Goal: Task Accomplishment & Management: Manage account settings

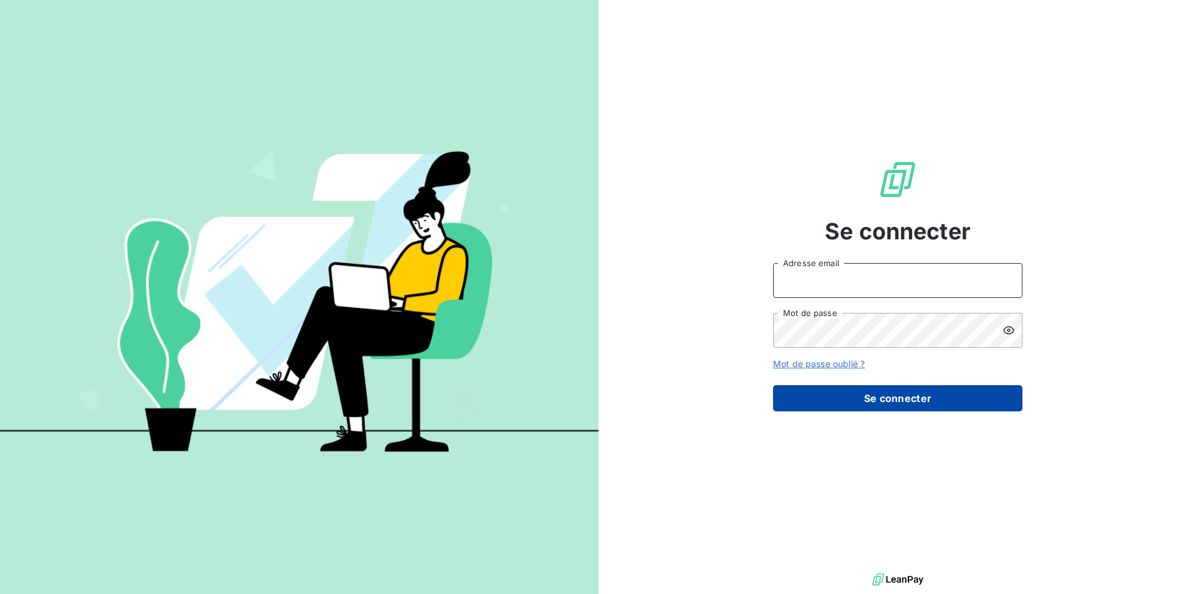
type input "[PERSON_NAME][EMAIL_ADDRESS][MEDICAL_DATA][DOMAIN_NAME]"
click at [865, 403] on button "Se connecter" at bounding box center [897, 398] width 249 height 26
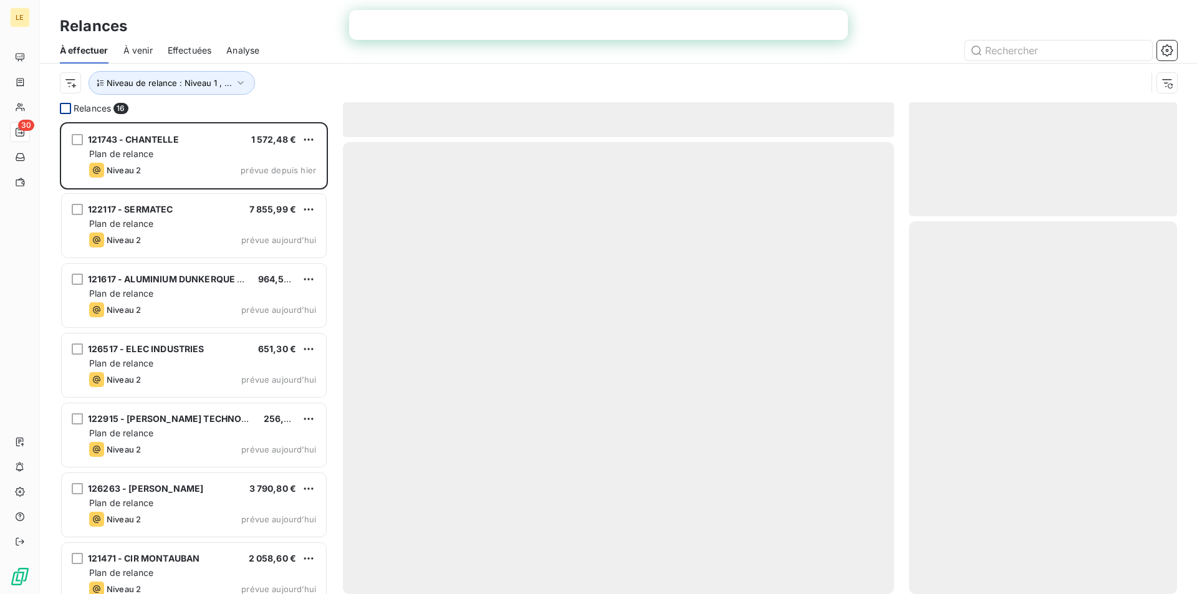
scroll to position [463, 259]
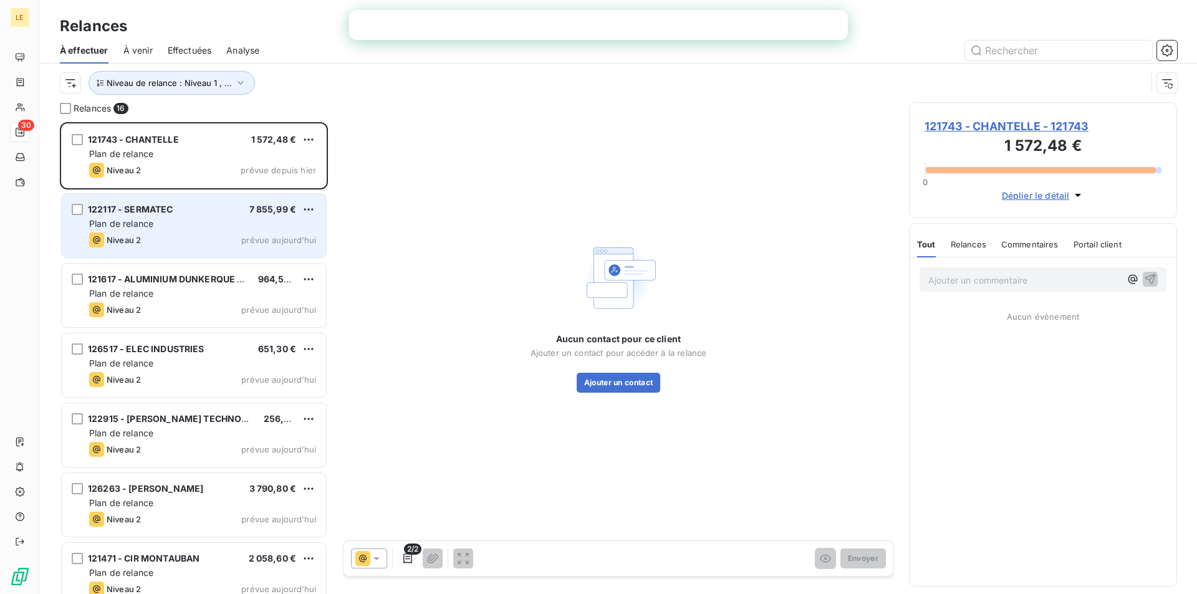
click at [249, 222] on div "Plan de relance" at bounding box center [202, 224] width 227 height 12
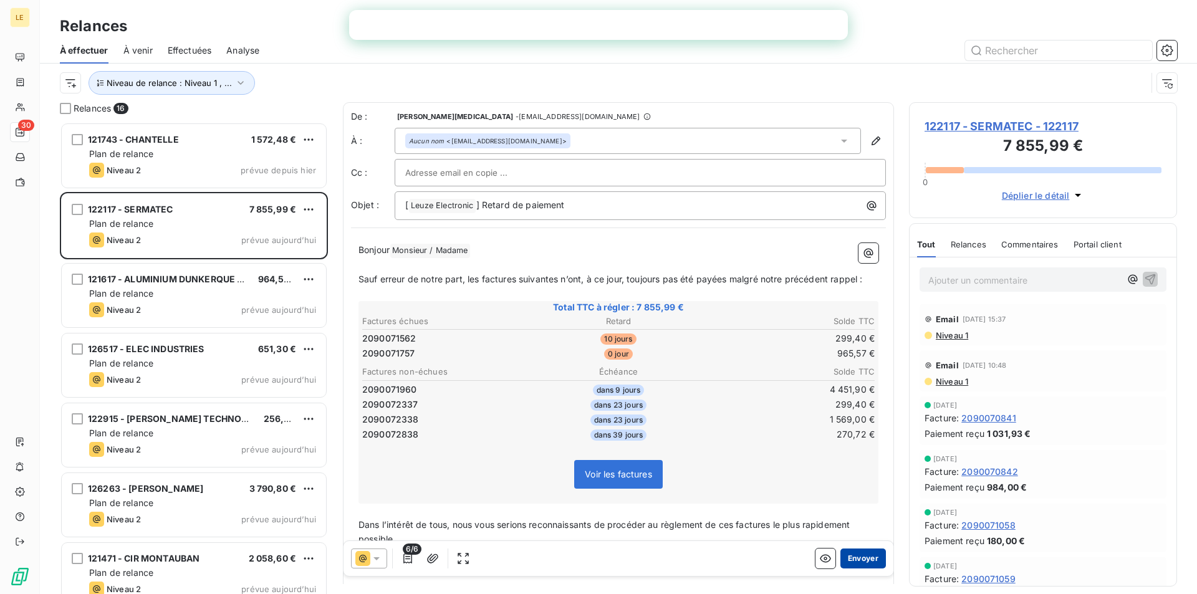
click at [860, 557] on button "Envoyer" at bounding box center [863, 559] width 46 height 20
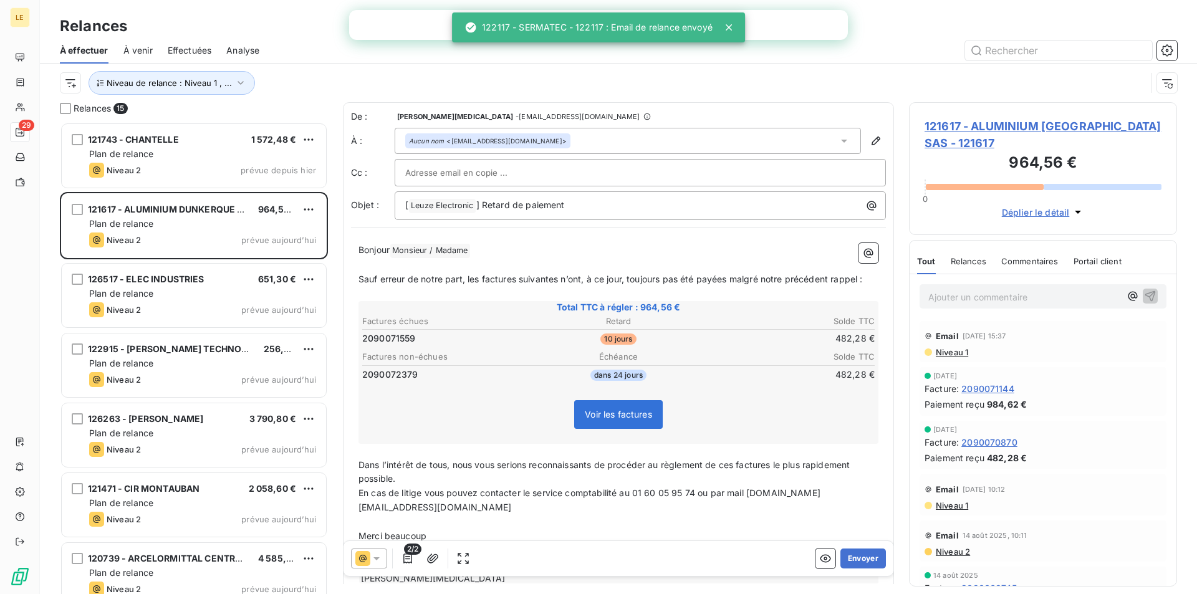
click at [860, 557] on button "Envoyer" at bounding box center [863, 559] width 46 height 20
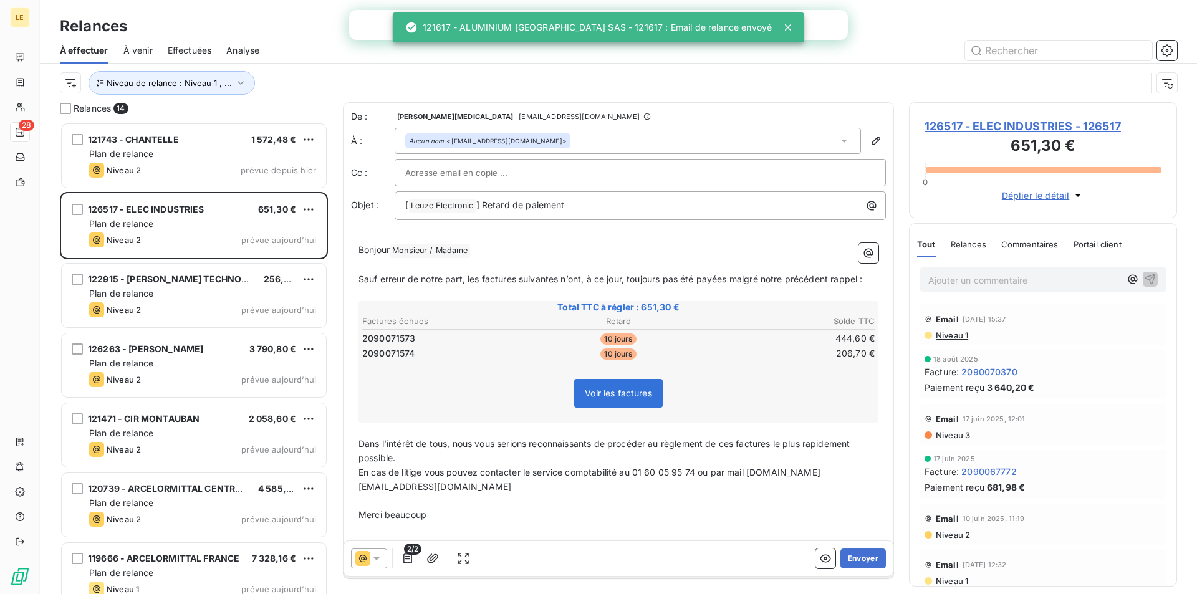
click at [860, 557] on button "Envoyer" at bounding box center [863, 559] width 46 height 20
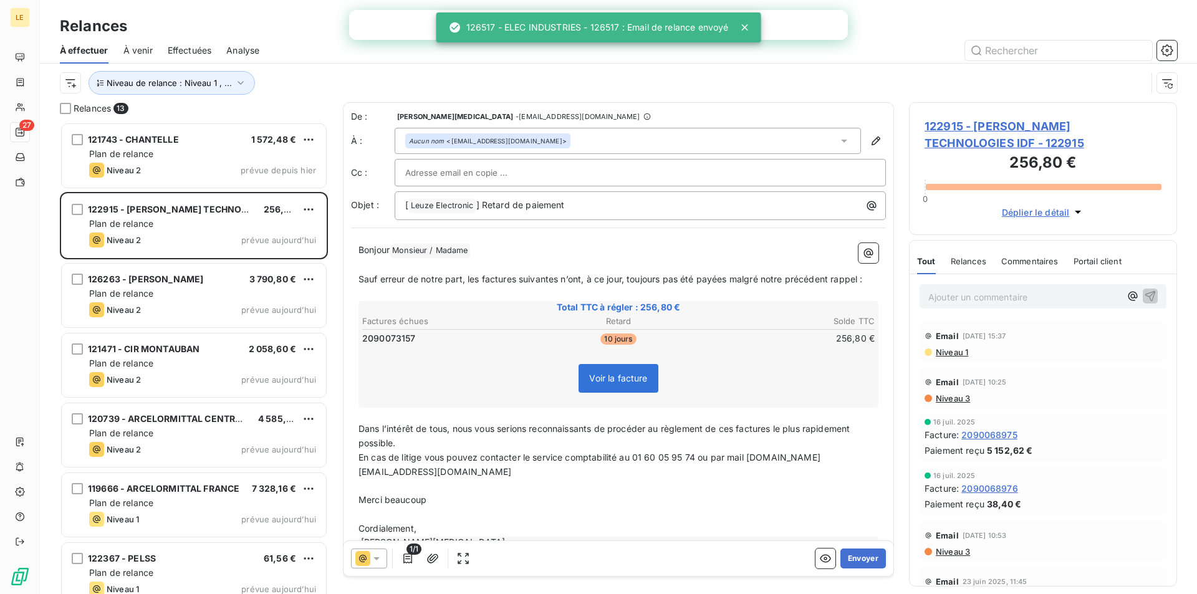
click at [860, 557] on button "Envoyer" at bounding box center [863, 559] width 46 height 20
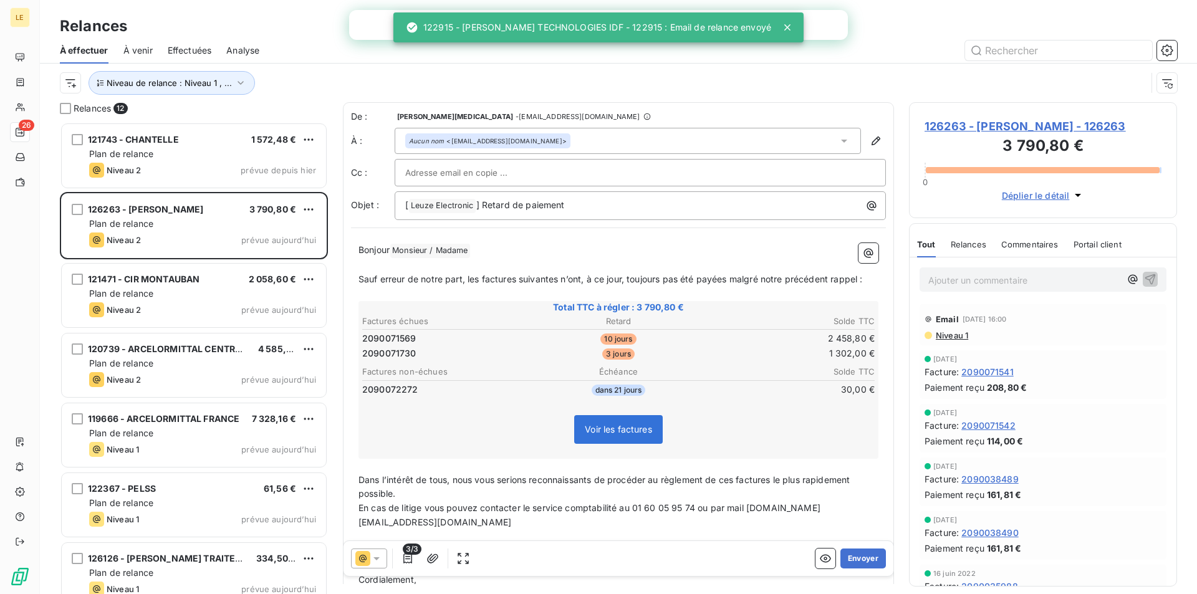
click at [860, 557] on button "Envoyer" at bounding box center [863, 559] width 46 height 20
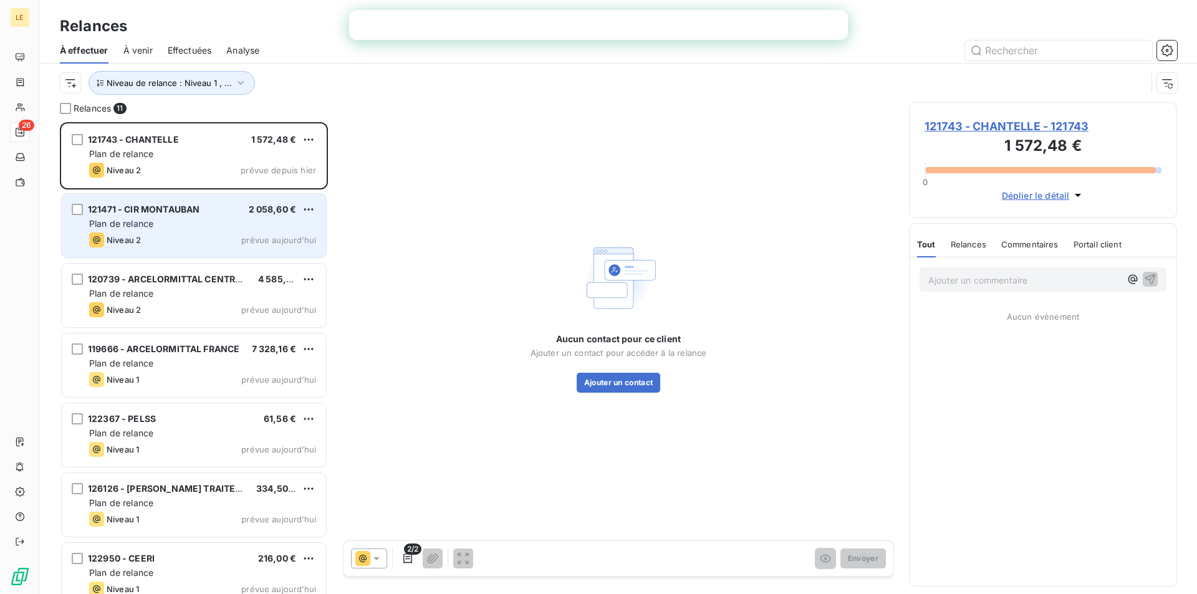
click at [241, 244] on div "Niveau 2 prévue aujourd’hui" at bounding box center [202, 240] width 227 height 15
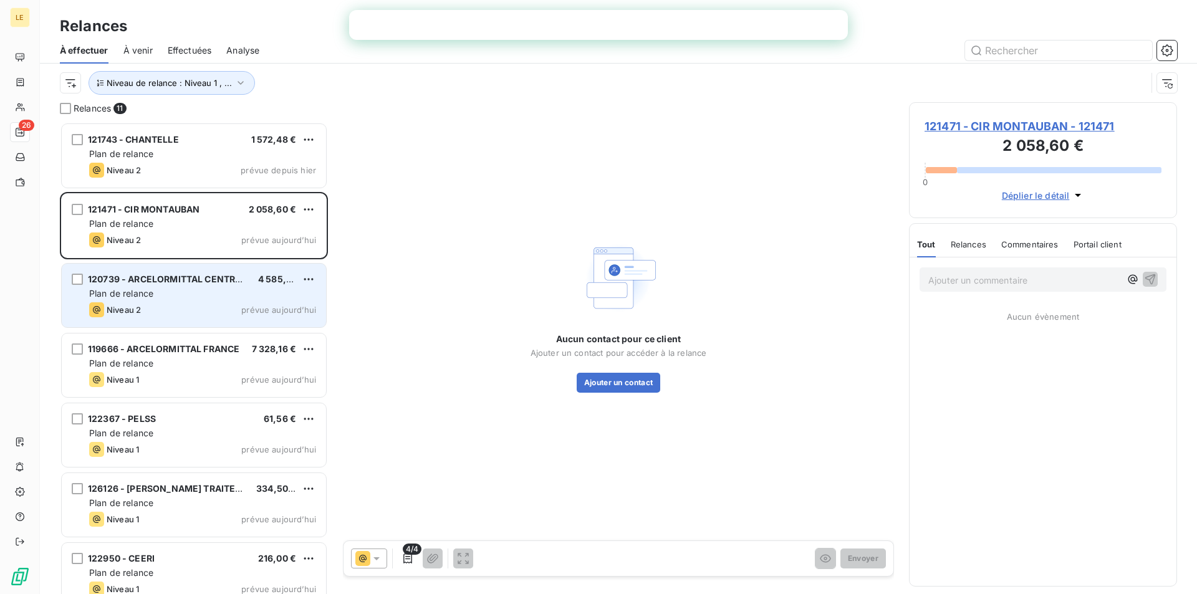
click at [237, 276] on span "120739 - ARCELORMITTAL CENTRES DE SERVI" at bounding box center [188, 279] width 201 height 11
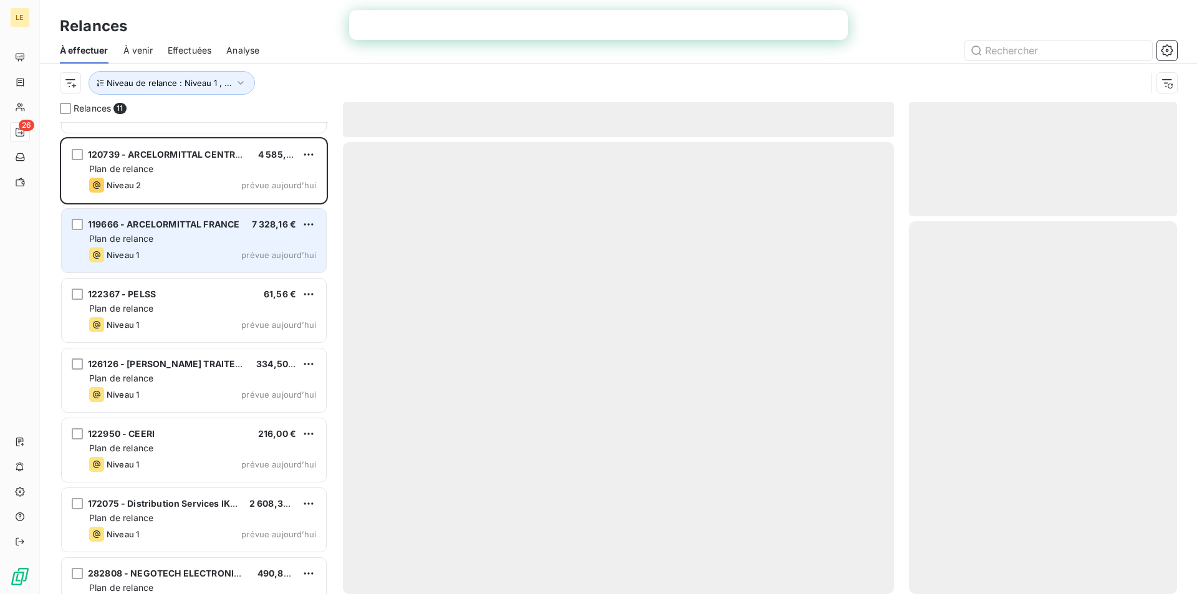
scroll to position [63, 0]
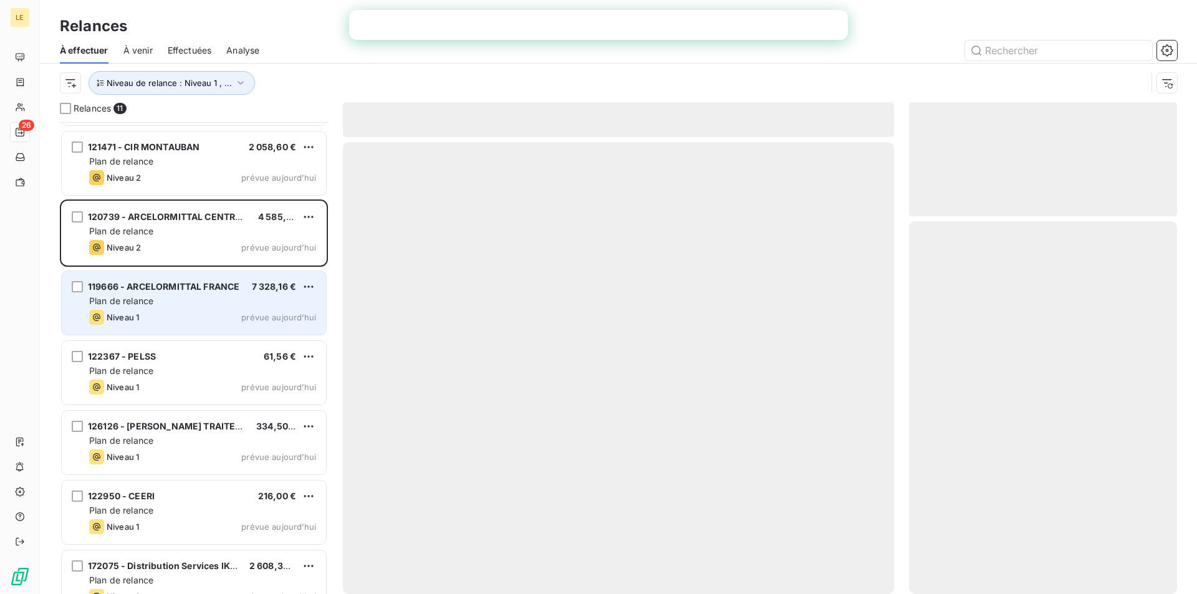
click at [231, 310] on div "Niveau 1 prévue aujourd’hui" at bounding box center [202, 317] width 227 height 15
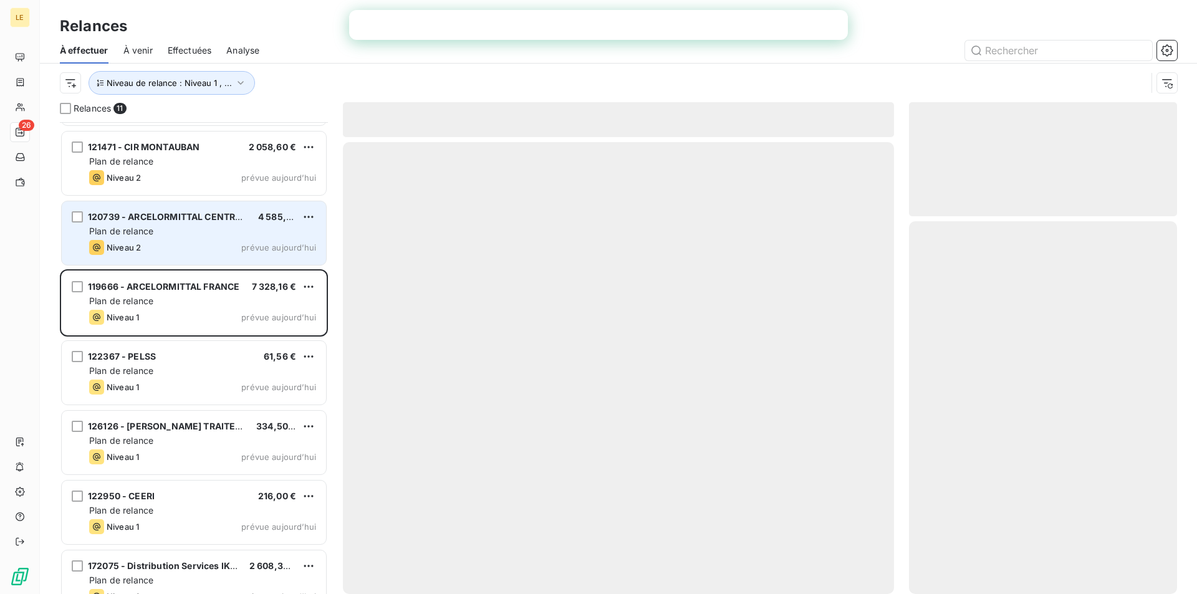
click at [234, 233] on div "Plan de relance" at bounding box center [202, 231] width 227 height 12
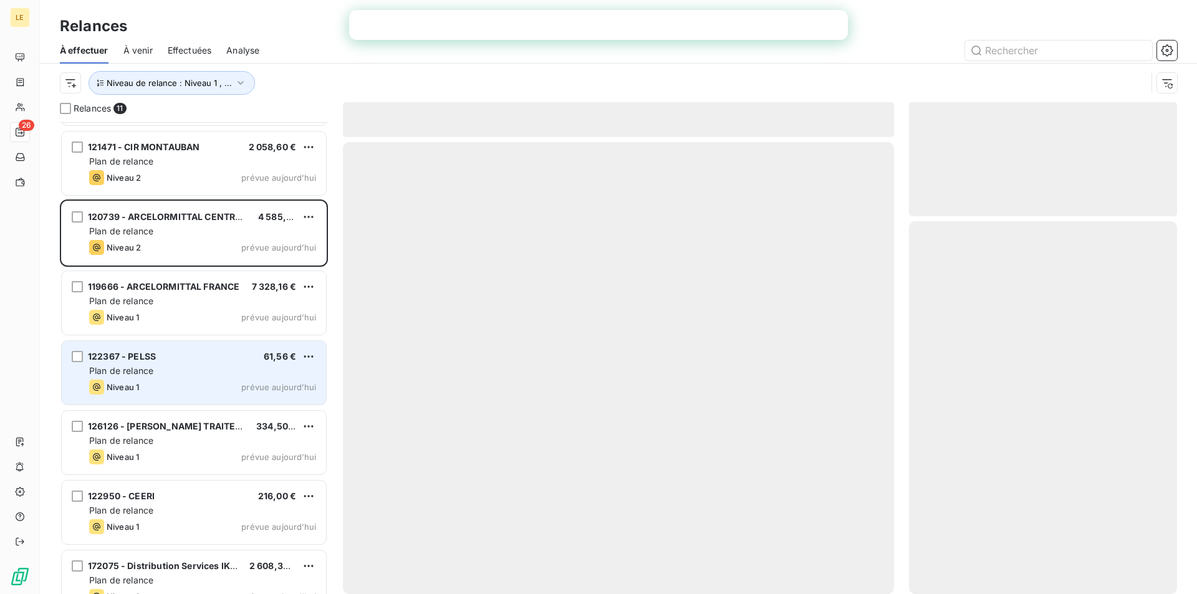
click at [221, 358] on div "122367 - PELSS 61,56 €" at bounding box center [202, 356] width 227 height 11
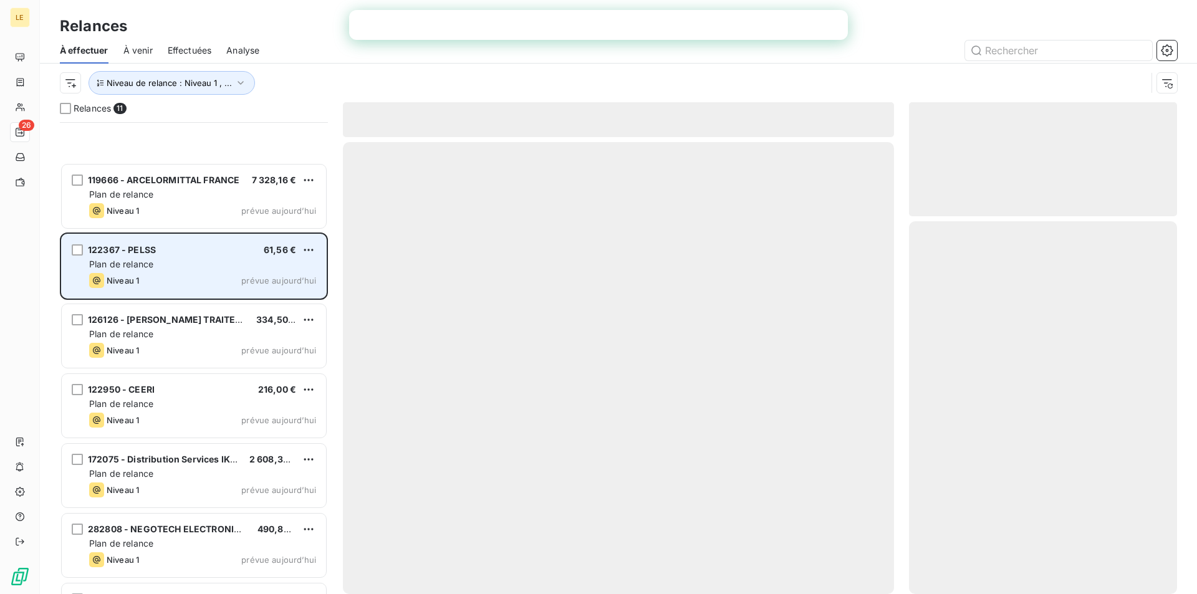
scroll to position [297, 0]
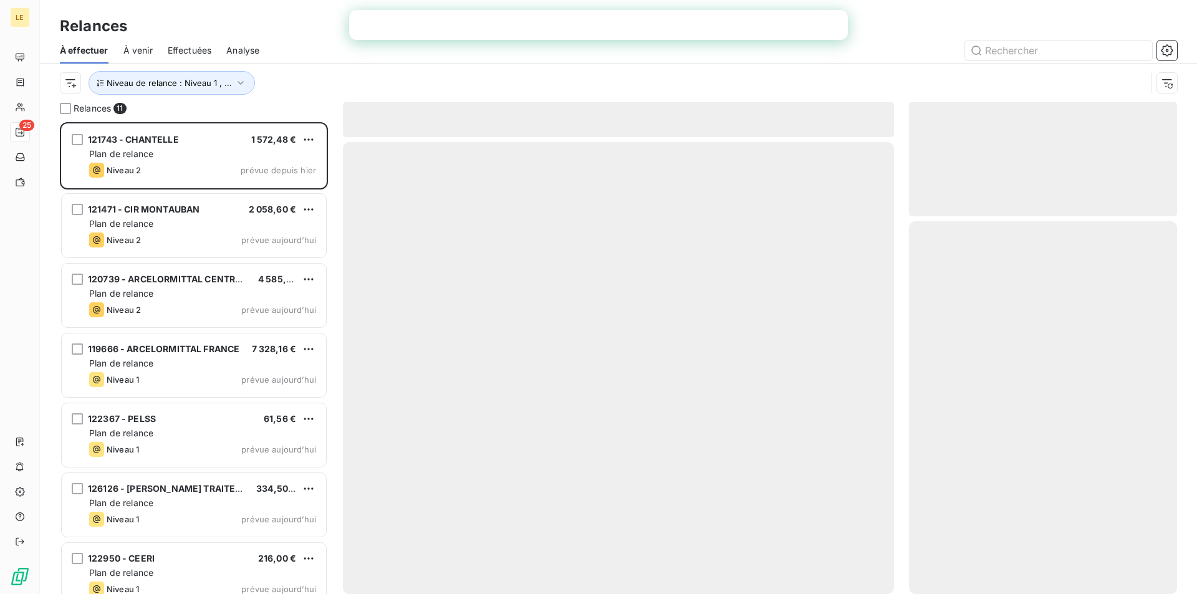
scroll to position [463, 259]
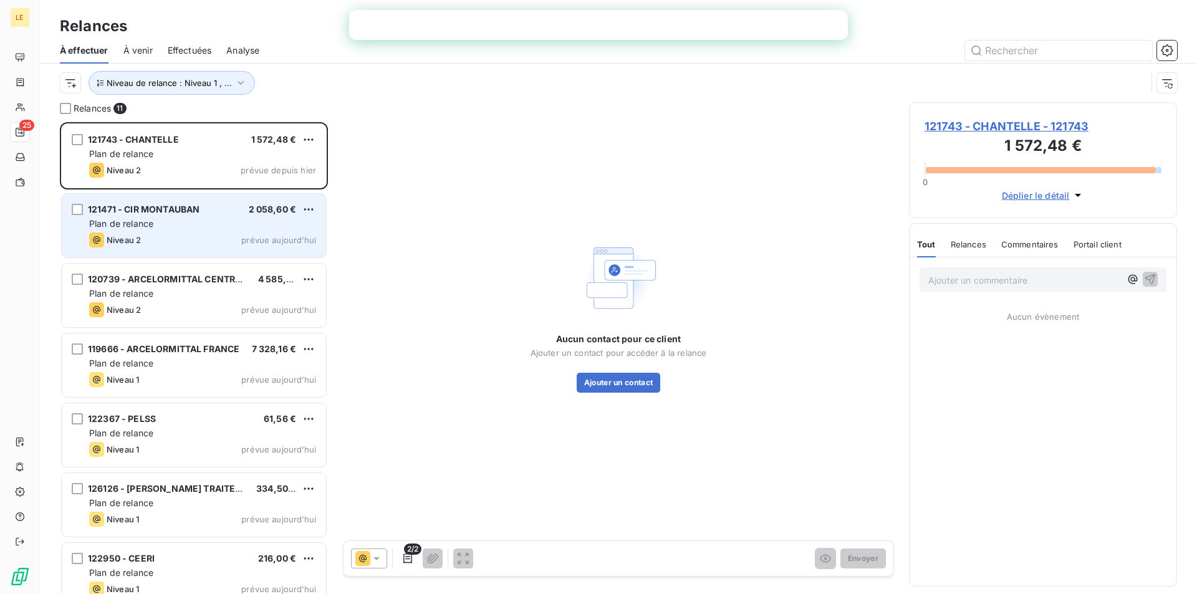
click at [235, 222] on div "Plan de relance" at bounding box center [202, 224] width 227 height 12
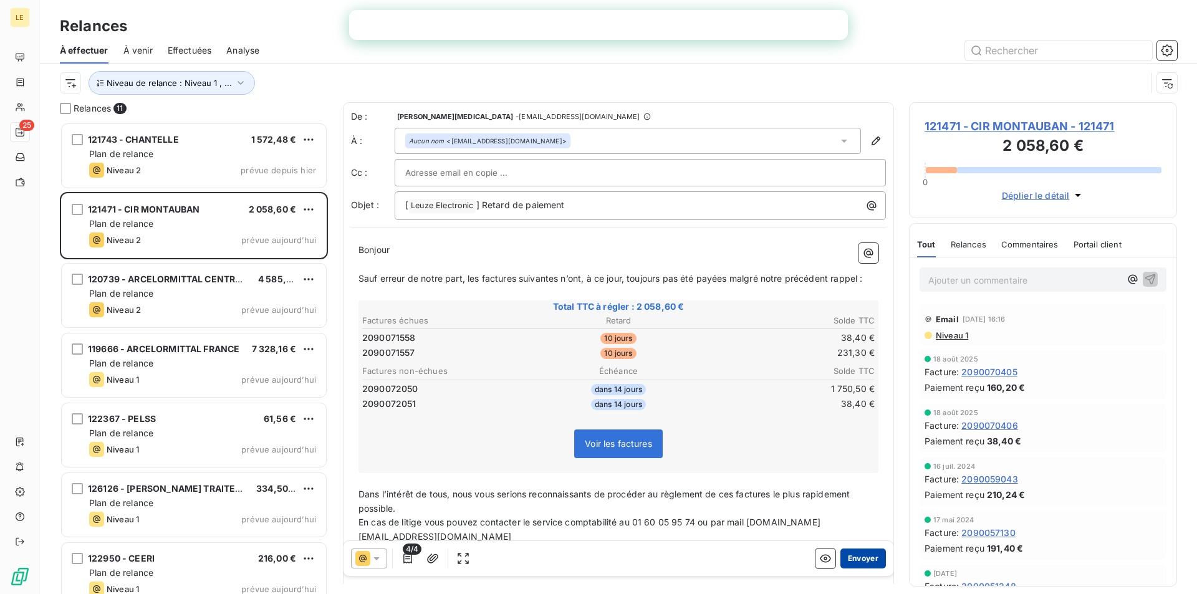
click at [855, 567] on button "Envoyer" at bounding box center [863, 559] width 46 height 20
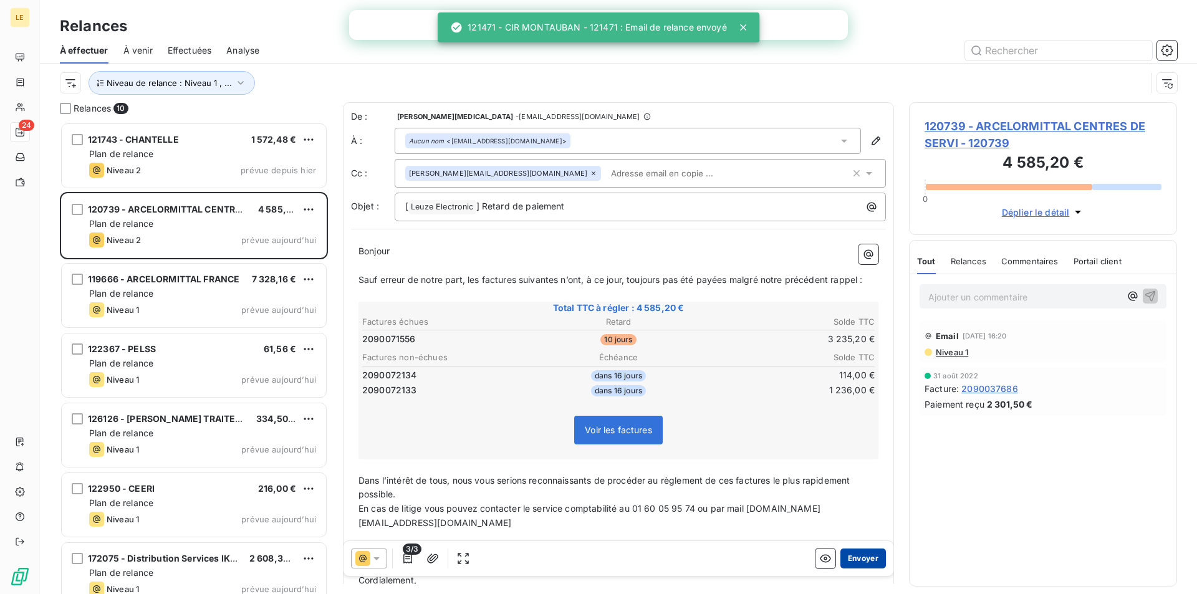
click at [851, 551] on button "Envoyer" at bounding box center [863, 559] width 46 height 20
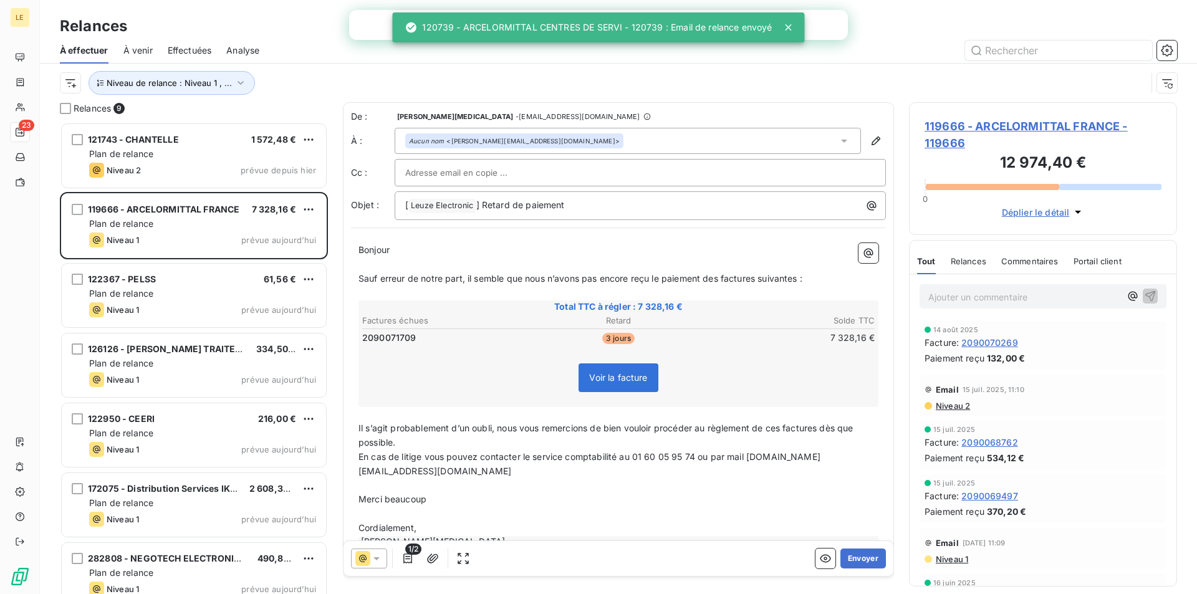
click at [851, 551] on button "Envoyer" at bounding box center [863, 559] width 46 height 20
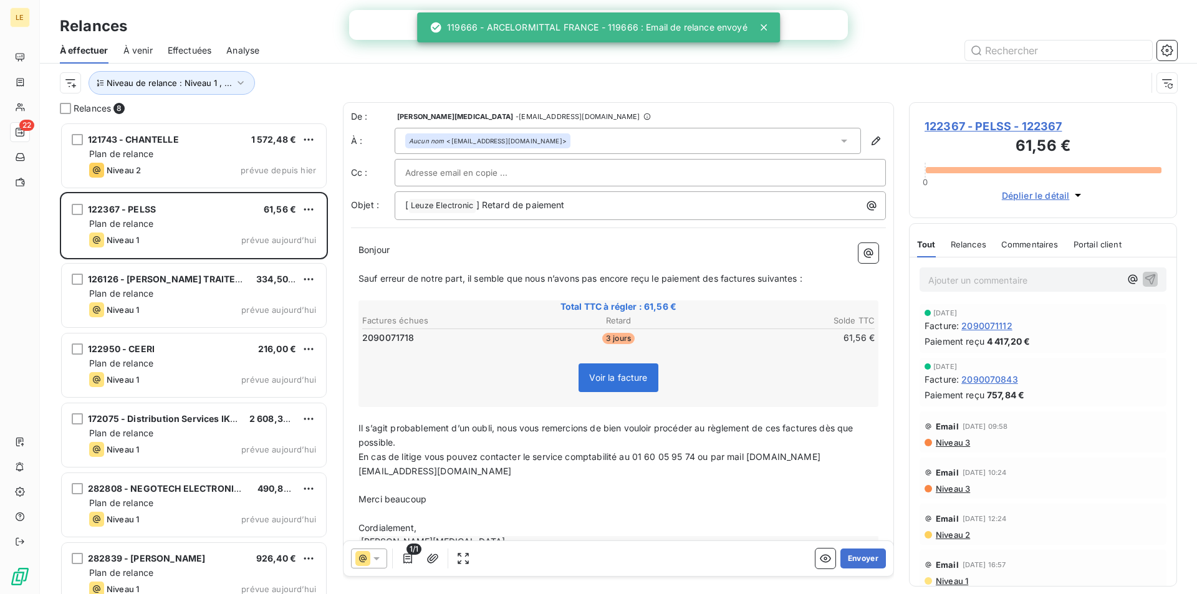
click at [851, 551] on button "Envoyer" at bounding box center [863, 559] width 46 height 20
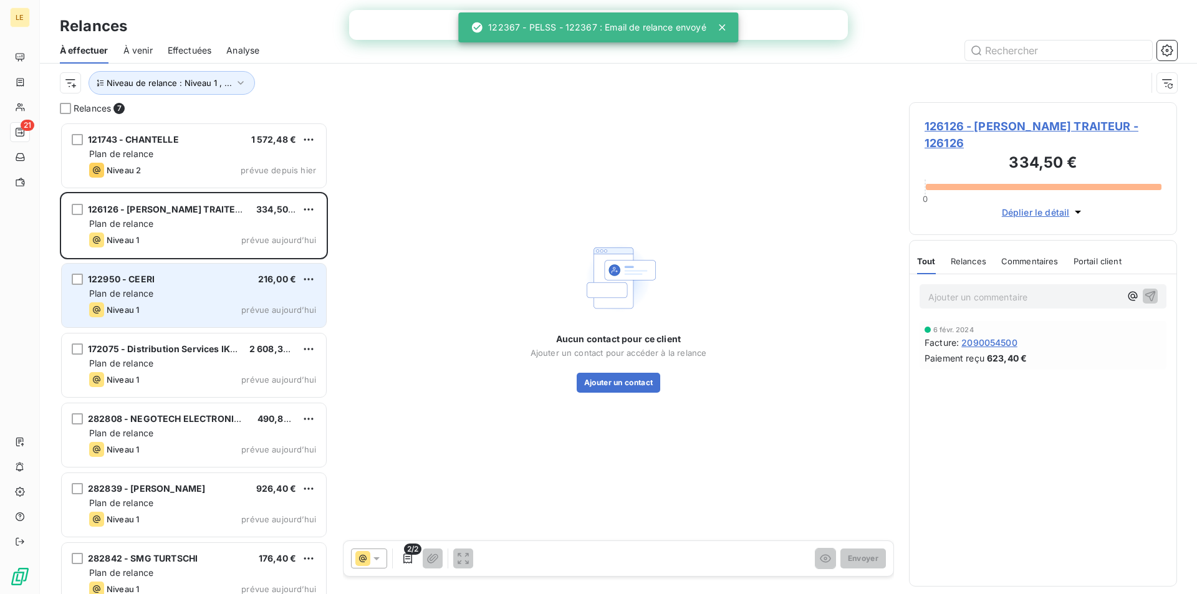
click at [226, 310] on div "Niveau 1 prévue aujourd’hui" at bounding box center [202, 309] width 227 height 15
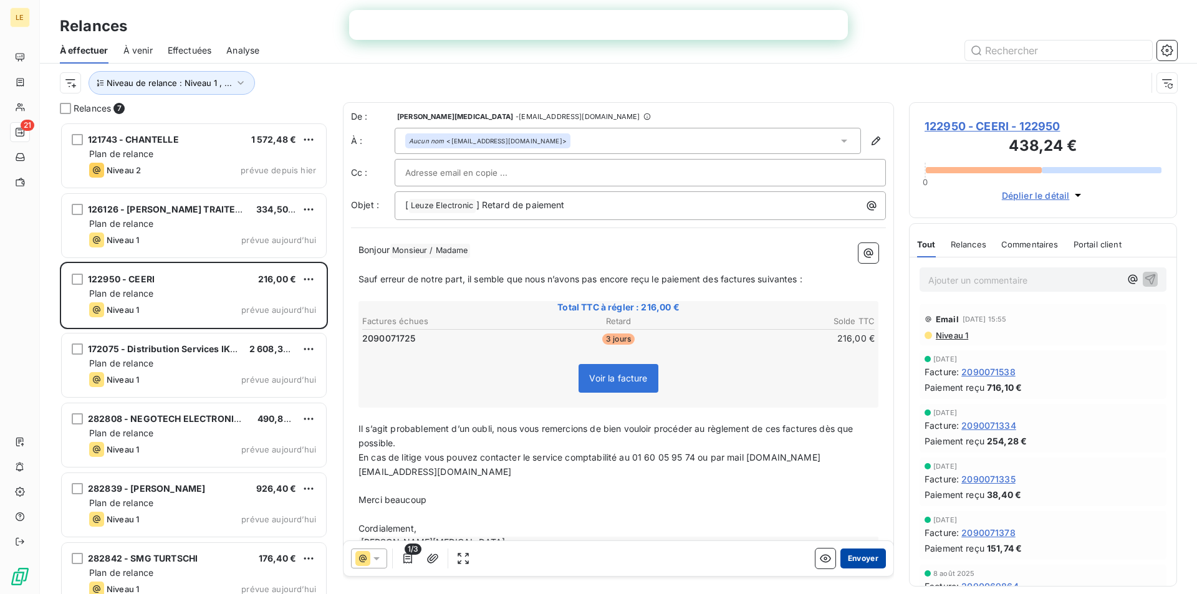
click at [842, 564] on button "Envoyer" at bounding box center [863, 559] width 46 height 20
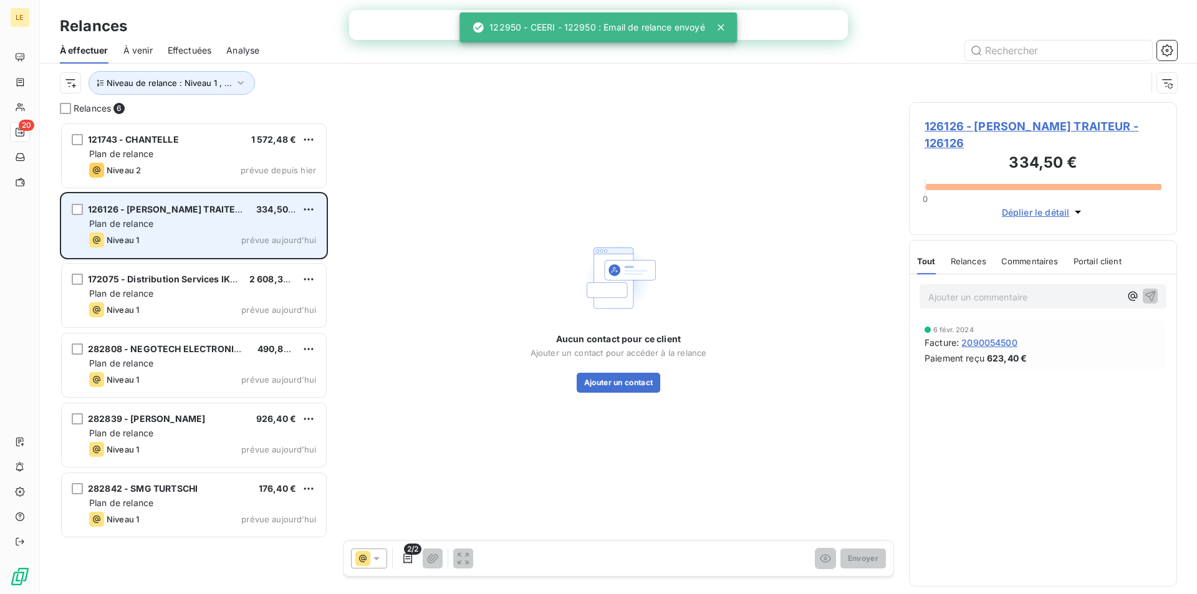
click at [222, 239] on div "Niveau 1 prévue aujourd’hui" at bounding box center [202, 240] width 227 height 15
click at [211, 242] on div "Niveau 1 prévue aujourd’hui" at bounding box center [202, 240] width 227 height 15
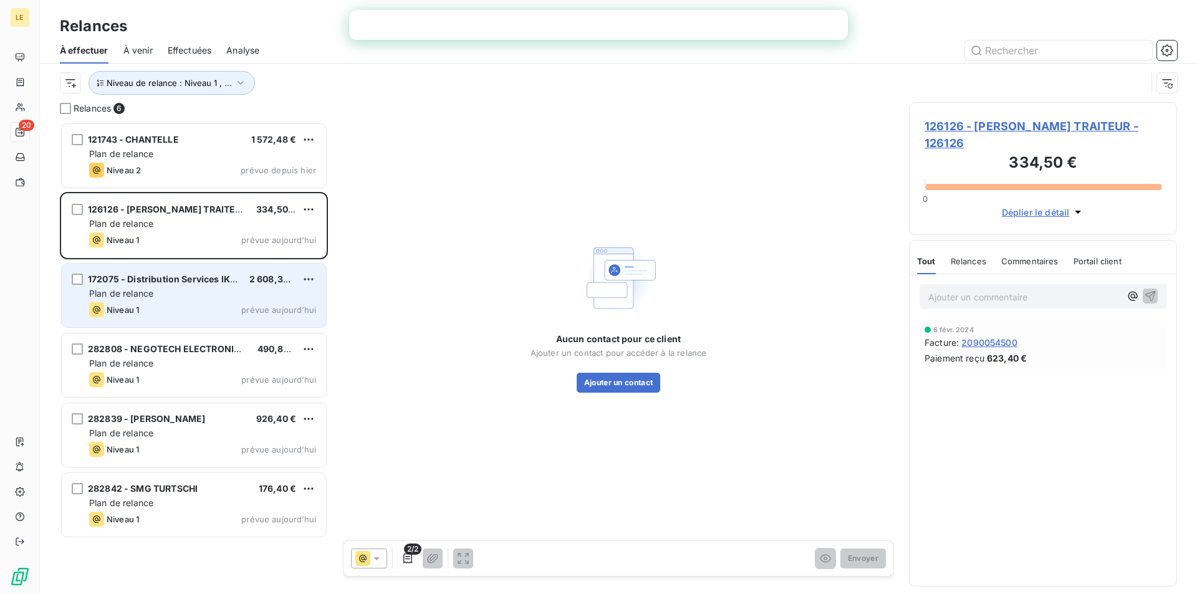
click at [236, 291] on div "Plan de relance" at bounding box center [202, 293] width 227 height 12
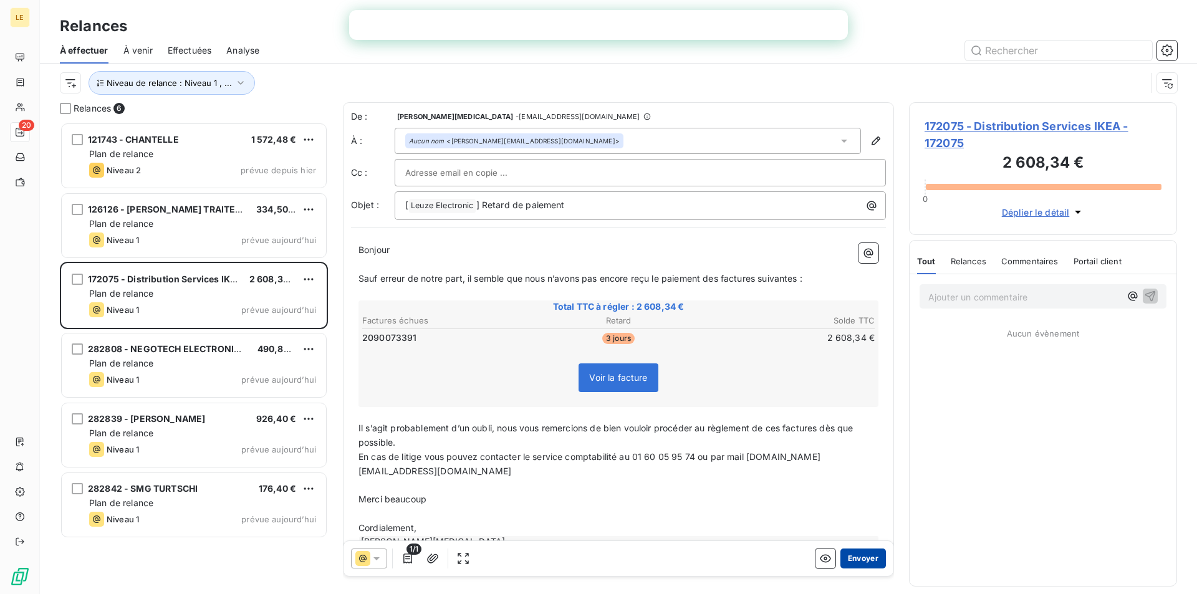
click at [856, 559] on button "Envoyer" at bounding box center [863, 559] width 46 height 20
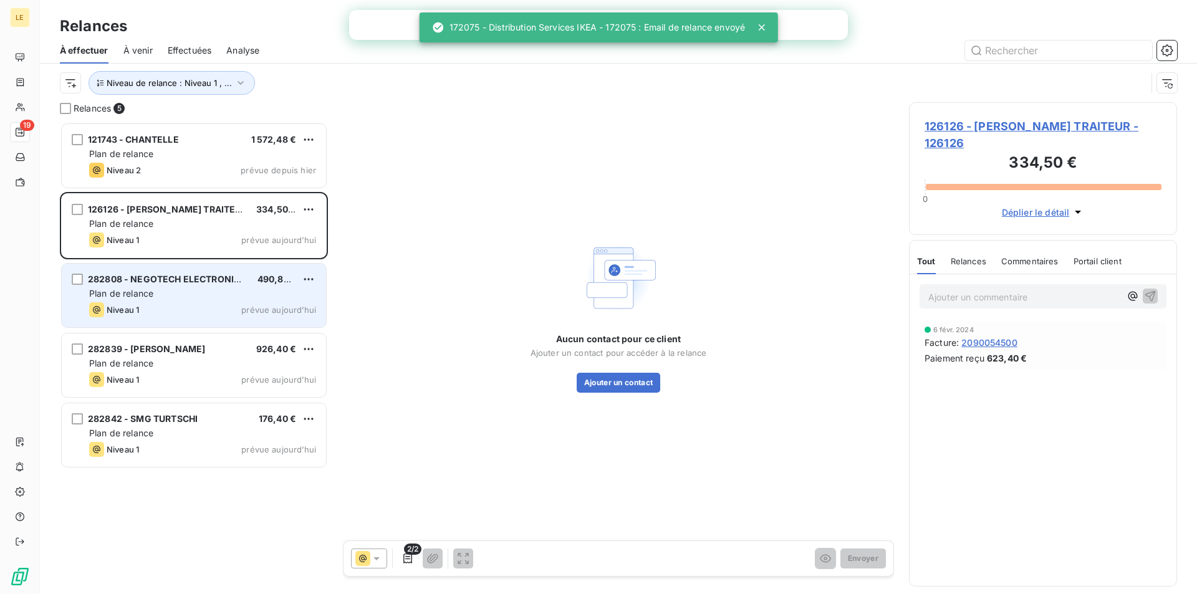
click at [205, 271] on div "282808 - NEGOTECH ELECTRONIQUE 490,80 € Plan de relance Niveau 1 prévue [DATE]" at bounding box center [194, 296] width 264 height 64
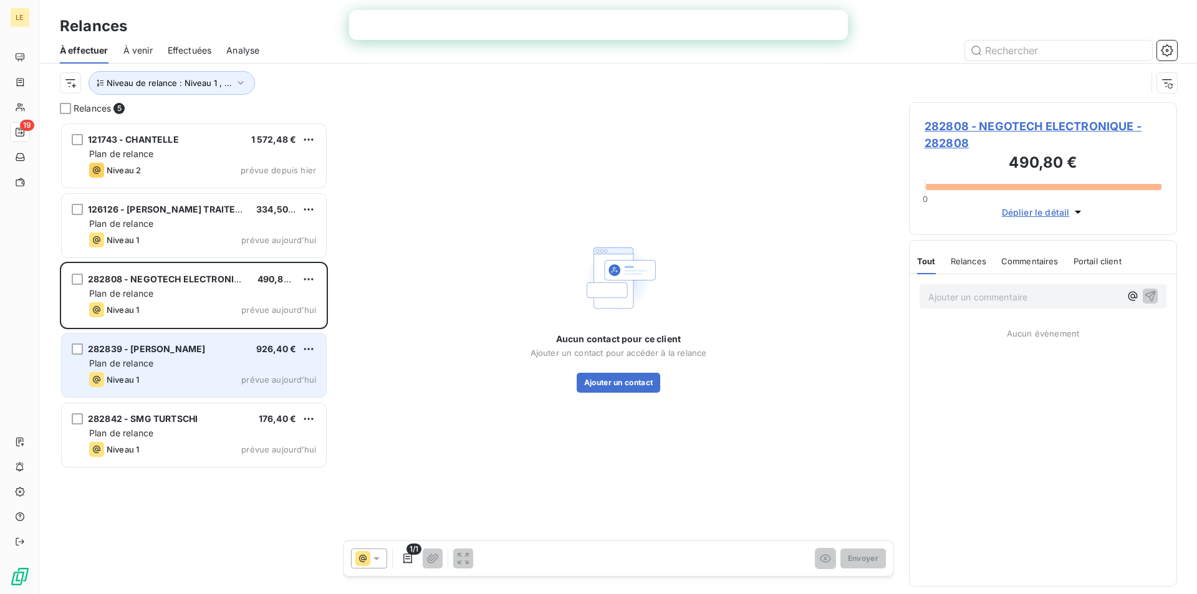
click at [180, 342] on div "282839 - SAMICO 926,40 € Plan de relance Niveau 1 prévue [DATE]" at bounding box center [194, 366] width 264 height 64
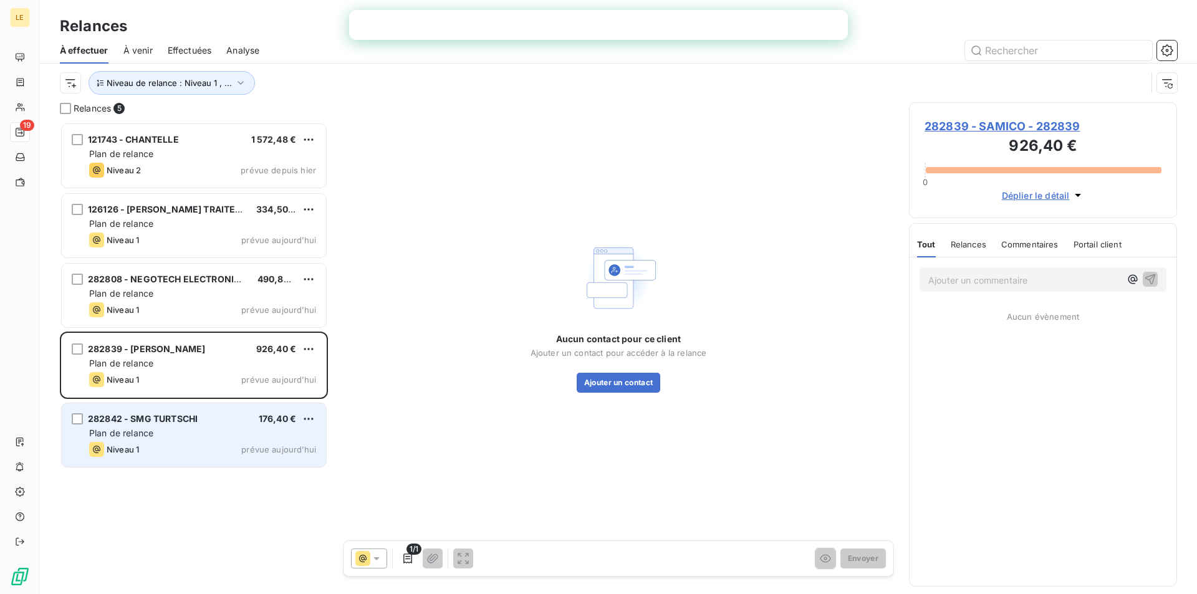
click at [160, 421] on span "282842 - SMG TURTSCHI" at bounding box center [143, 418] width 110 height 11
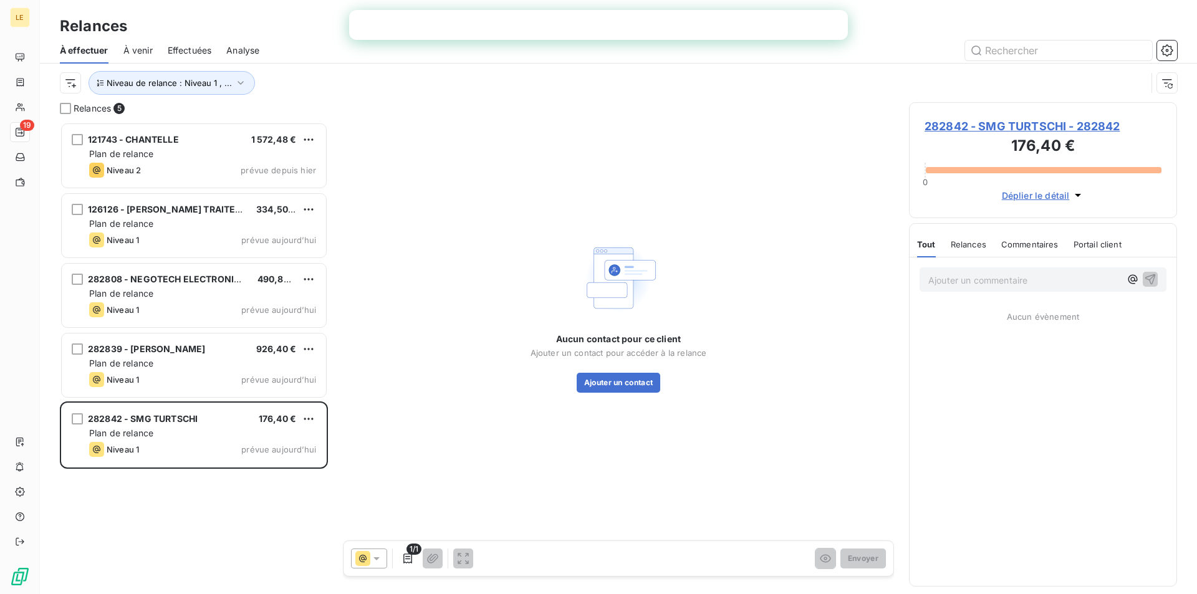
click at [1099, 125] on span "282842 - SMG TURTSCHI - 282842" at bounding box center [1043, 126] width 237 height 17
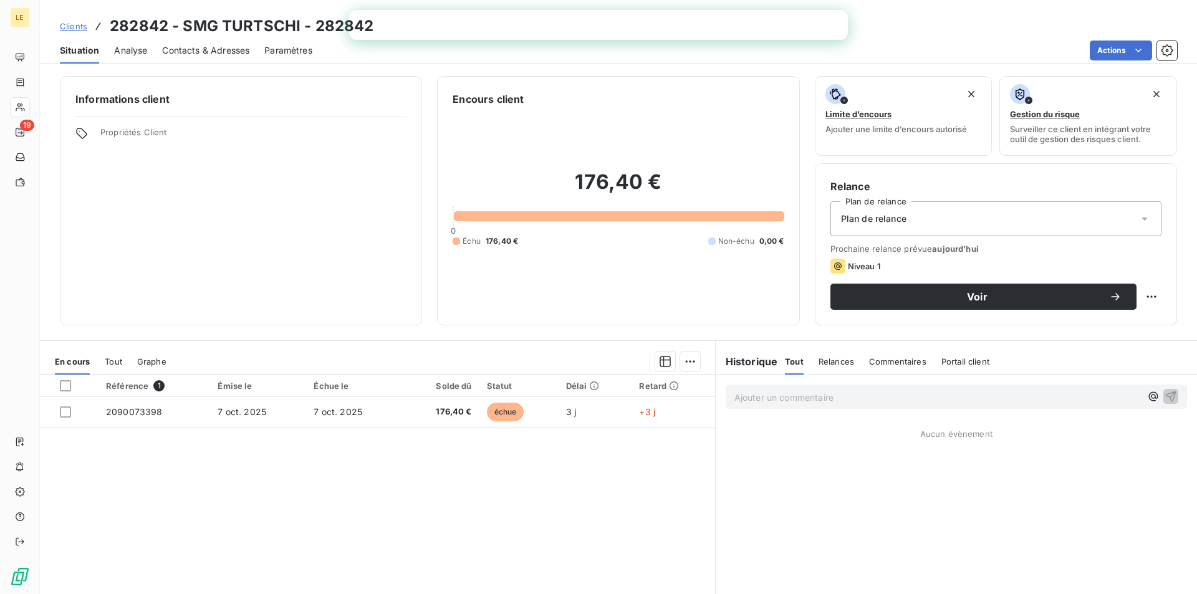
click at [191, 54] on span "Contacts & Adresses" at bounding box center [205, 50] width 87 height 12
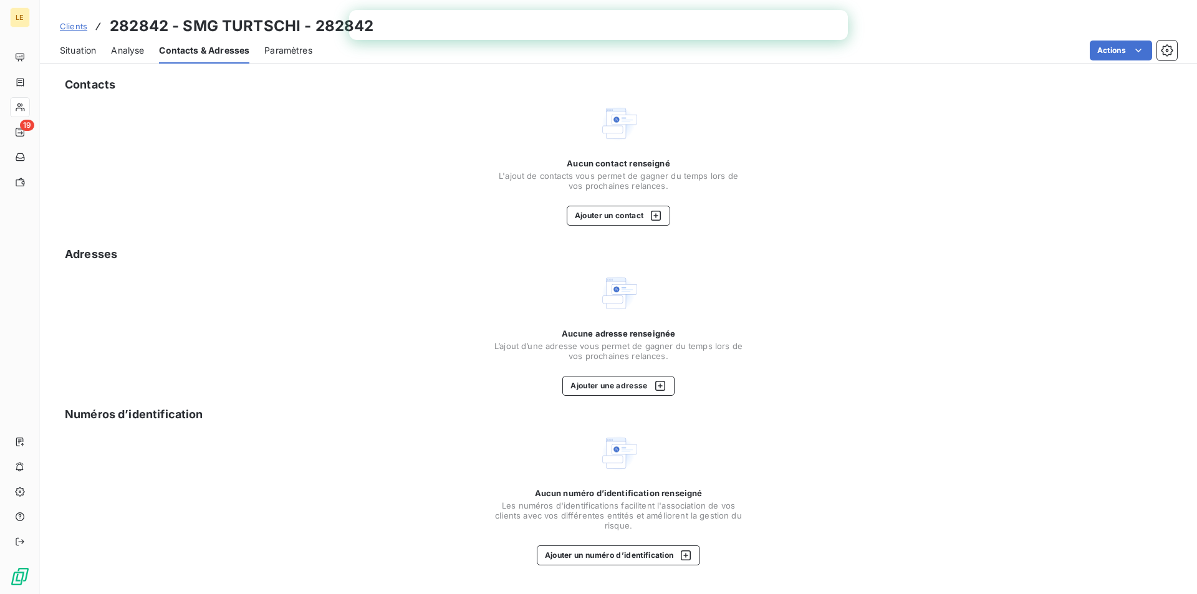
click at [84, 50] on span "Situation" at bounding box center [78, 50] width 36 height 12
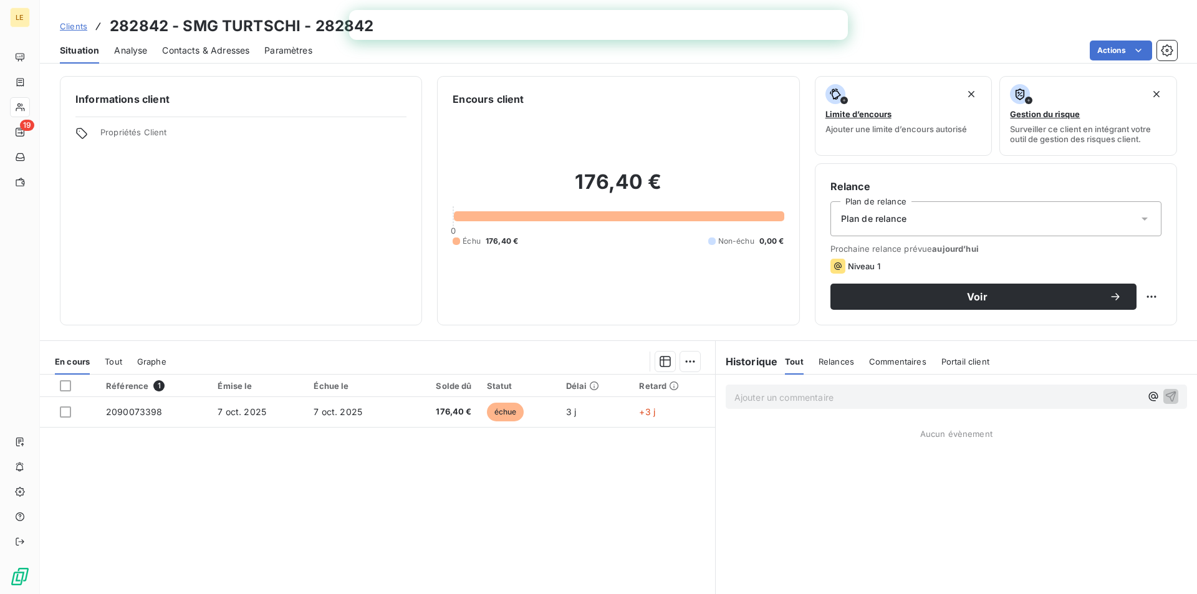
click at [80, 24] on span "Clients" at bounding box center [73, 26] width 27 height 10
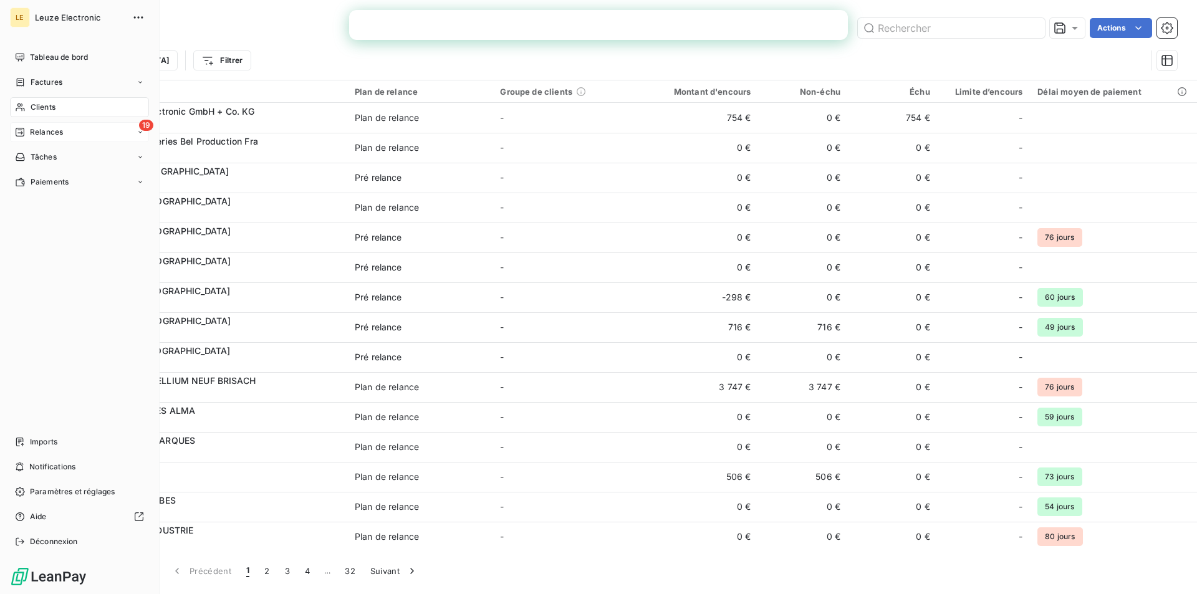
click at [47, 127] on span "Relances" at bounding box center [46, 132] width 33 height 11
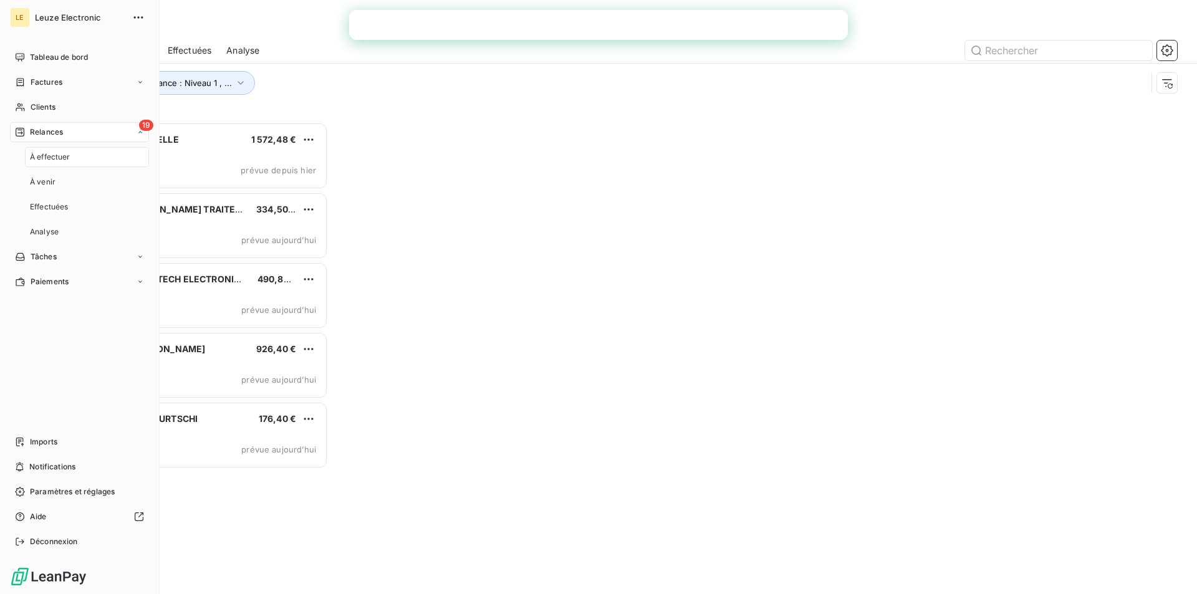
scroll to position [463, 259]
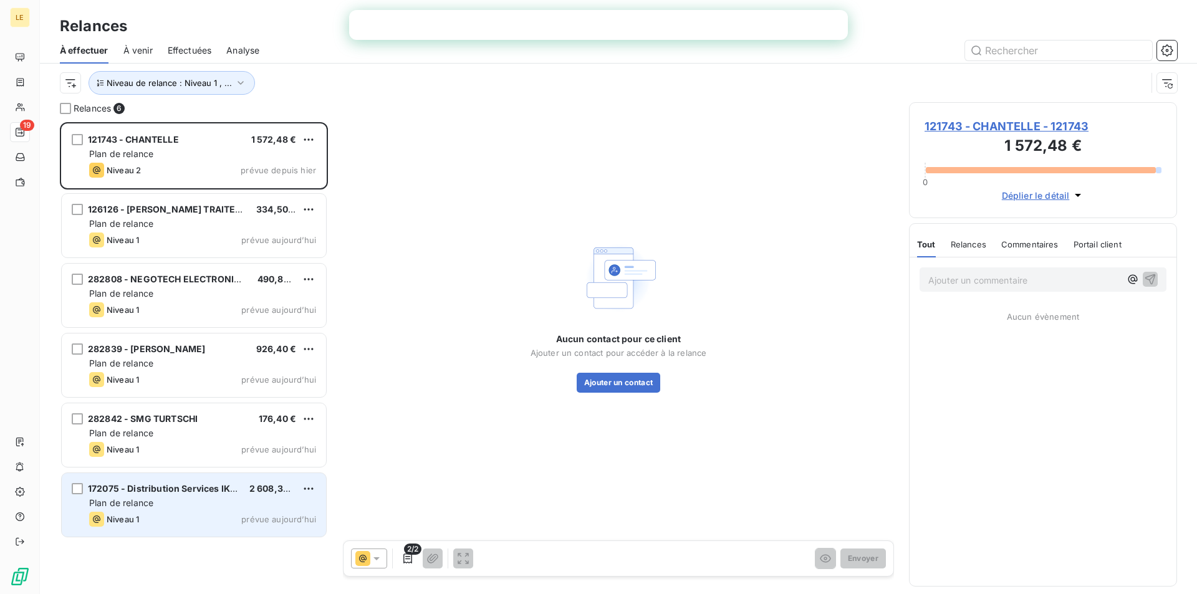
click at [197, 510] on div "172075 - Distribution Services IKEA 2 608,34 € Plan de relance Niveau 1 prévue …" at bounding box center [194, 505] width 264 height 64
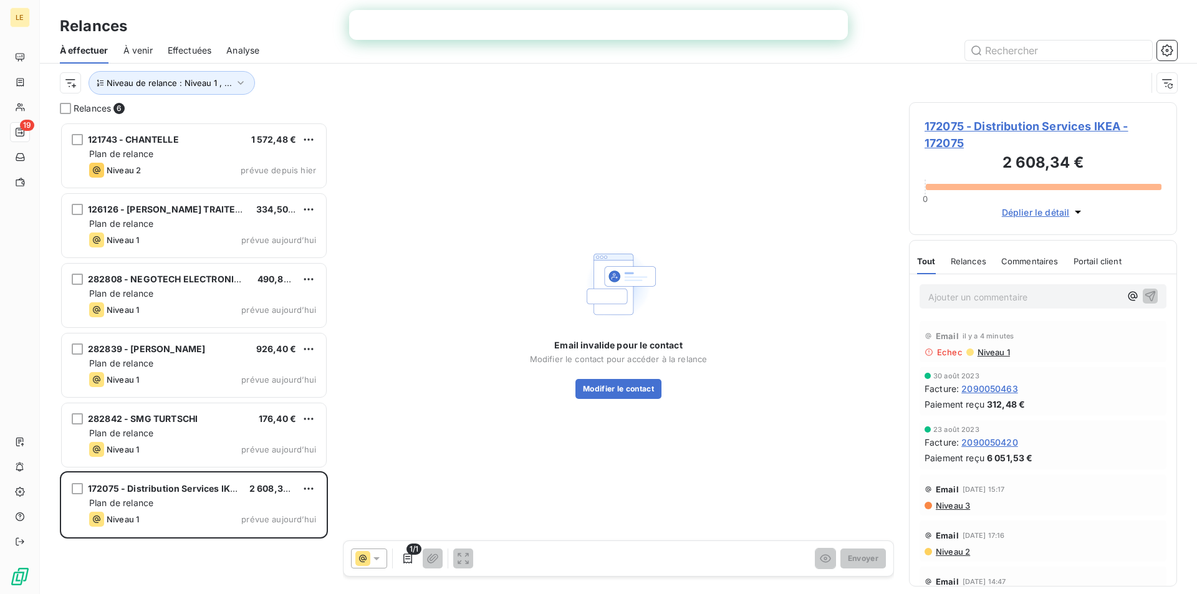
click at [1019, 265] on span "Commentaires" at bounding box center [1029, 261] width 57 height 10
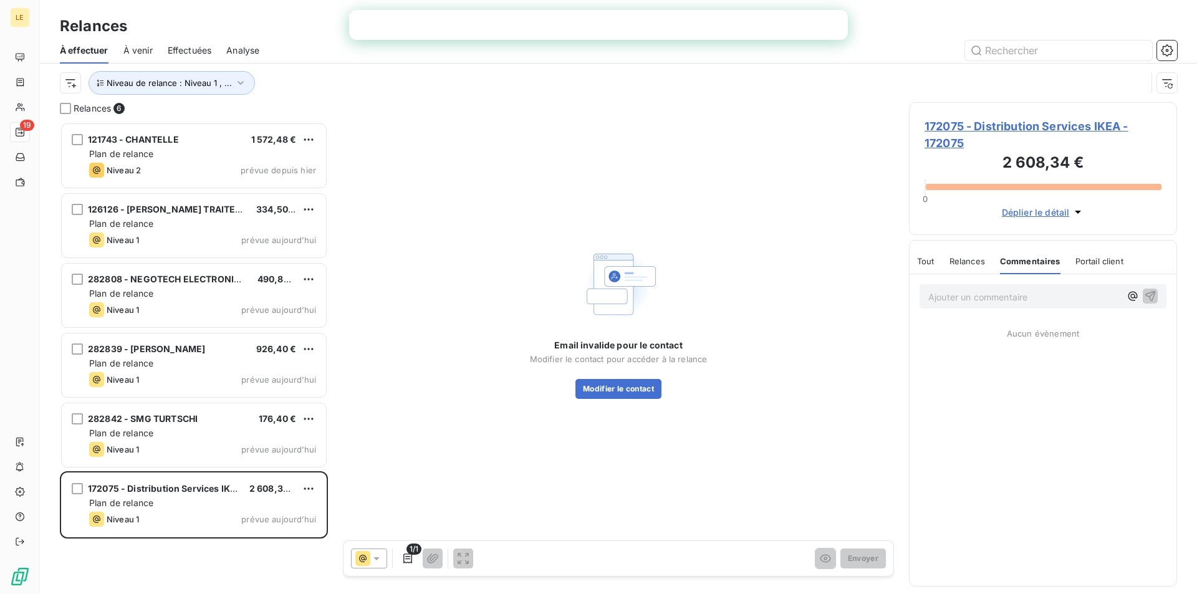
click at [940, 261] on div "Tout Relances Commentaires Portail client" at bounding box center [1020, 261] width 206 height 26
click at [934, 261] on span "Tout" at bounding box center [925, 261] width 17 height 10
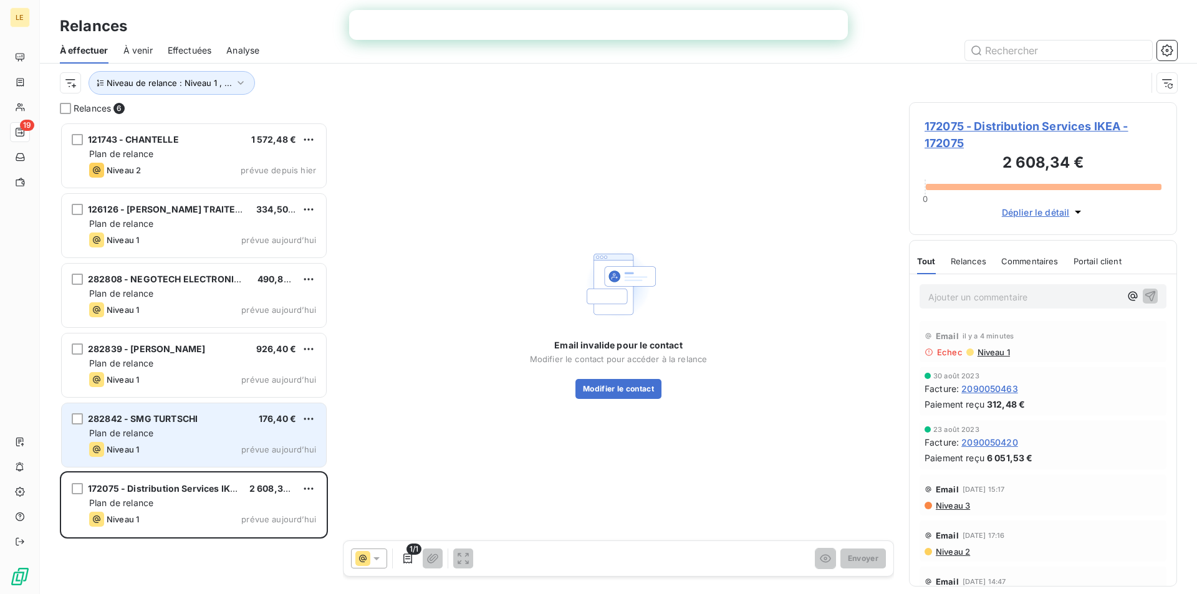
click at [233, 426] on div "282842 - SMG TURTSCHI 176,40 € Plan de relance Niveau 1 prévue [DATE]" at bounding box center [194, 435] width 264 height 64
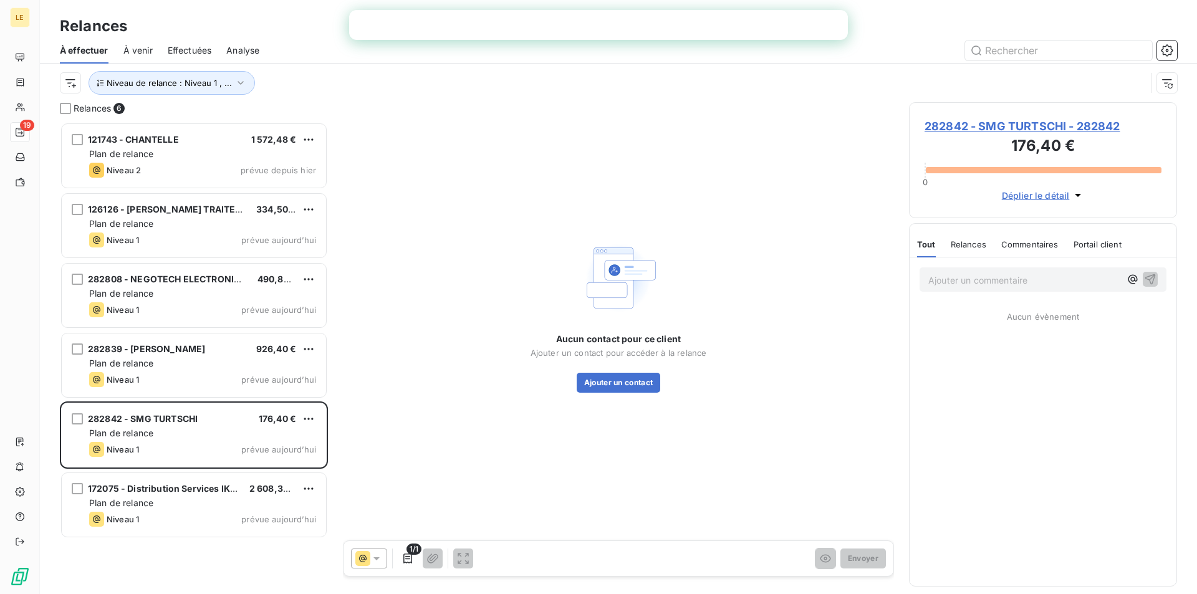
click at [1046, 248] on span "Commentaires" at bounding box center [1029, 244] width 57 height 10
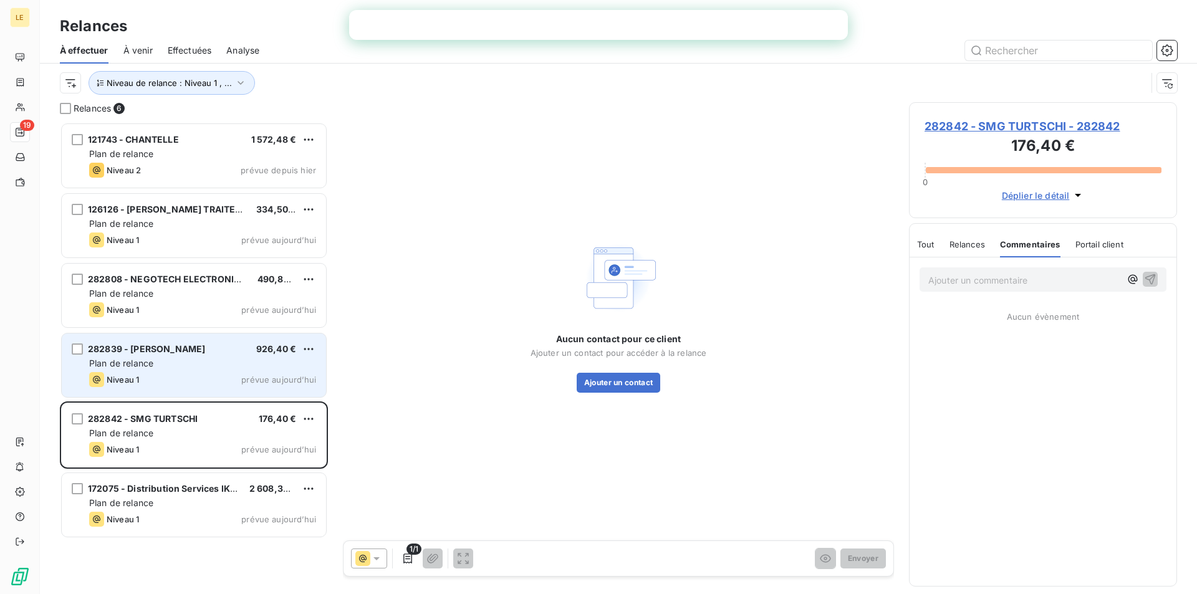
click at [169, 345] on div "282839 - SAMICO 926,40 €" at bounding box center [202, 349] width 227 height 11
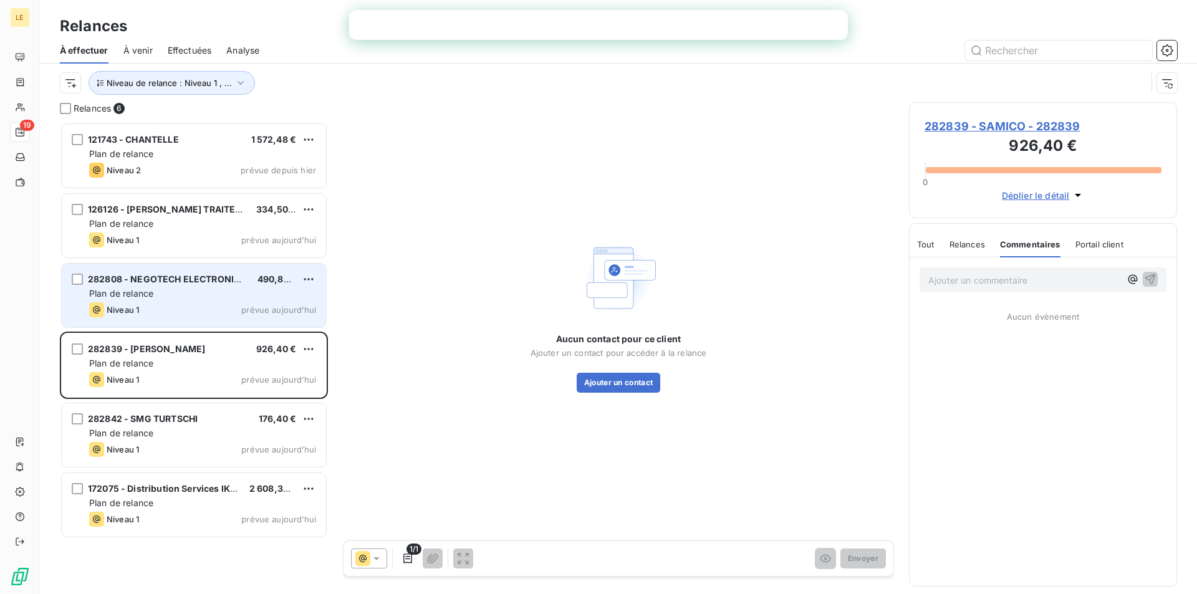
click at [210, 310] on div "Niveau 1 prévue aujourd’hui" at bounding box center [202, 309] width 227 height 15
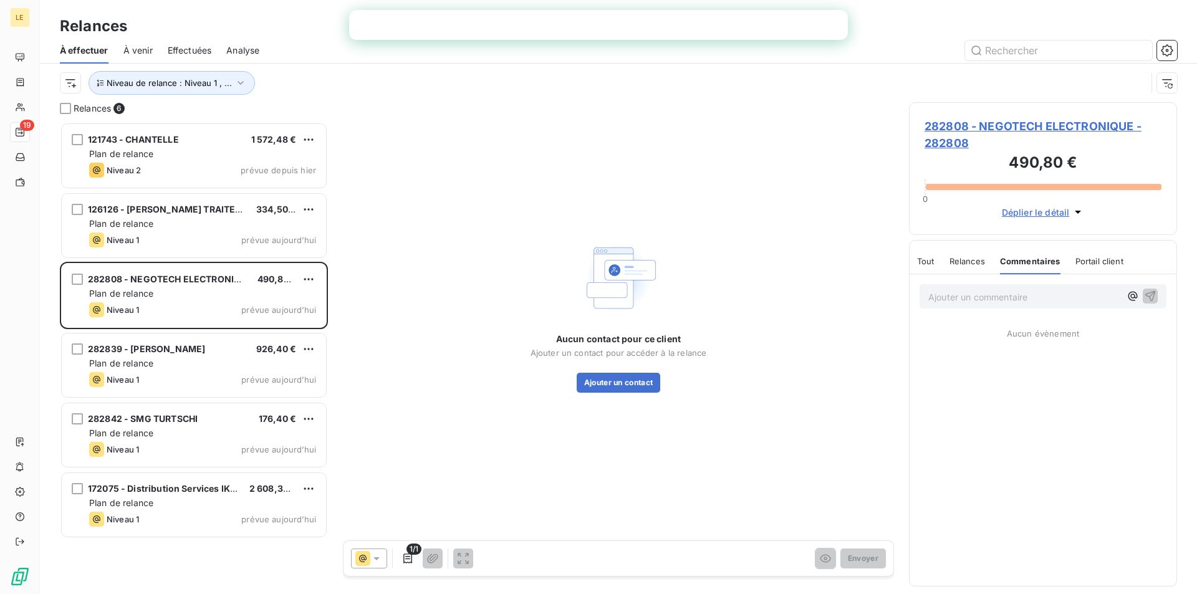
click at [208, 260] on div "126126 - [PERSON_NAME] TRAITEUR 334,50 € Plan de relance Niveau 1 prévue [DATE]" at bounding box center [194, 227] width 268 height 70
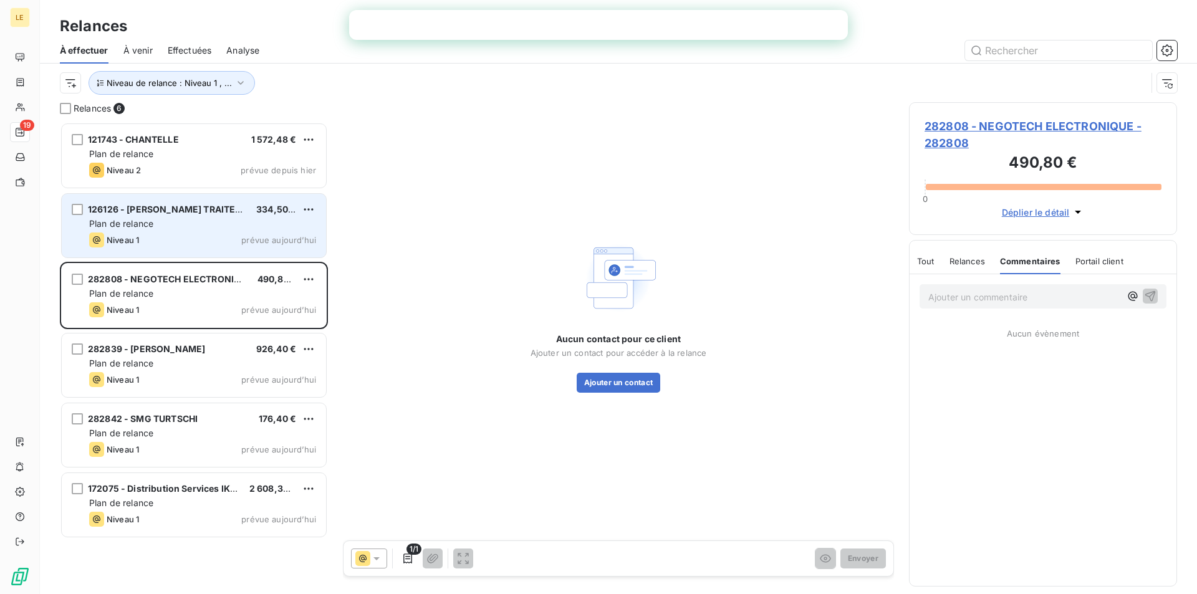
click at [214, 203] on div "126126 - [PERSON_NAME] TRAITEUR" at bounding box center [167, 209] width 158 height 12
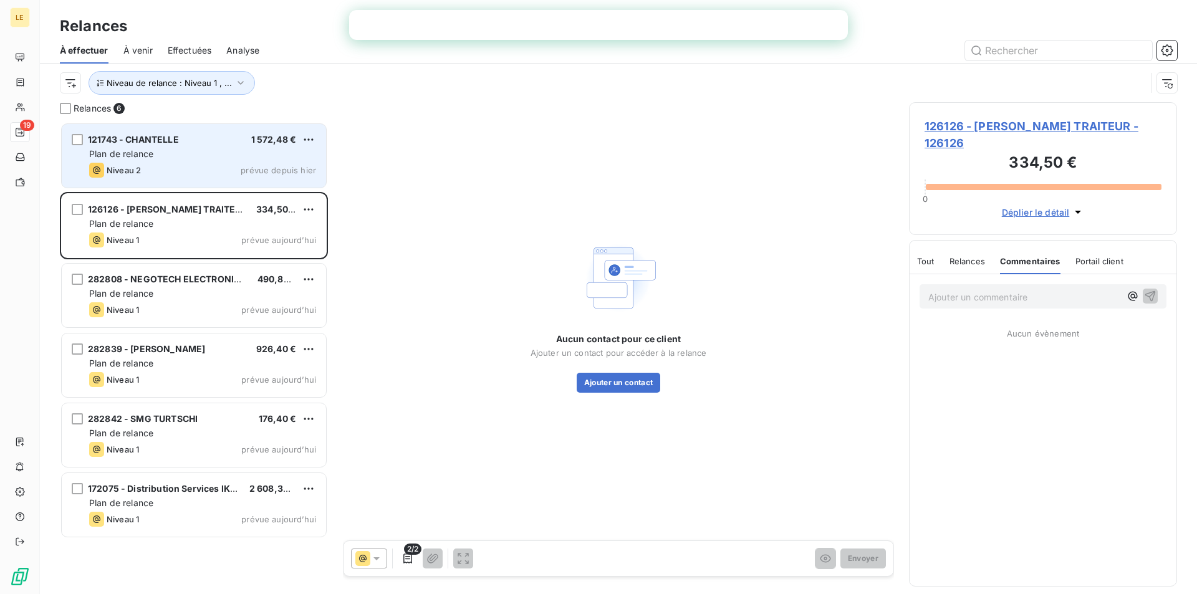
click at [213, 173] on div "Niveau 2 prévue depuis hier" at bounding box center [202, 170] width 227 height 15
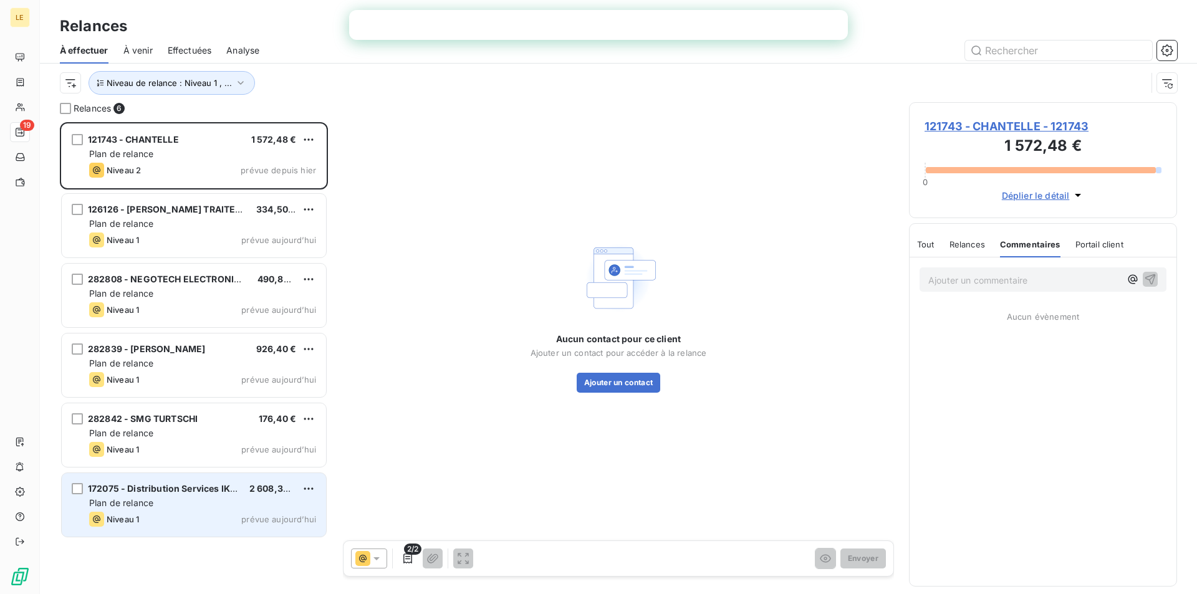
click at [191, 511] on div "172075 - Distribution Services IKEA 2 608,34 € Plan de relance Niveau 1 prévue …" at bounding box center [194, 505] width 264 height 64
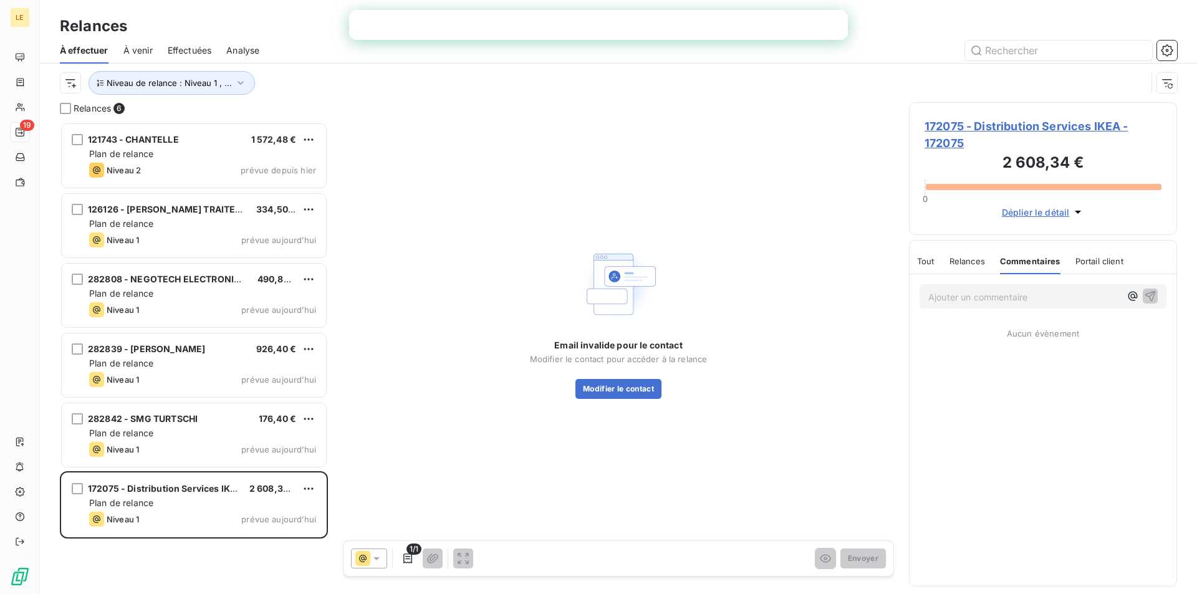
click at [929, 261] on span "Tout" at bounding box center [925, 261] width 17 height 10
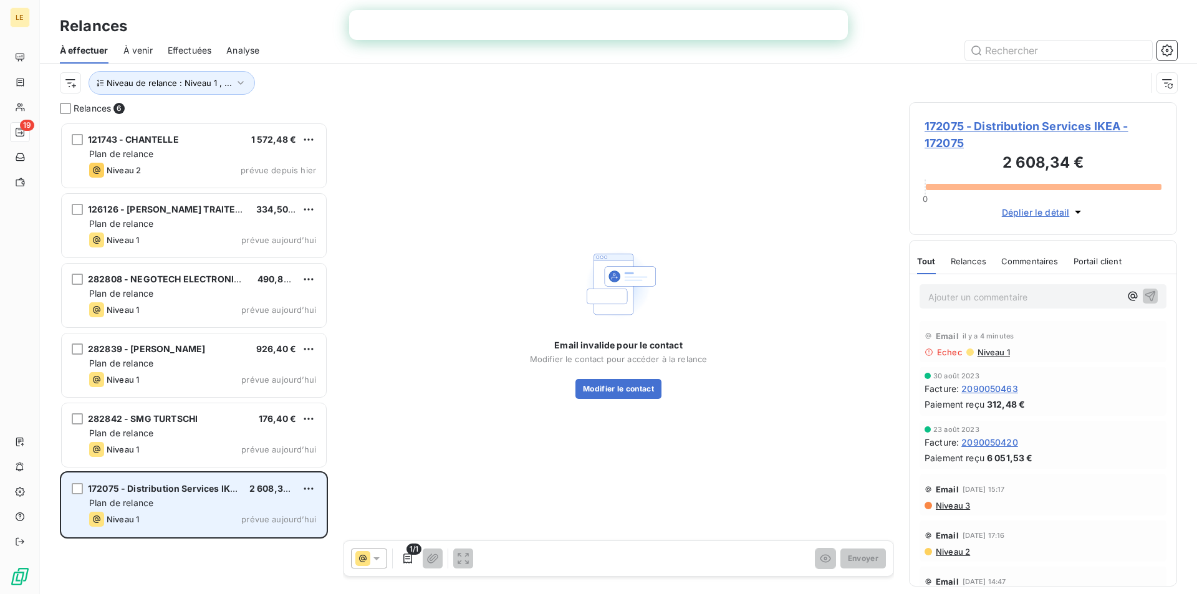
click at [205, 491] on span "172075 - Distribution Services IKEA" at bounding box center [165, 488] width 154 height 11
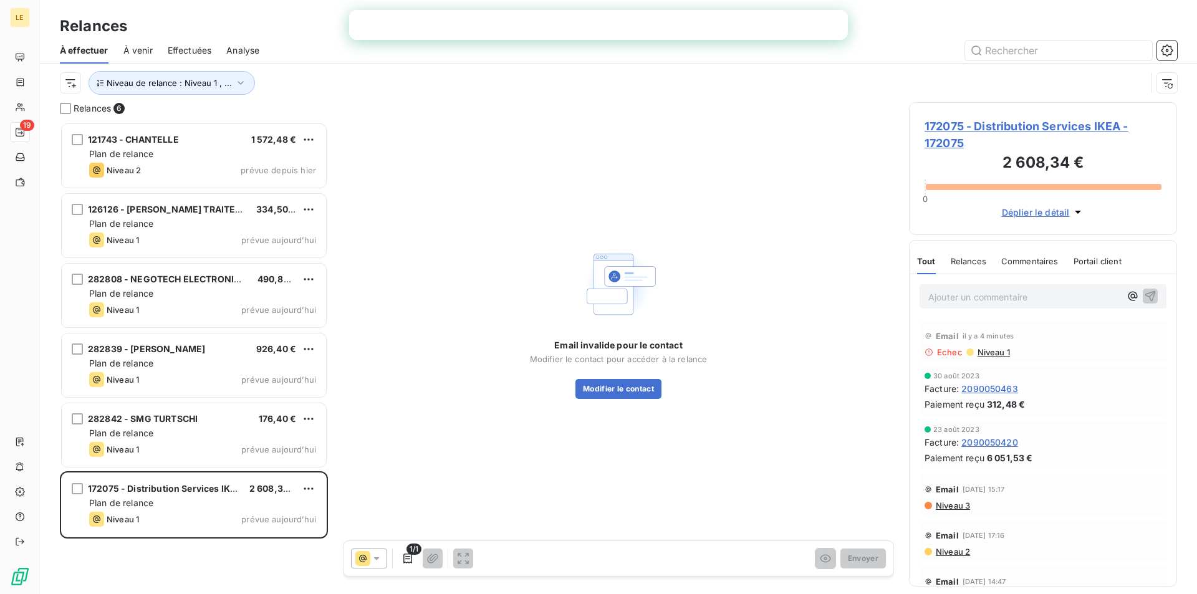
click at [1032, 122] on span "172075 - Distribution Services IKEA - 172075" at bounding box center [1043, 135] width 237 height 34
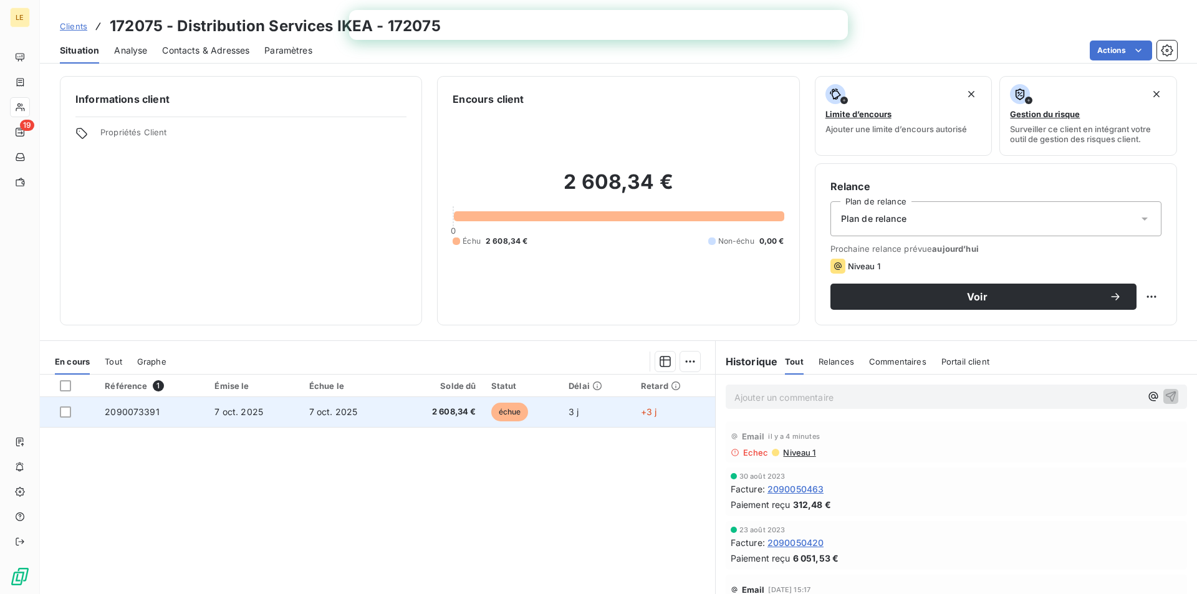
click at [157, 410] on td "2090073391" at bounding box center [152, 412] width 110 height 30
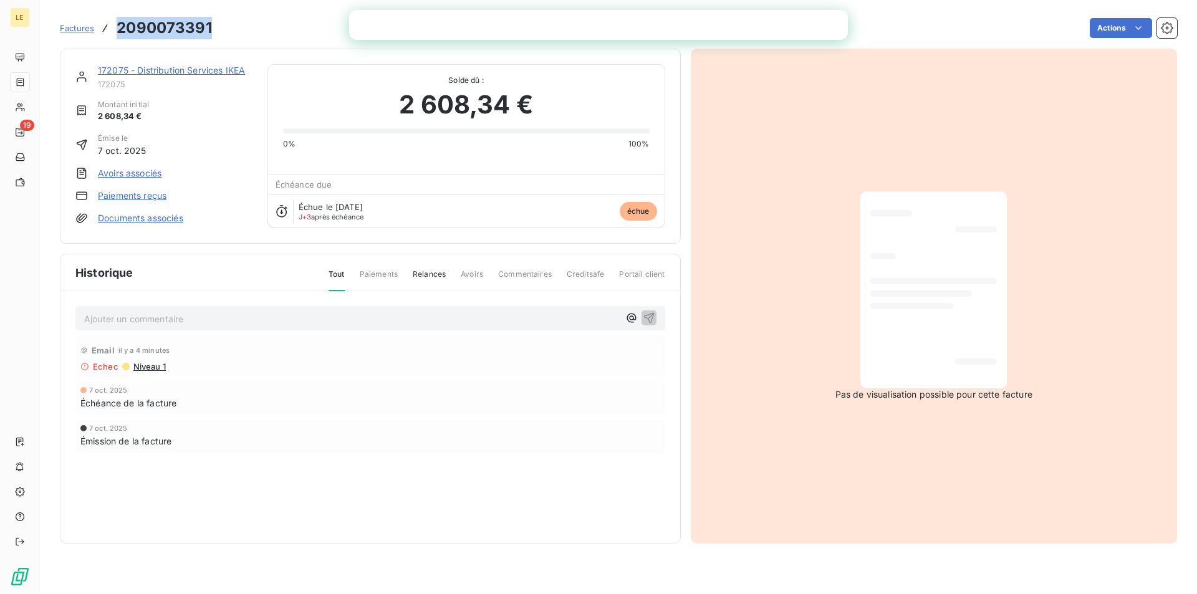
drag, startPoint x: 210, startPoint y: 24, endPoint x: 120, endPoint y: 30, distance: 90.6
click at [120, 30] on h3 "2090073391" at bounding box center [164, 28] width 95 height 22
copy h3 "2090073391"
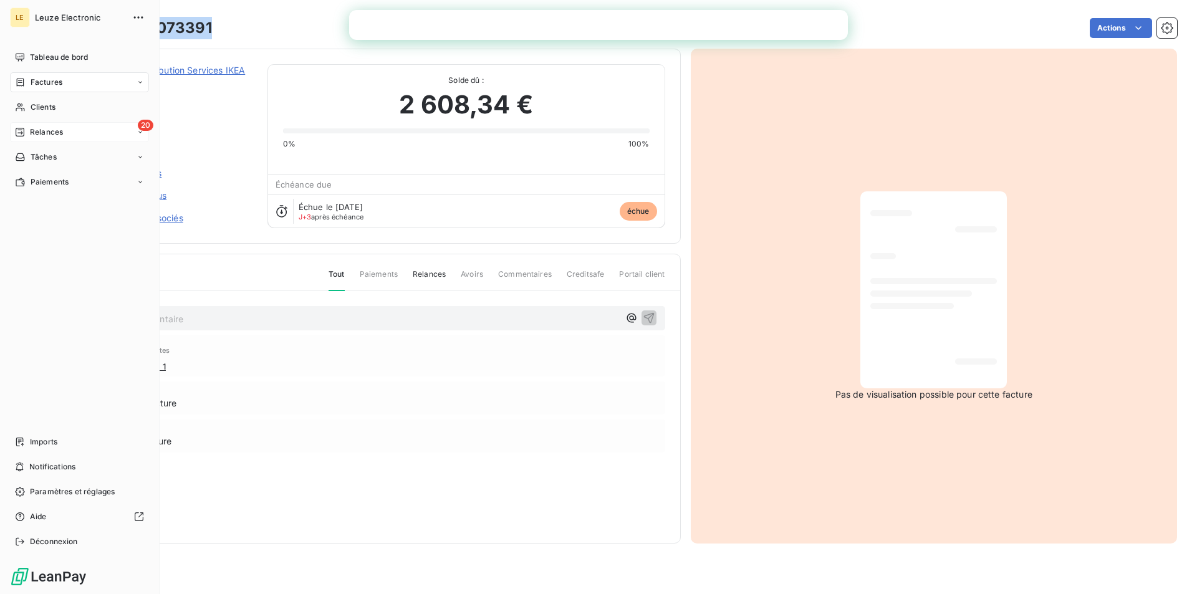
click at [45, 128] on span "Relances" at bounding box center [46, 132] width 33 height 11
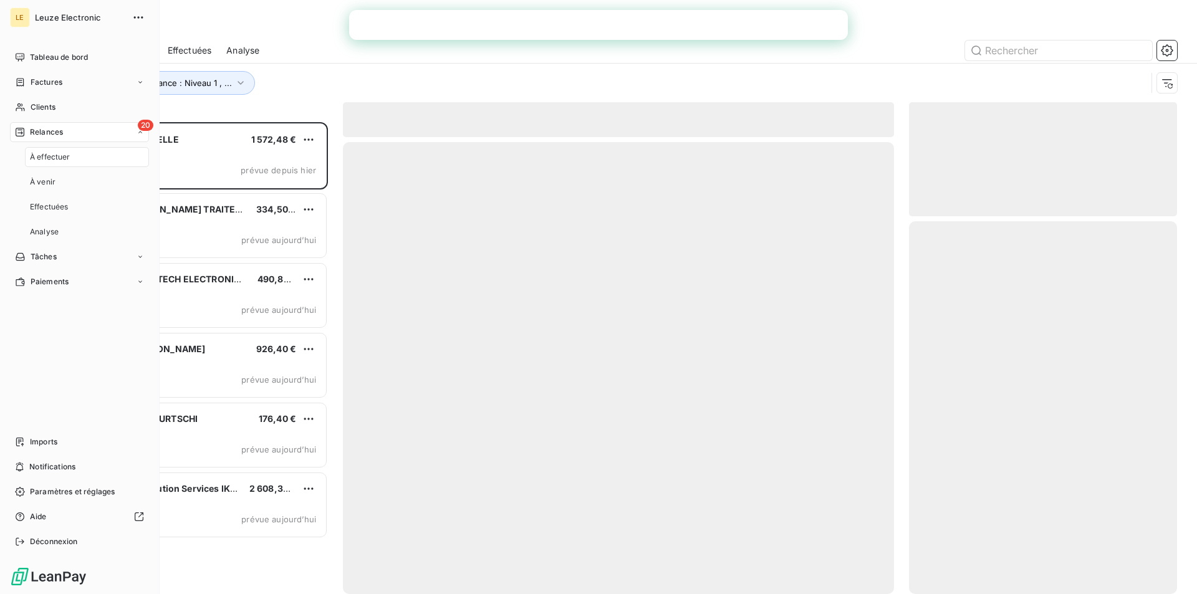
scroll to position [463, 259]
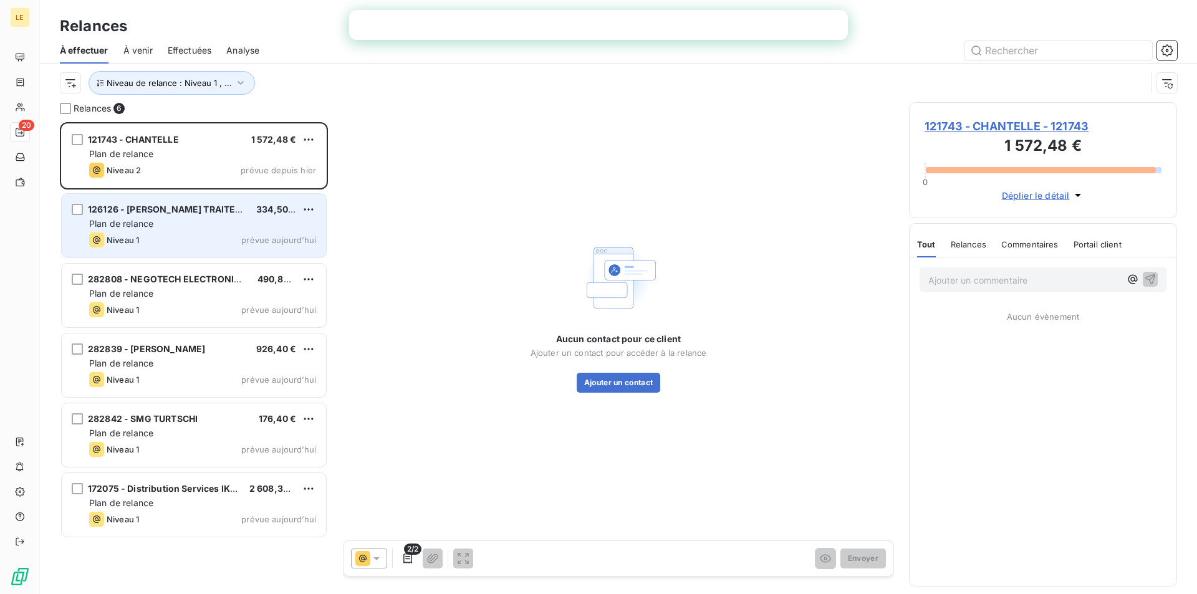
click at [232, 210] on span "126126 - [PERSON_NAME] TRAITEUR" at bounding box center [168, 209] width 160 height 11
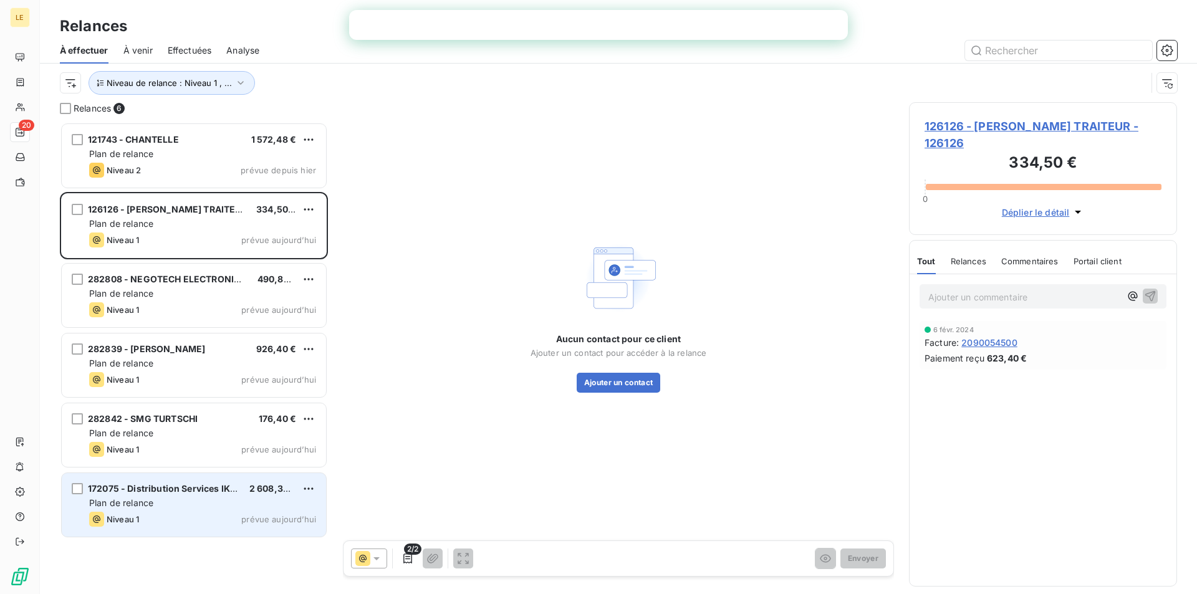
click at [170, 494] on div "172075 - Distribution Services IKEA" at bounding box center [164, 489] width 152 height 12
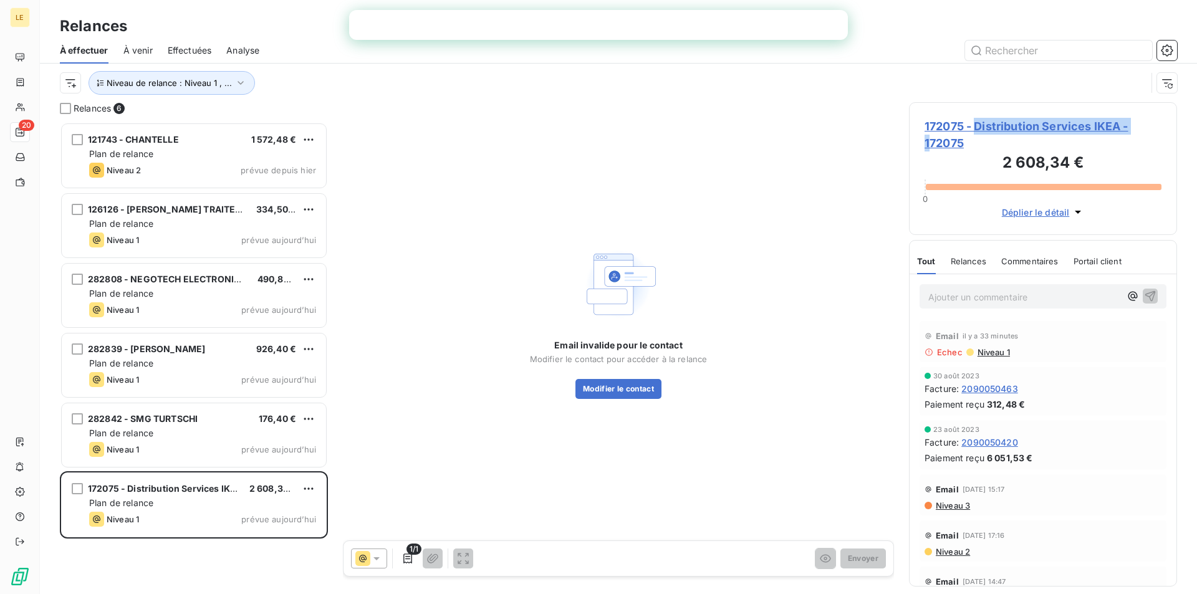
drag, startPoint x: 974, startPoint y: 132, endPoint x: 930, endPoint y: 143, distance: 45.1
click at [930, 143] on span "172075 - Distribution Services IKEA - 172075" at bounding box center [1043, 135] width 237 height 34
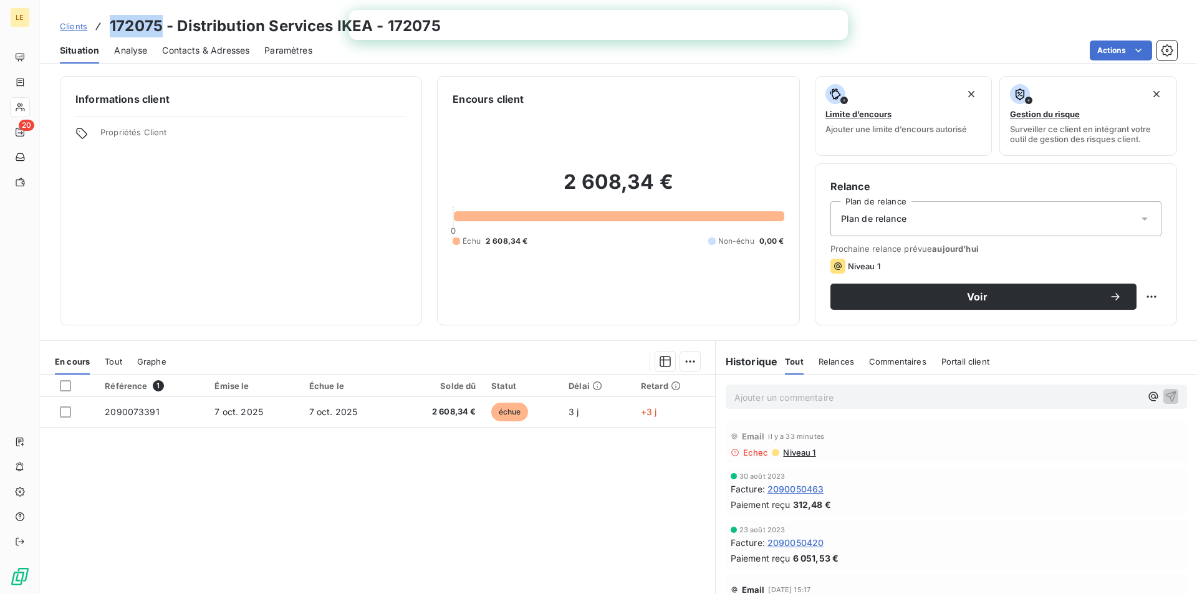
drag, startPoint x: 161, startPoint y: 18, endPoint x: 110, endPoint y: 22, distance: 51.3
click at [110, 22] on h3 "172075 - Distribution Services IKEA - 172075" at bounding box center [275, 26] width 331 height 22
copy h3 "172075"
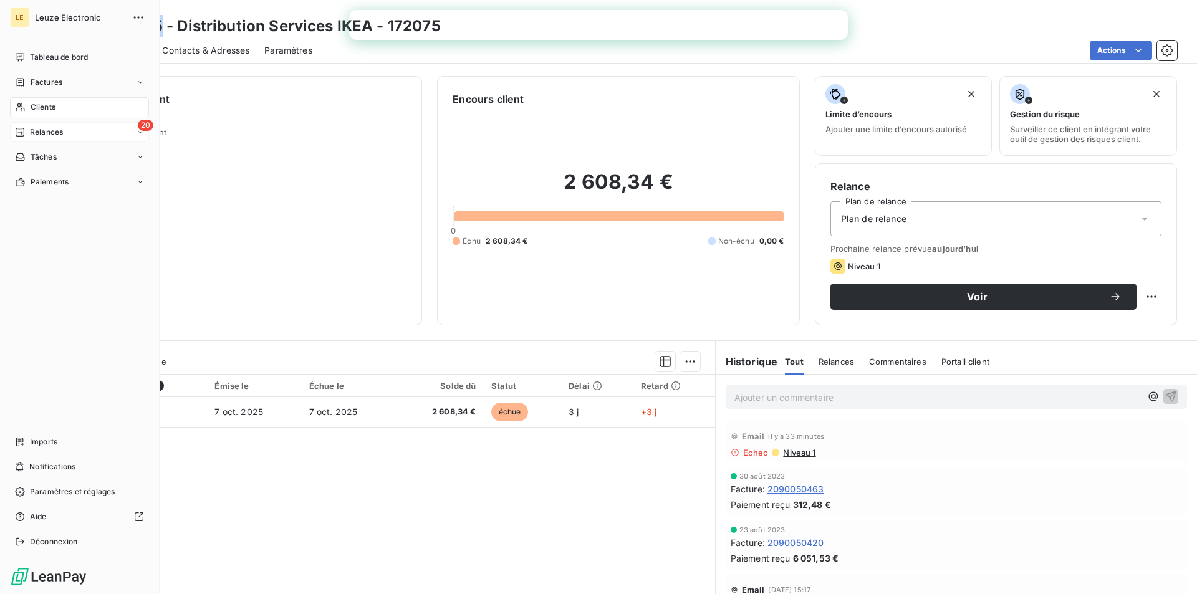
click at [31, 127] on span "Relances" at bounding box center [46, 132] width 33 height 11
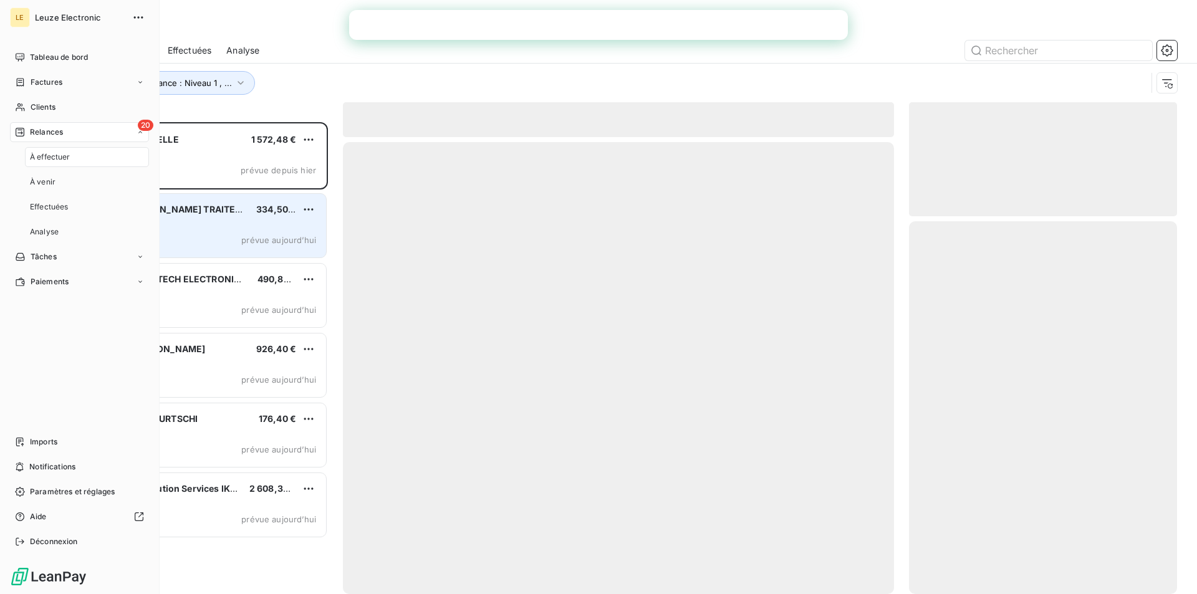
scroll to position [463, 259]
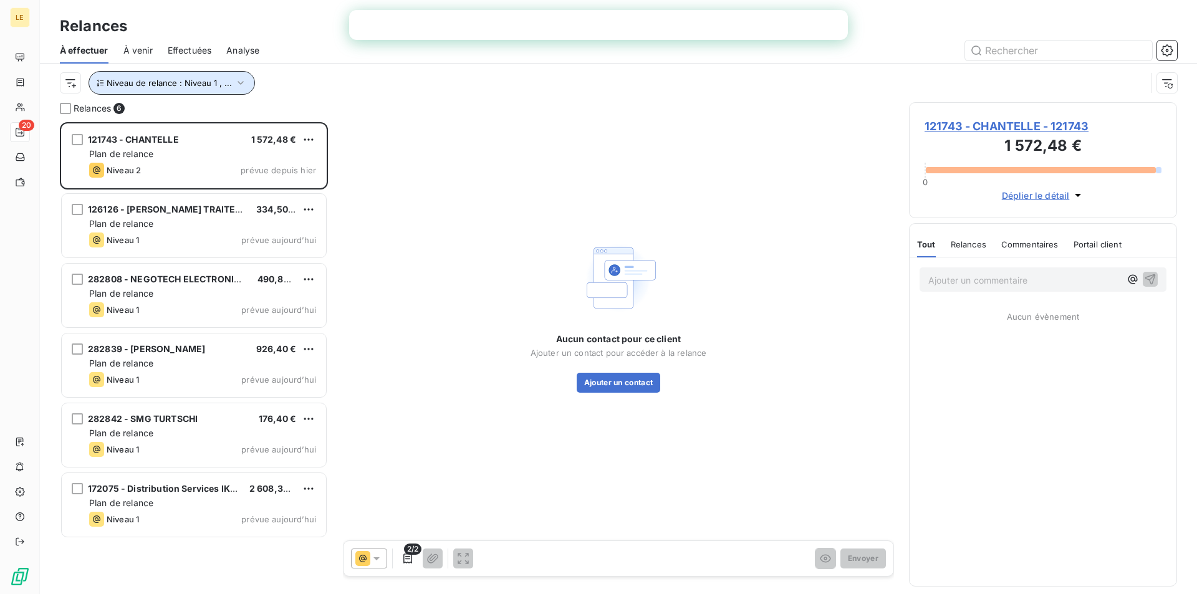
click at [214, 80] on span "Niveau de relance : Niveau 1 , ..." at bounding box center [169, 83] width 125 height 10
click at [630, 231] on div "Aucun contact pour ce client Ajouter un contact pour accéder à la relance Ajout…" at bounding box center [618, 315] width 551 height 426
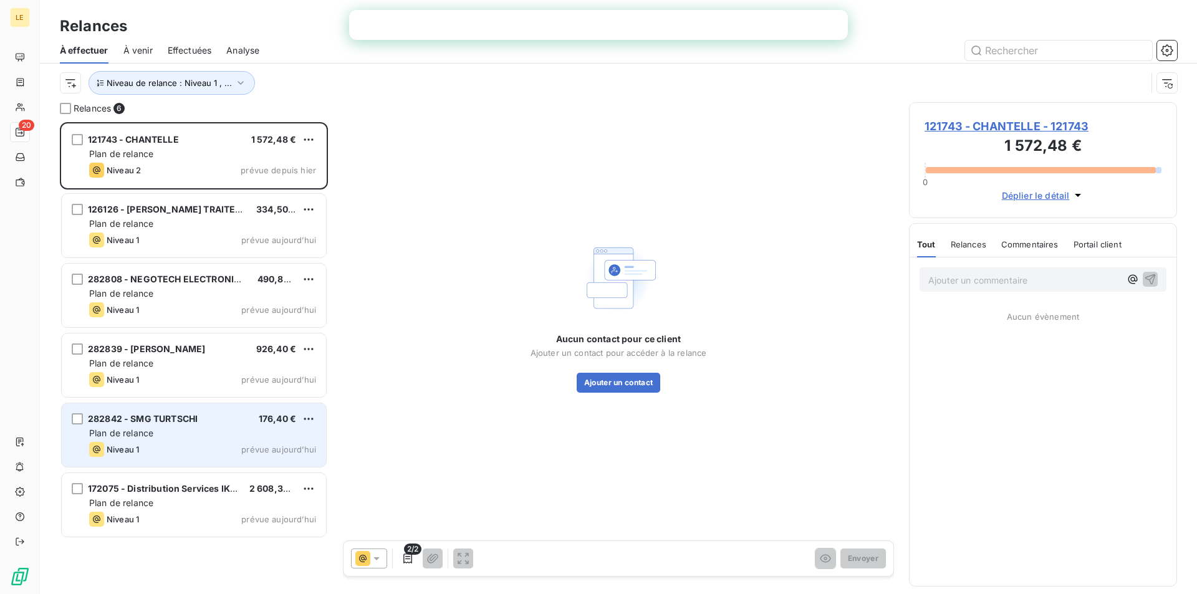
click at [168, 429] on div "Plan de relance" at bounding box center [202, 433] width 227 height 12
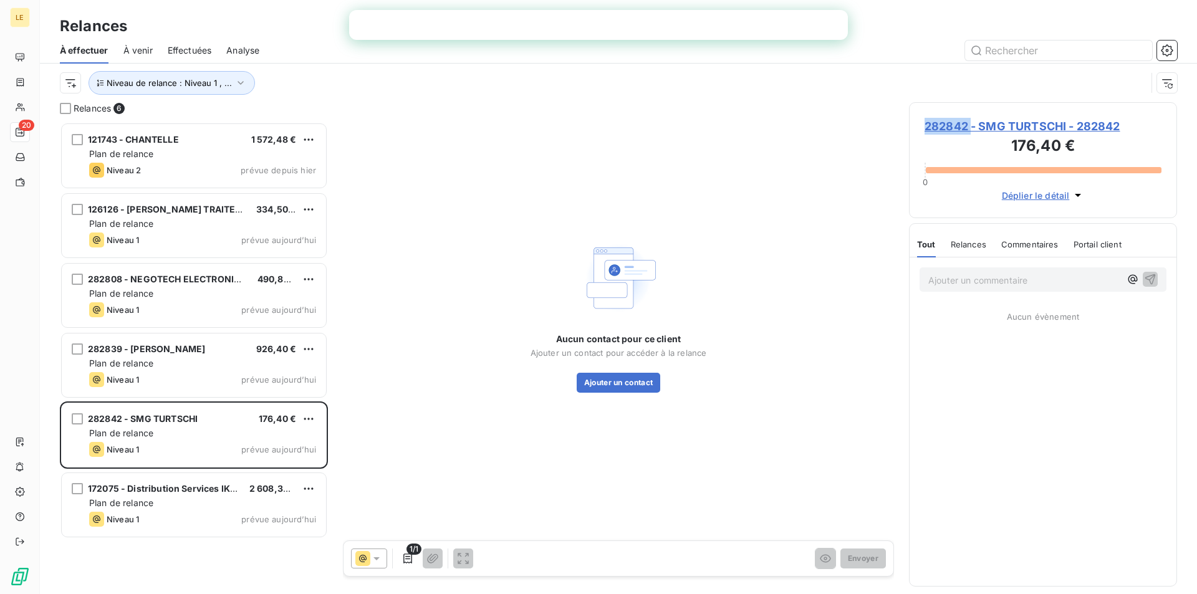
drag, startPoint x: 970, startPoint y: 123, endPoint x: 923, endPoint y: 127, distance: 47.5
click at [923, 127] on div "282842 - SMG TURTSCHI - 282842 176,40 € 0 Déplier le détail" at bounding box center [1043, 160] width 268 height 116
copy span "282842"
click at [632, 380] on button "Ajouter un contact" at bounding box center [619, 383] width 84 height 20
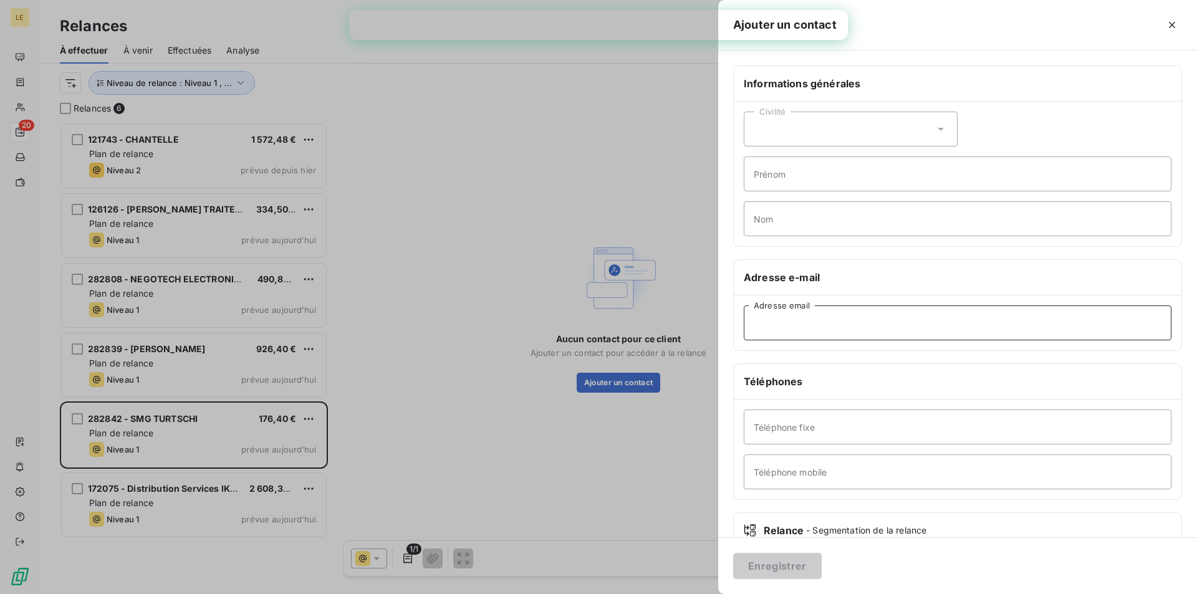
click at [809, 328] on input "Adresse email" at bounding box center [958, 323] width 428 height 35
drag, startPoint x: 809, startPoint y: 328, endPoint x: 771, endPoint y: 320, distance: 38.3
paste input "[EMAIL_ADDRESS][DOMAIN_NAME]"
type input "[EMAIL_ADDRESS][DOMAIN_NAME]"
click at [797, 562] on button "Enregistrer" at bounding box center [777, 566] width 89 height 26
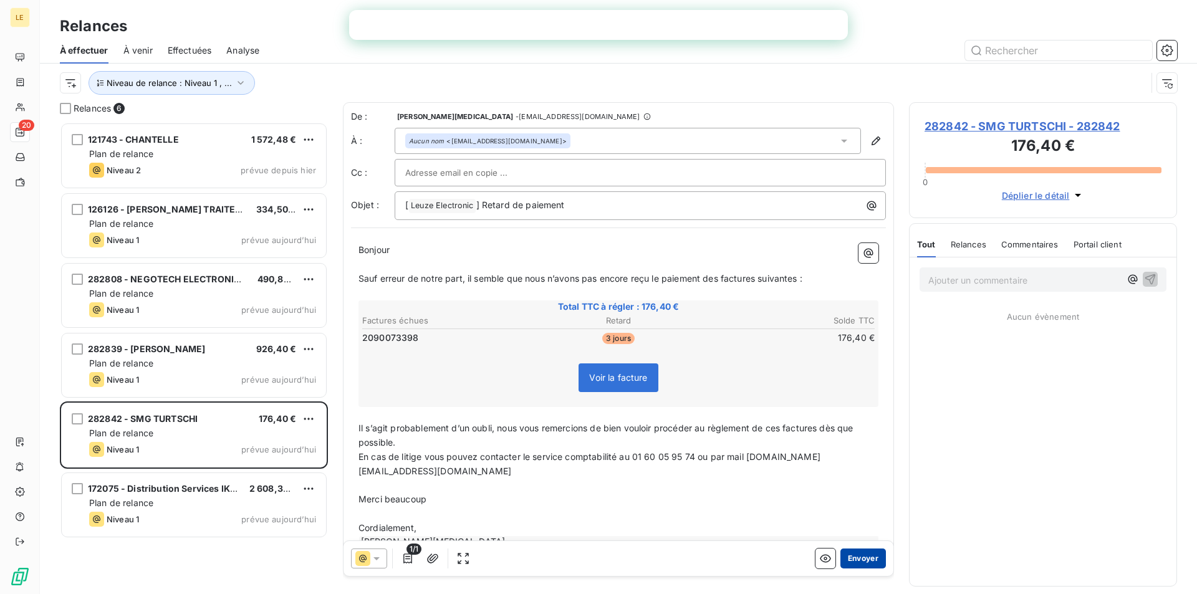
click at [864, 552] on button "Envoyer" at bounding box center [863, 559] width 46 height 20
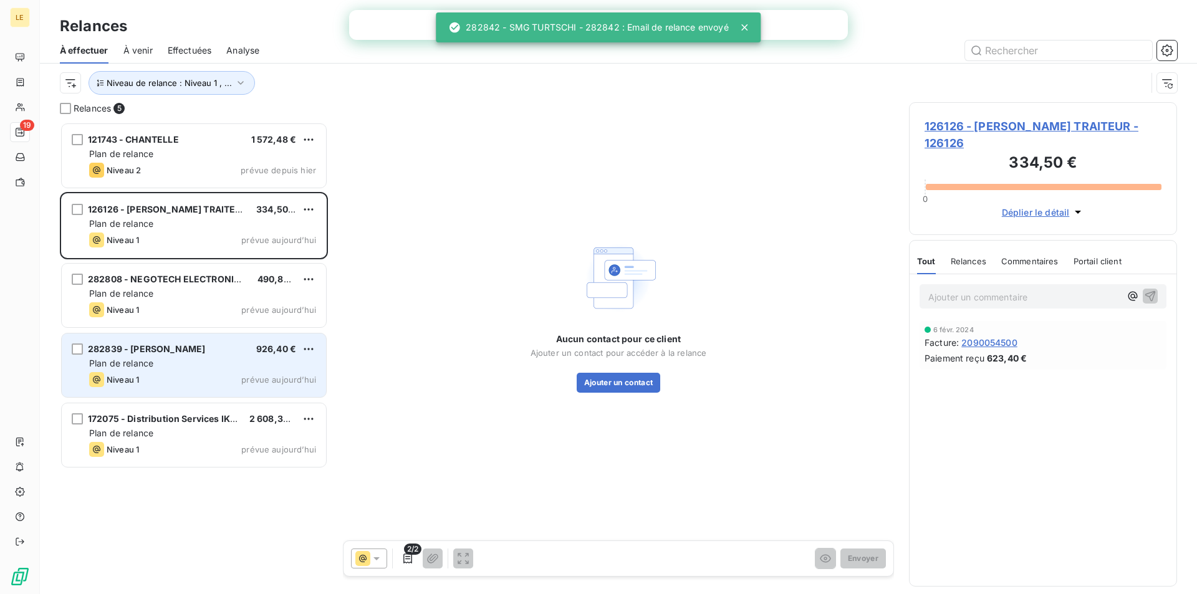
click at [186, 352] on div "282839 - SAMICO 926,40 €" at bounding box center [202, 349] width 227 height 11
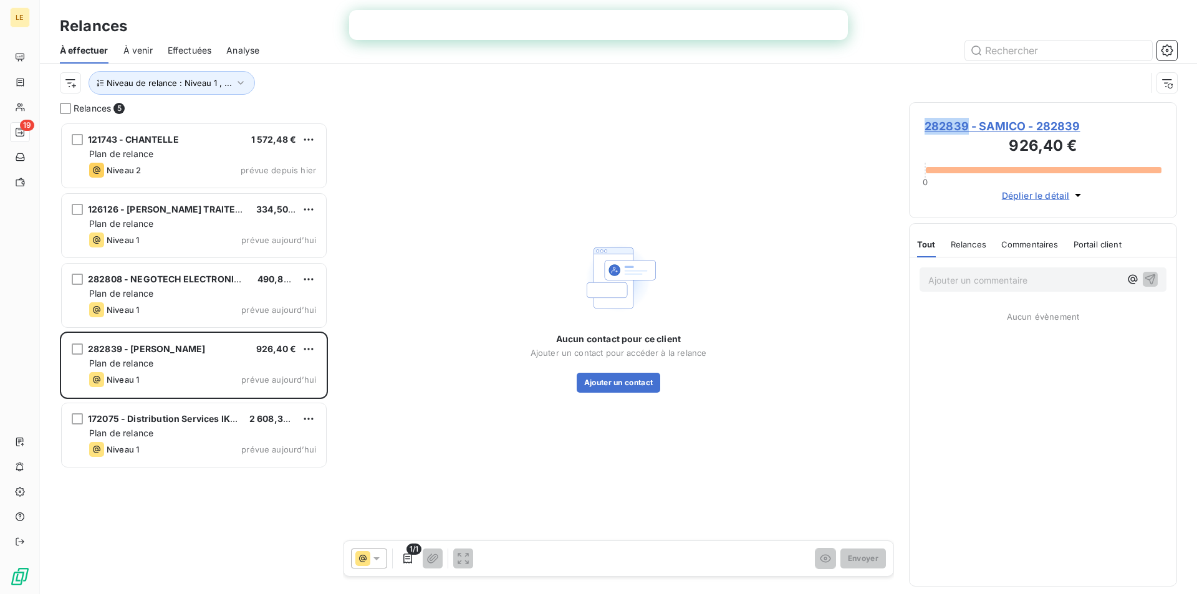
drag, startPoint x: 969, startPoint y: 123, endPoint x: 926, endPoint y: 127, distance: 43.2
click at [926, 127] on span "282839 - SAMICO - 282839" at bounding box center [1043, 126] width 237 height 17
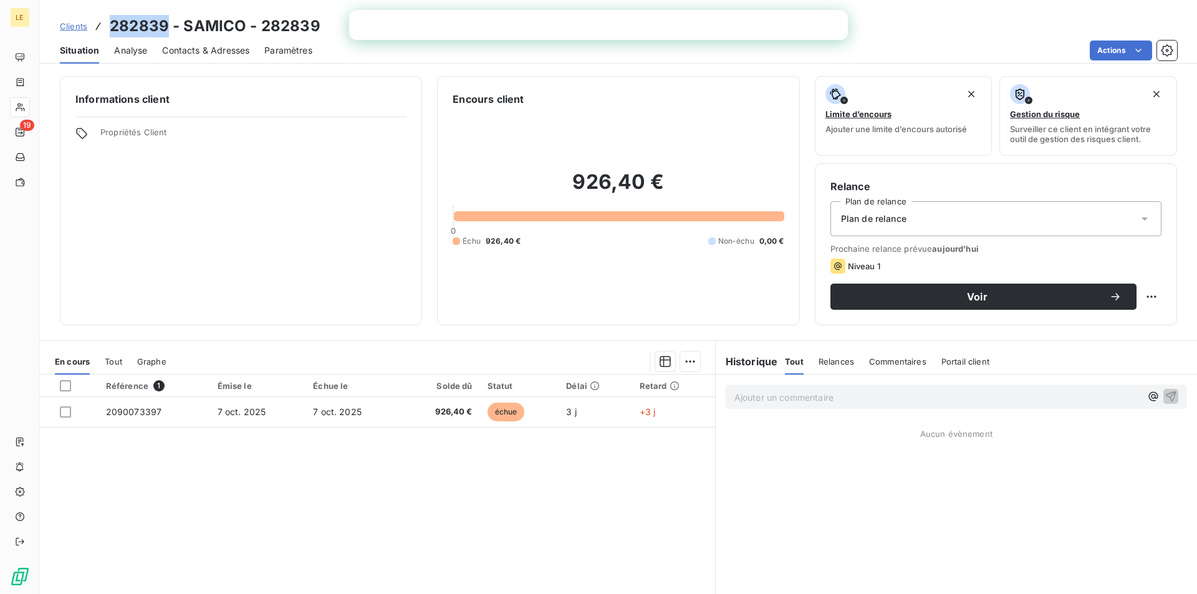
drag, startPoint x: 931, startPoint y: 125, endPoint x: 111, endPoint y: 27, distance: 825.6
click at [111, 27] on h3 "282839 - SAMICO - 282839" at bounding box center [215, 26] width 211 height 22
copy h3 "282839"
click at [210, 53] on span "Contacts & Adresses" at bounding box center [205, 50] width 87 height 12
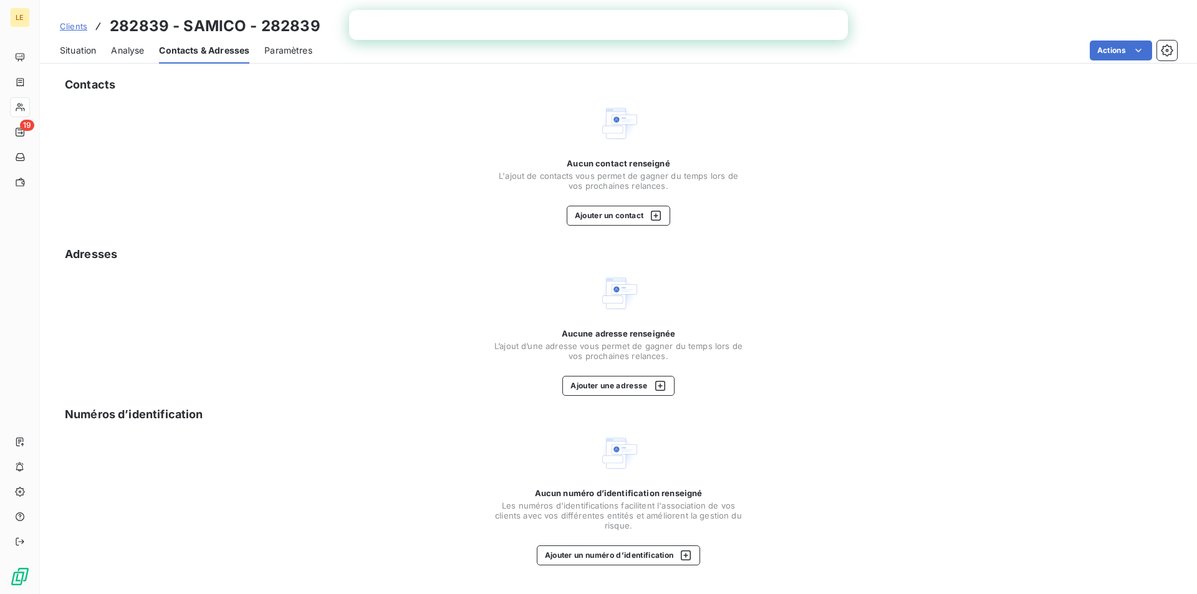
click at [605, 400] on div "Contacts Aucun contact renseigné L'ajout de contacts vous permet de gagner du t…" at bounding box center [618, 332] width 1157 height 526
click at [613, 392] on button "Ajouter une adresse" at bounding box center [618, 386] width 112 height 20
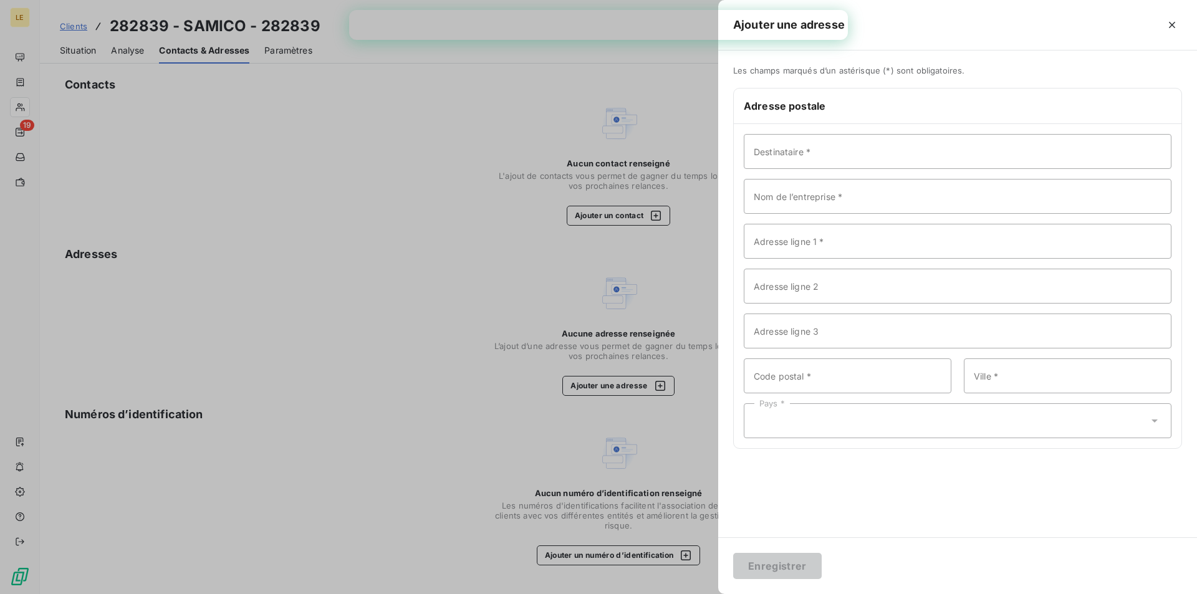
drag, startPoint x: 663, startPoint y: 263, endPoint x: 658, endPoint y: 287, distance: 24.3
click at [663, 264] on div at bounding box center [598, 297] width 1197 height 594
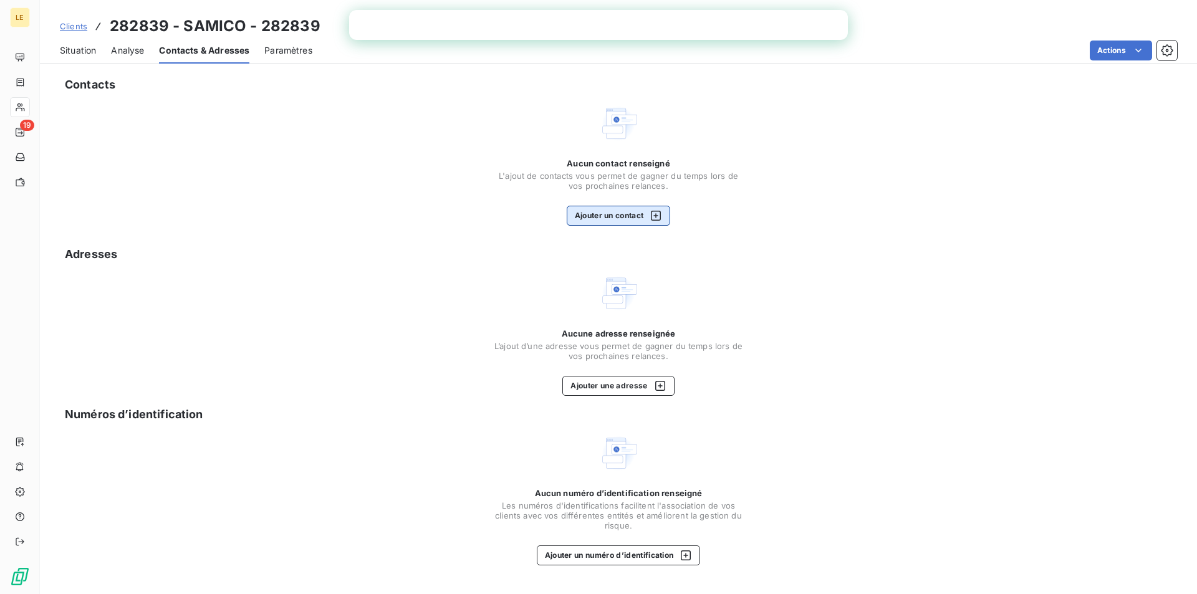
click at [633, 208] on button "Ajouter un contact" at bounding box center [619, 216] width 104 height 20
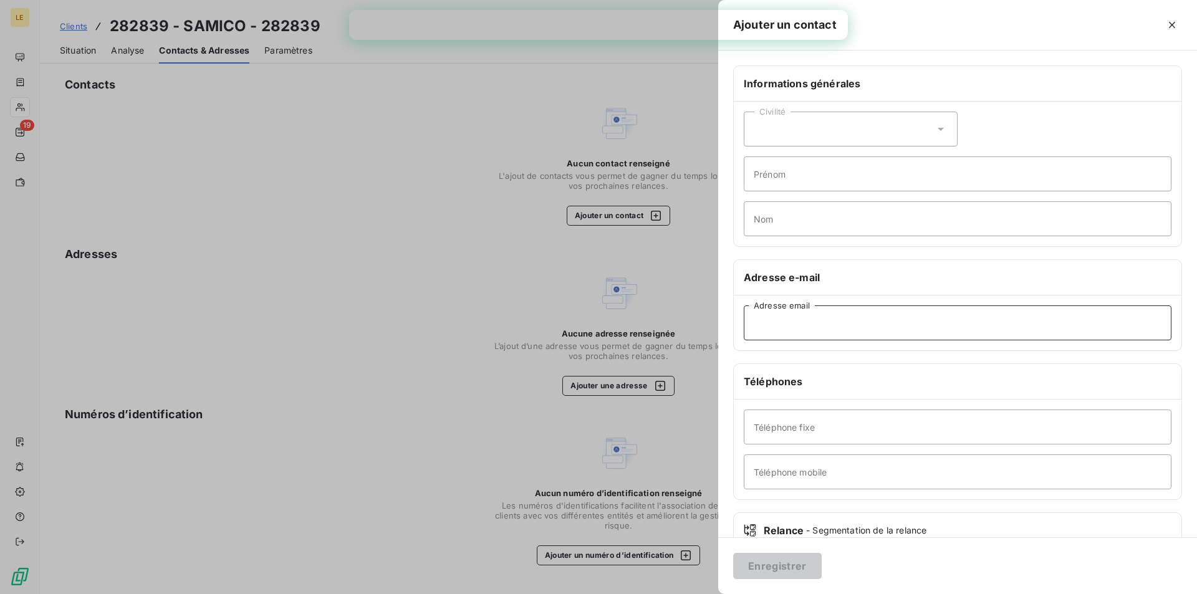
click at [796, 319] on input "Adresse email" at bounding box center [958, 323] width 428 height 35
paste input "[EMAIL_ADDRESS][DOMAIN_NAME]"
type input "[EMAIL_ADDRESS][DOMAIN_NAME]"
click at [781, 565] on button "Enregistrer" at bounding box center [777, 566] width 89 height 26
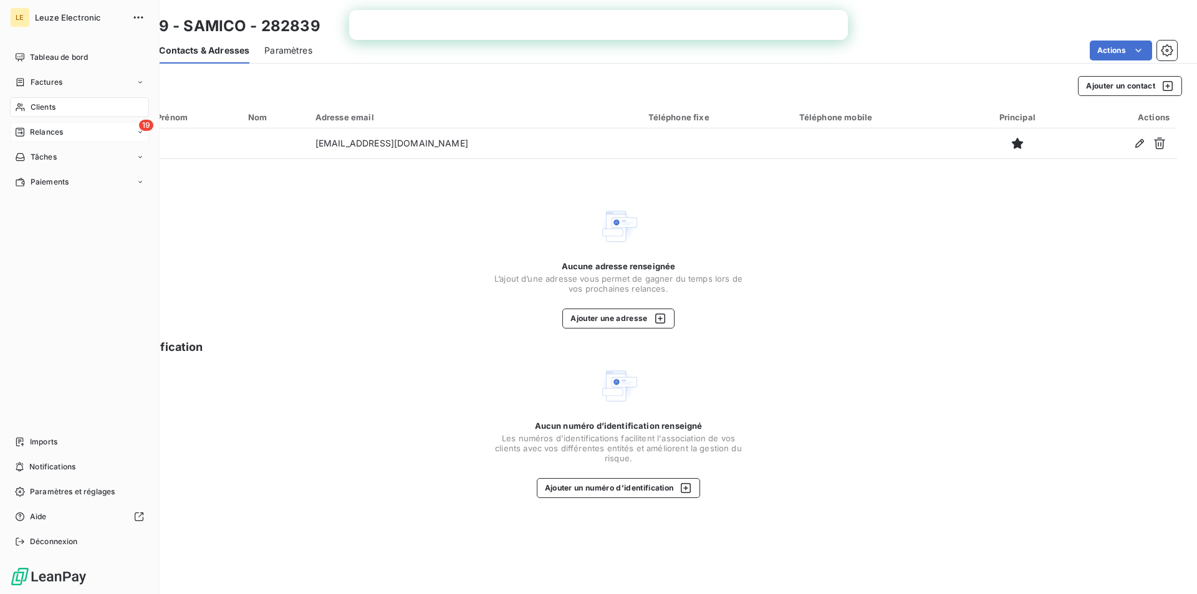
click at [42, 122] on div "19 Relances" at bounding box center [79, 132] width 139 height 20
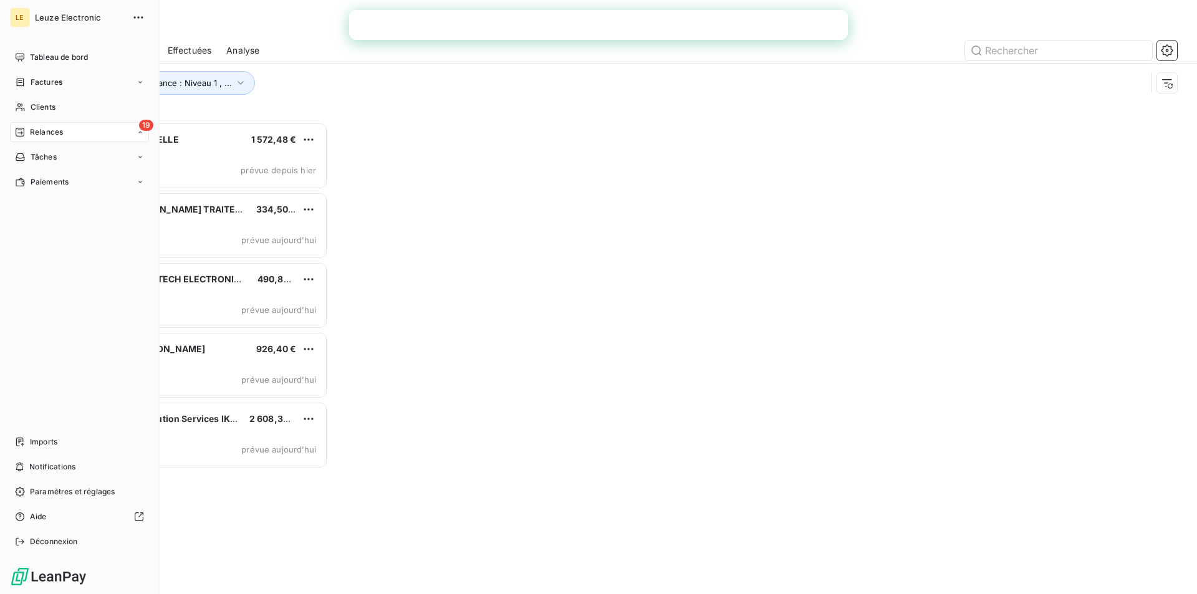
scroll to position [463, 259]
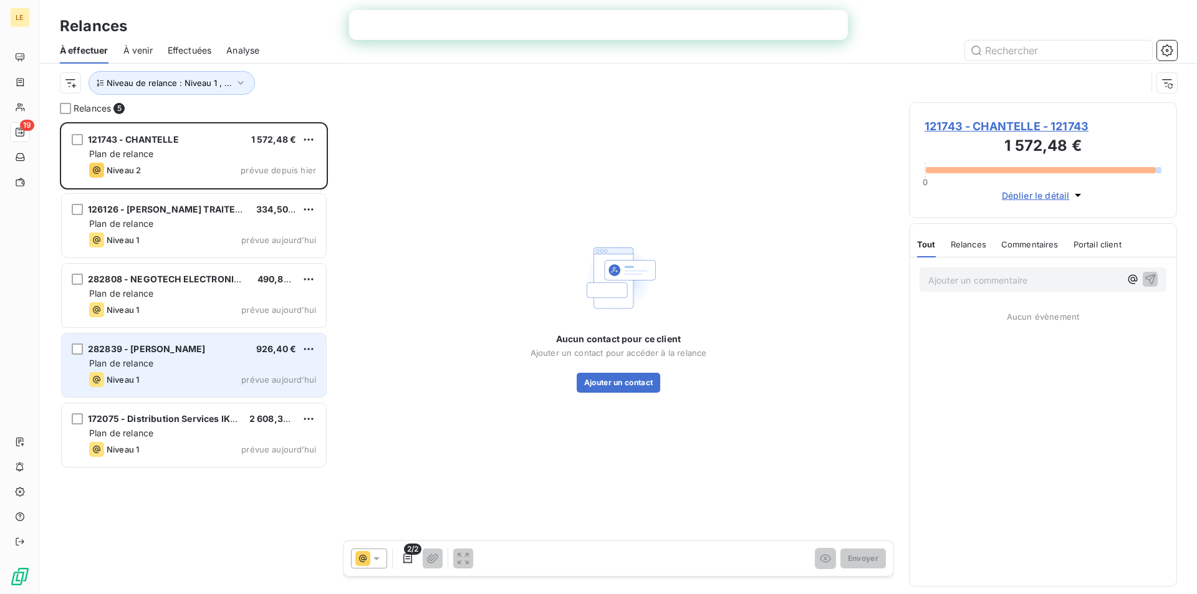
click at [163, 352] on span "282839 - [PERSON_NAME]" at bounding box center [146, 349] width 117 height 11
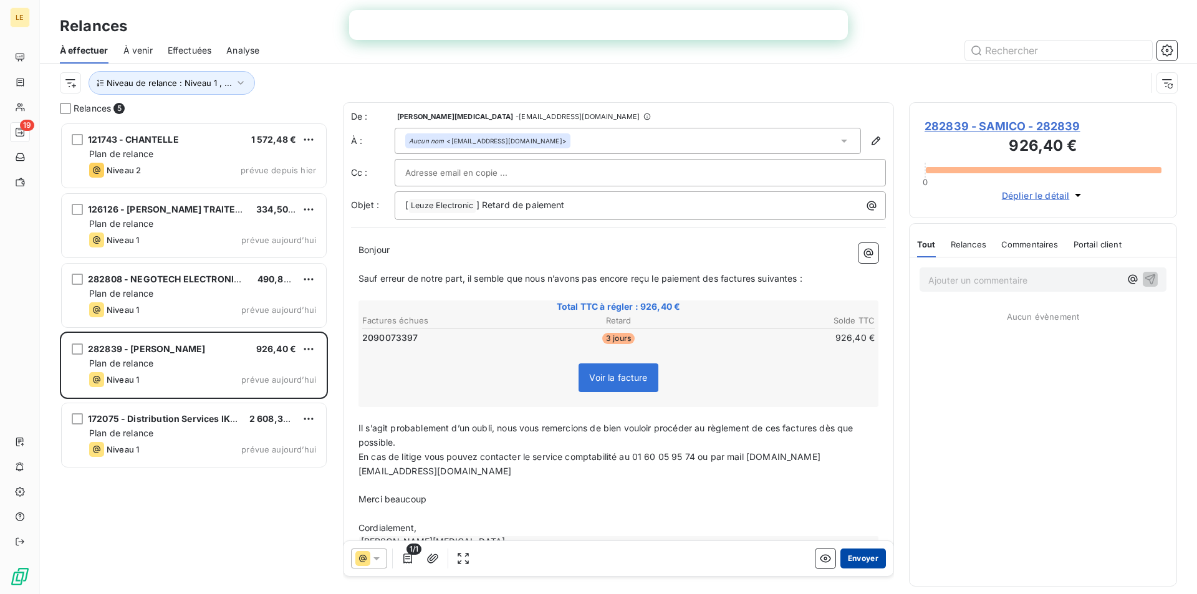
click at [850, 557] on button "Envoyer" at bounding box center [863, 559] width 46 height 20
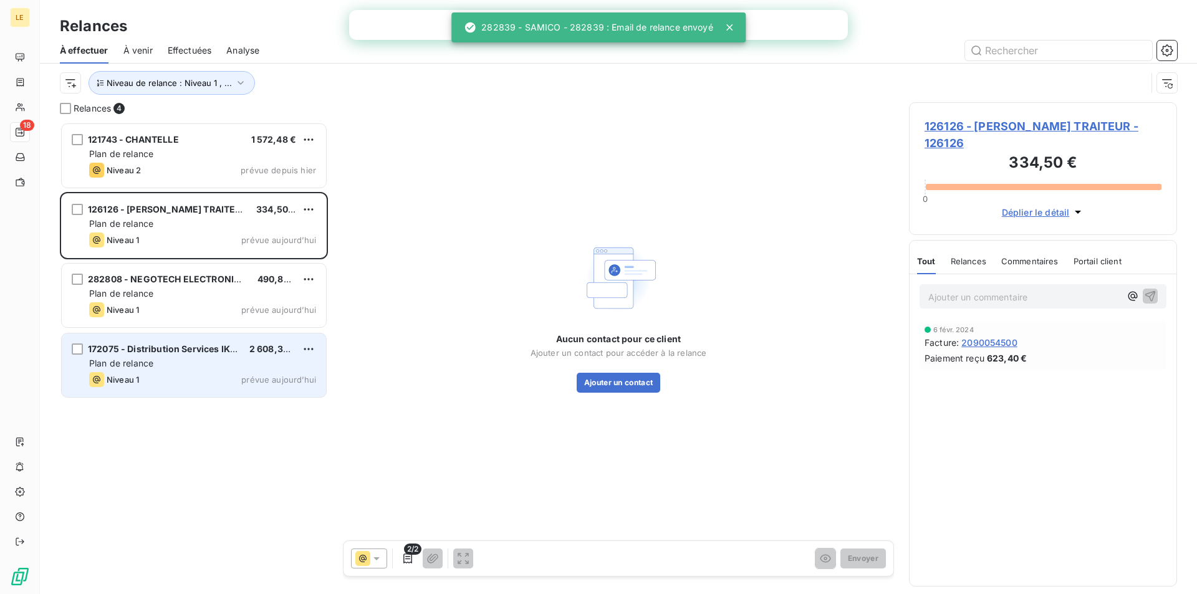
click at [216, 351] on span "172075 - Distribution Services IKEA" at bounding box center [165, 349] width 154 height 11
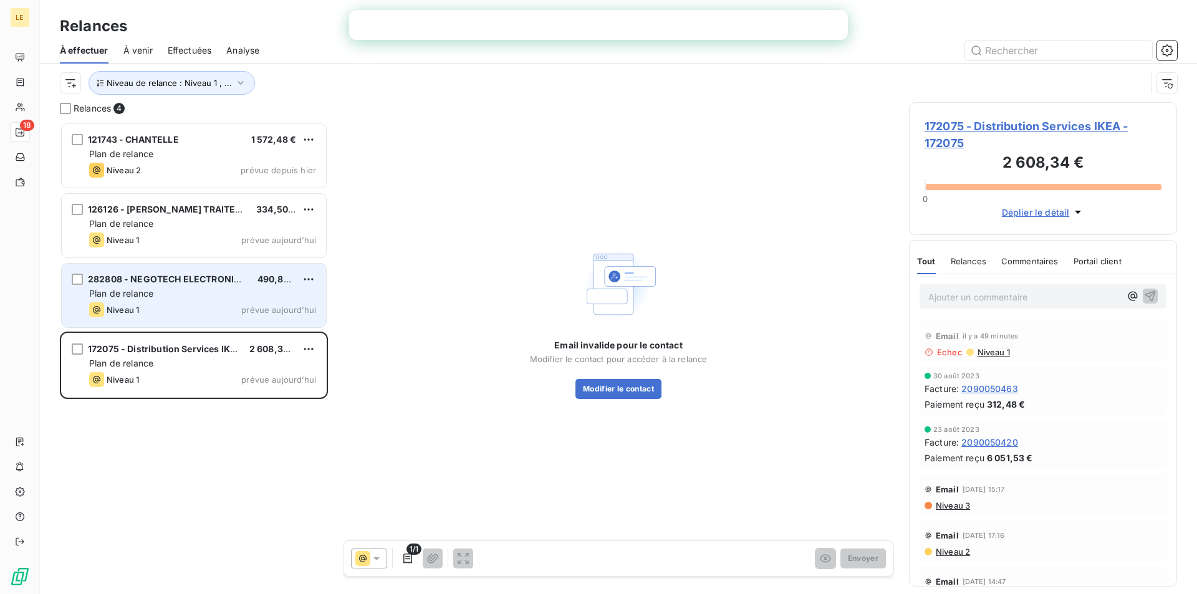
click at [266, 294] on div "Plan de relance" at bounding box center [202, 293] width 227 height 12
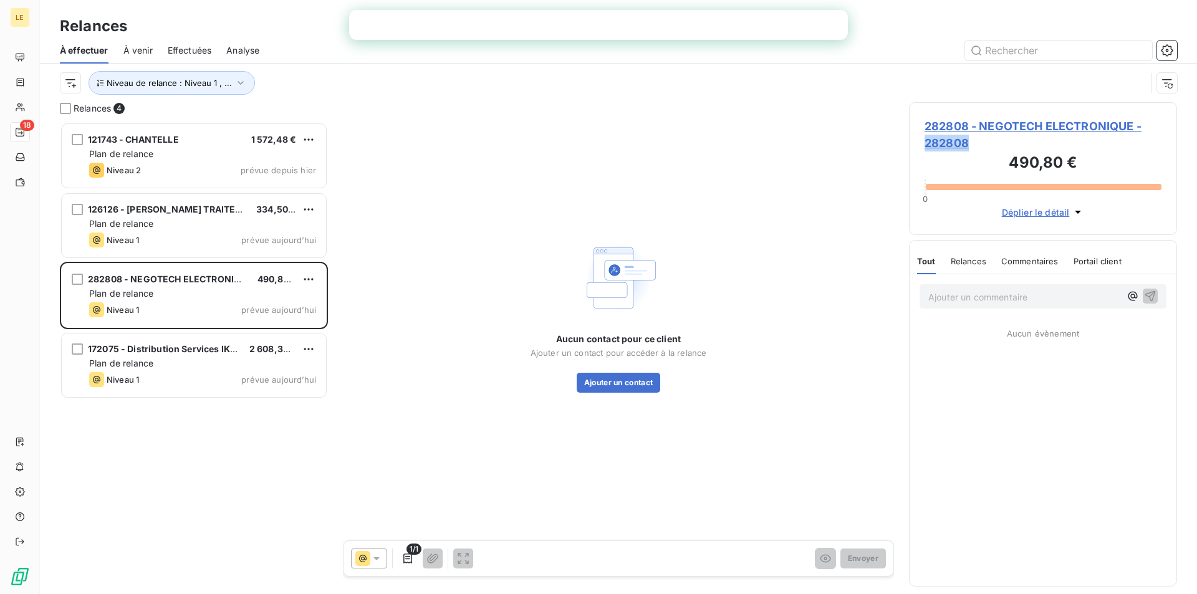
drag, startPoint x: 975, startPoint y: 143, endPoint x: 926, endPoint y: 139, distance: 49.4
click at [926, 139] on span "282808 - NEGOTECH ELECTRONIQUE - 282808" at bounding box center [1043, 135] width 237 height 34
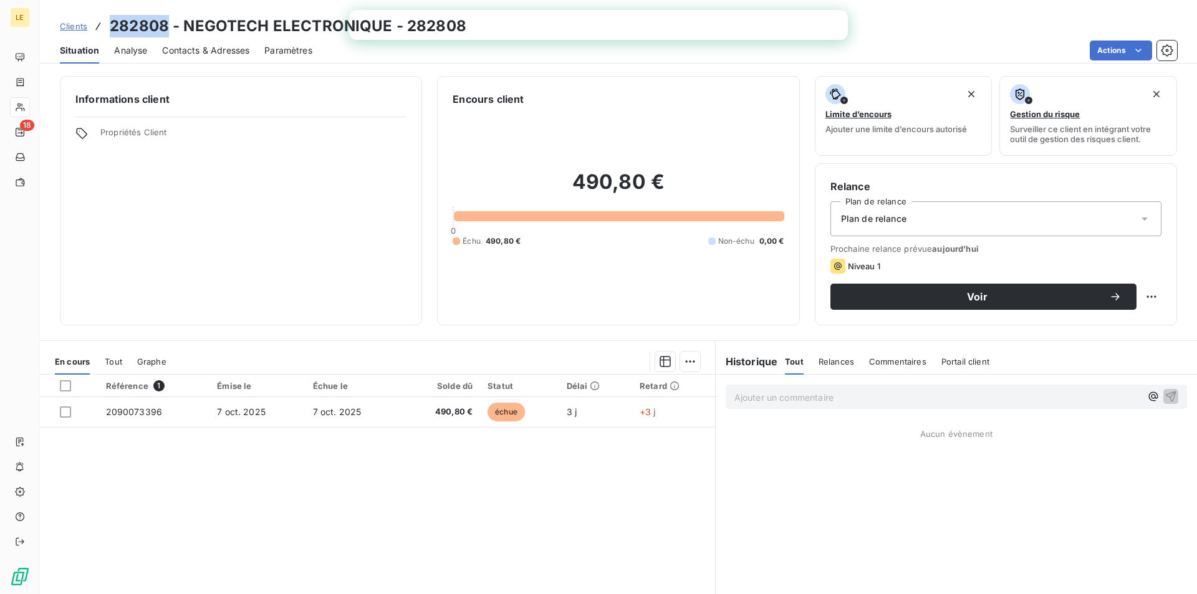
drag, startPoint x: 935, startPoint y: 140, endPoint x: 109, endPoint y: 32, distance: 833.1
click at [110, 32] on h3 "282808 - NEGOTECH ELECTRONIQUE - 282808" at bounding box center [288, 26] width 357 height 22
copy h3 "282808"
click at [208, 50] on span "Contacts & Adresses" at bounding box center [205, 50] width 87 height 12
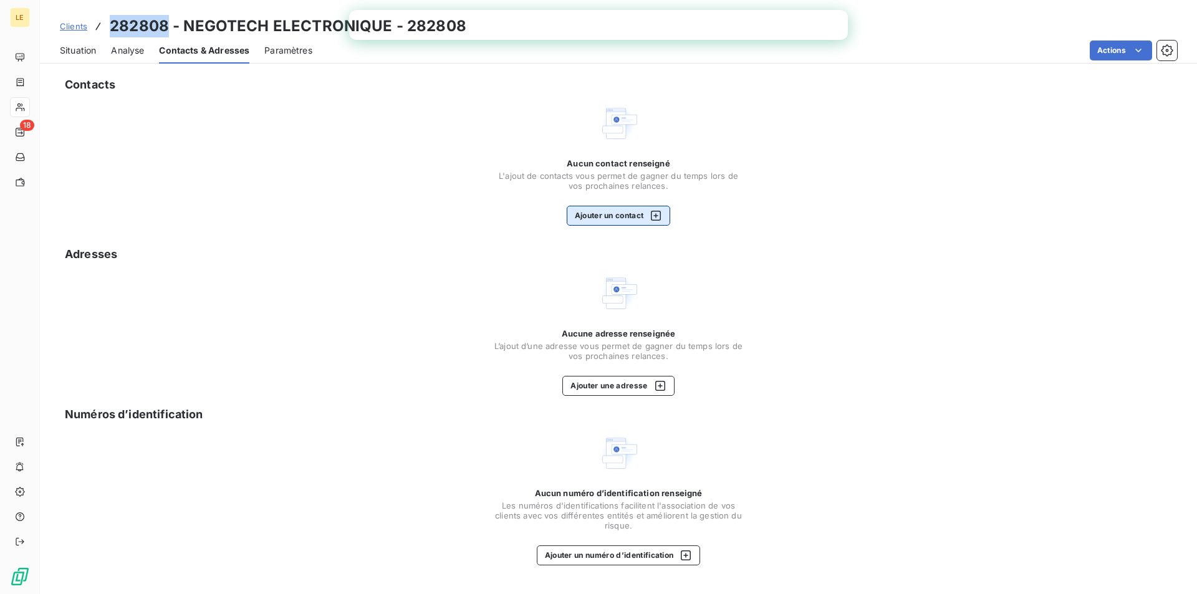
click at [651, 214] on icon "button" at bounding box center [656, 215] width 12 height 12
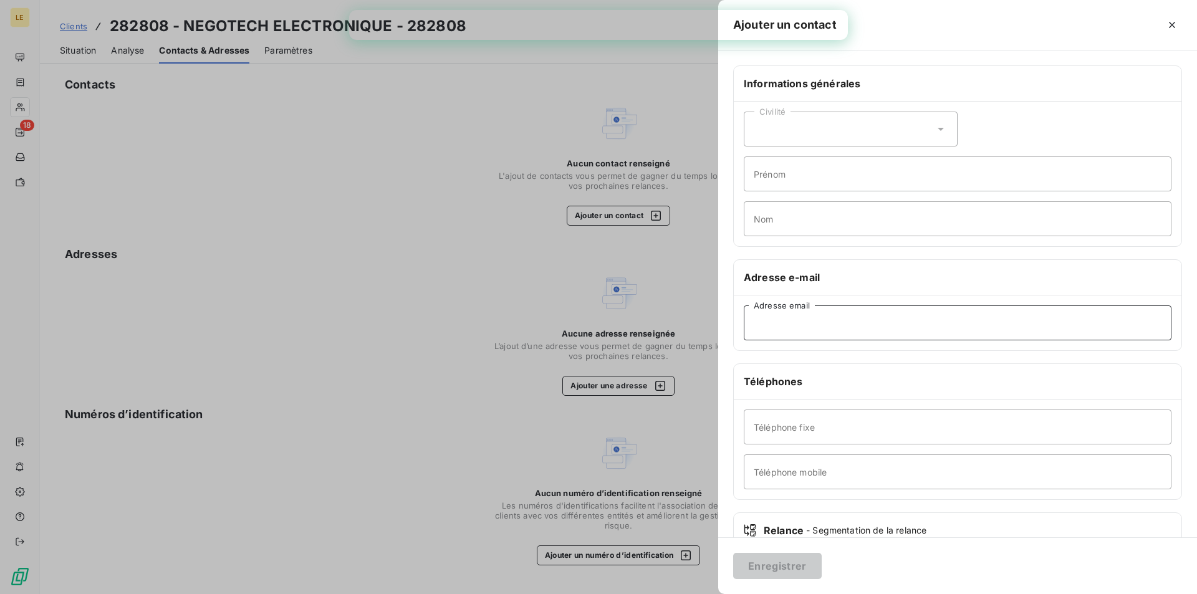
click at [786, 320] on input "Adresse email" at bounding box center [958, 323] width 428 height 35
paste input "[EMAIL_ADDRESS][DOMAIN_NAME]'"
type input "[EMAIL_ADDRESS][DOMAIN_NAME]"
click at [733, 553] on button "Enregistrer" at bounding box center [777, 566] width 89 height 26
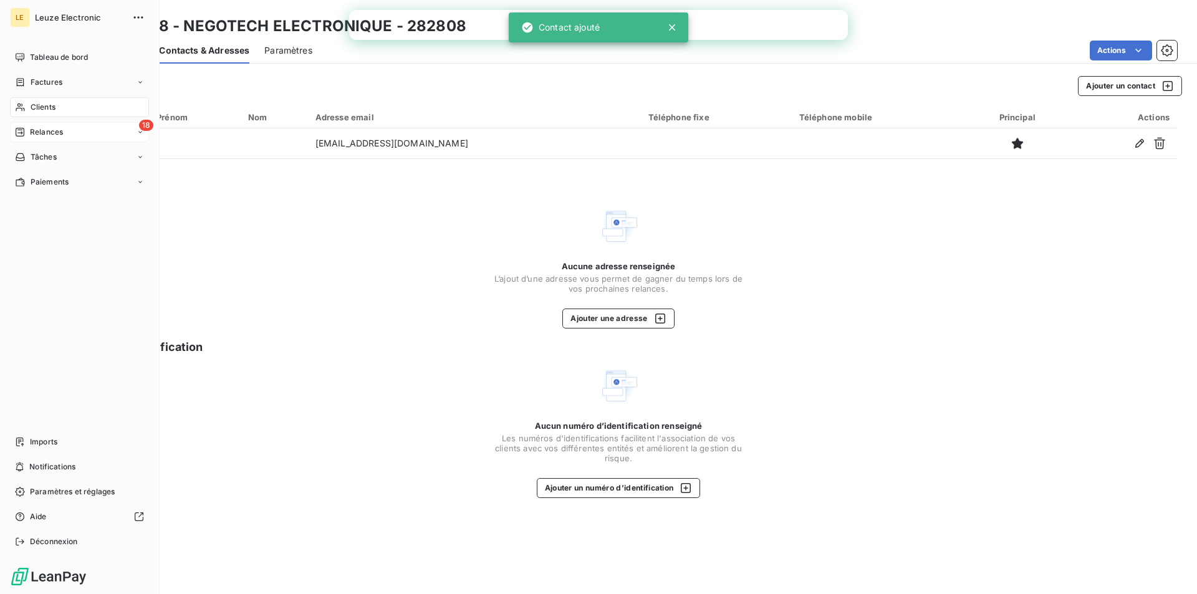
click at [77, 128] on div "18 Relances" at bounding box center [79, 132] width 139 height 20
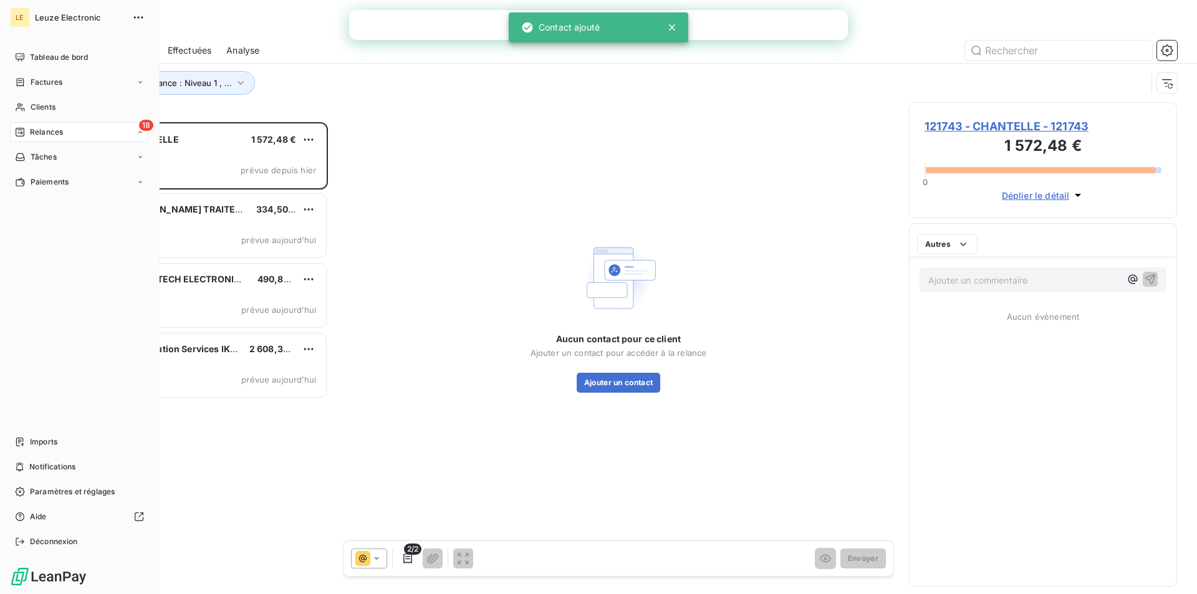
scroll to position [463, 259]
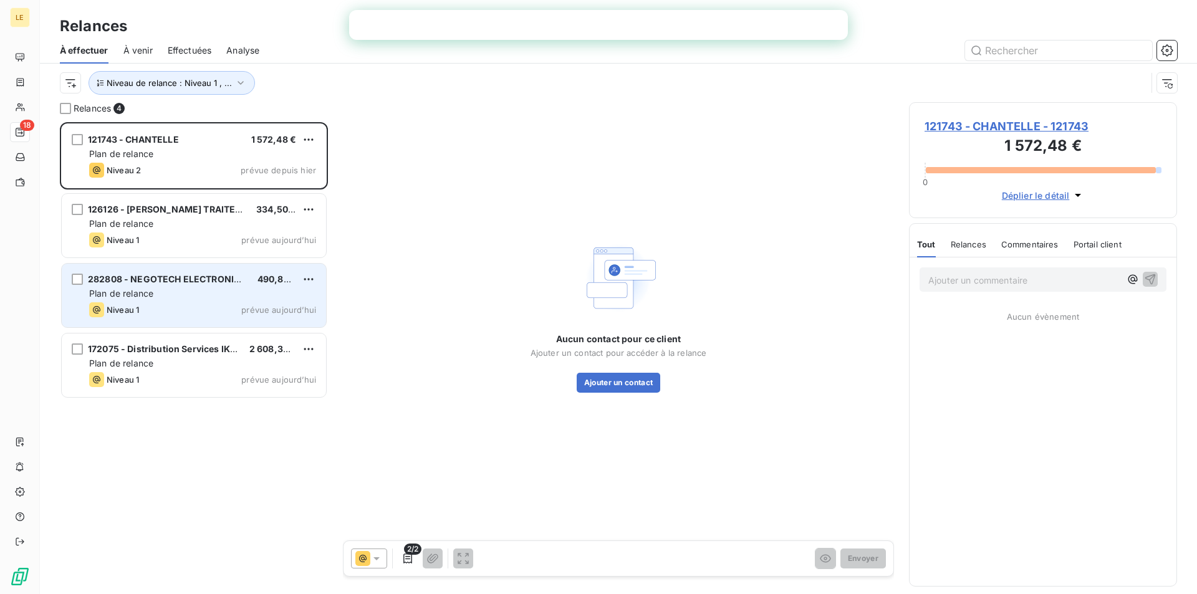
click at [231, 298] on div "Plan de relance" at bounding box center [202, 293] width 227 height 12
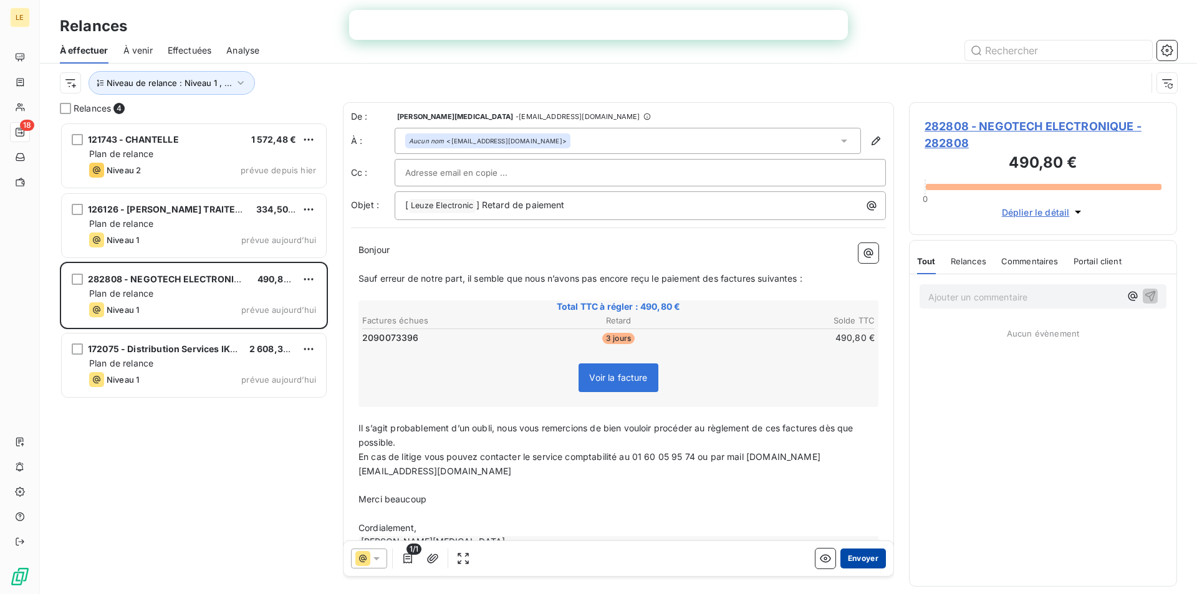
click at [855, 554] on button "Envoyer" at bounding box center [863, 559] width 46 height 20
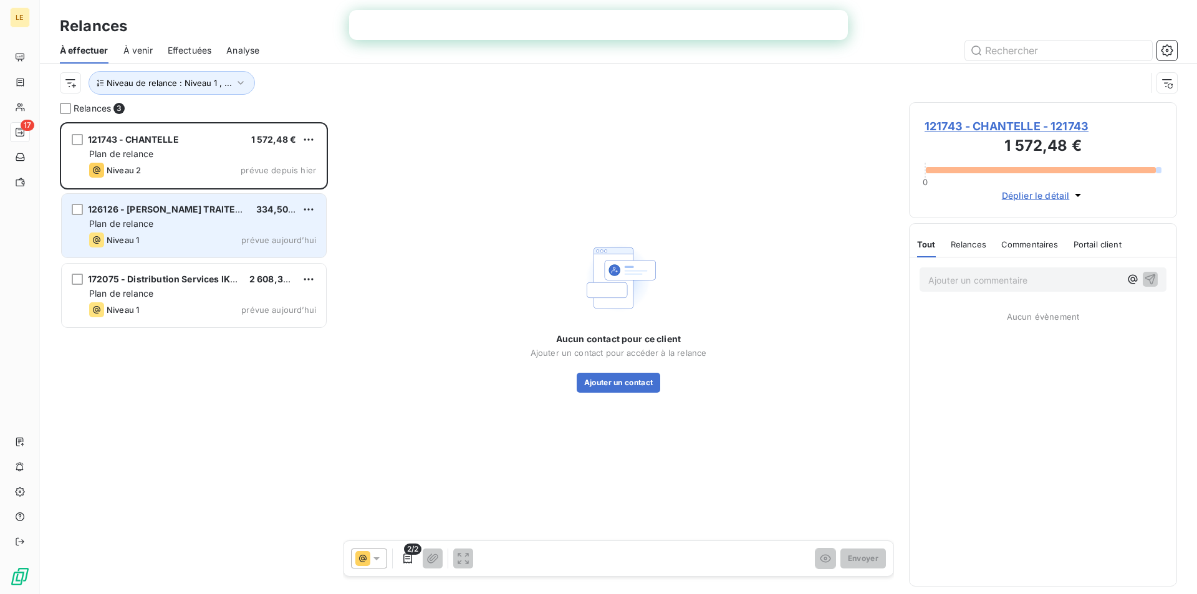
click at [206, 233] on div "Niveau 1 prévue aujourd’hui" at bounding box center [202, 240] width 227 height 15
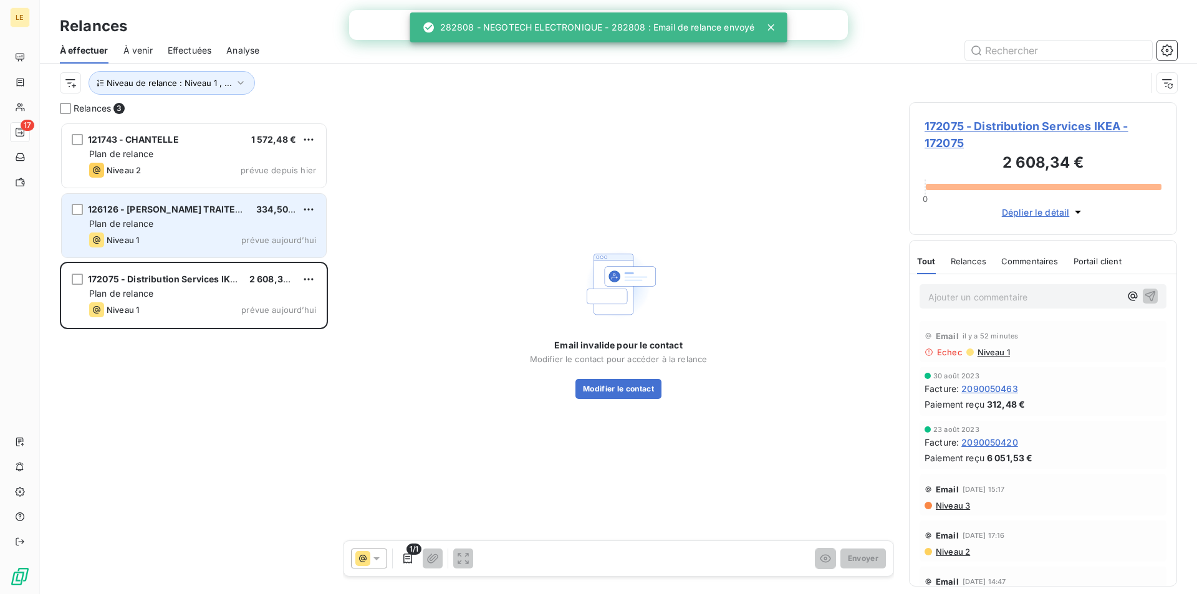
click at [200, 219] on div "Plan de relance" at bounding box center [202, 224] width 227 height 12
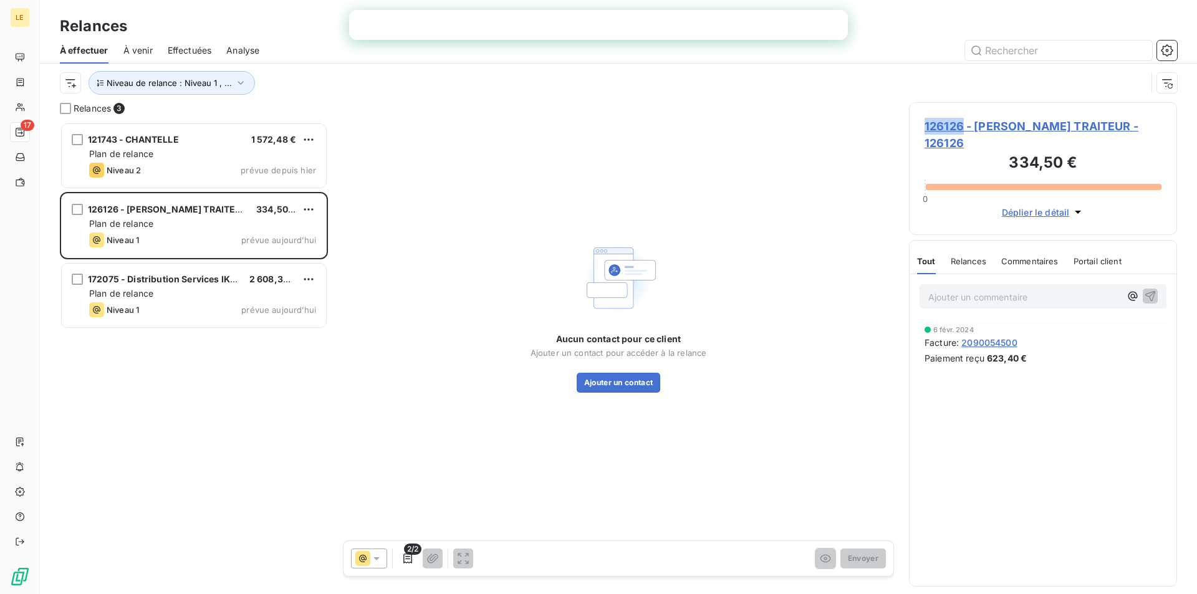
drag, startPoint x: 950, startPoint y: 125, endPoint x: 923, endPoint y: 132, distance: 28.4
click at [923, 132] on div "126126 - [PERSON_NAME] TRAITEUR - 126126 334,50 € 0 Déplier le détail" at bounding box center [1043, 168] width 268 height 133
copy span "126126"
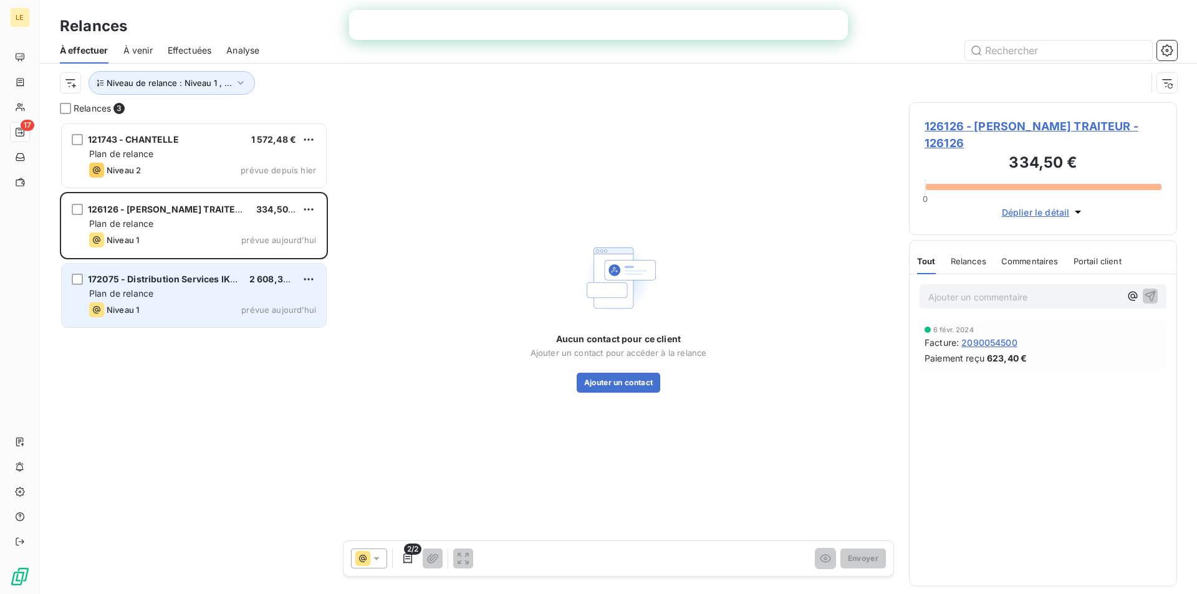
click at [226, 297] on div "Plan de relance" at bounding box center [202, 293] width 227 height 12
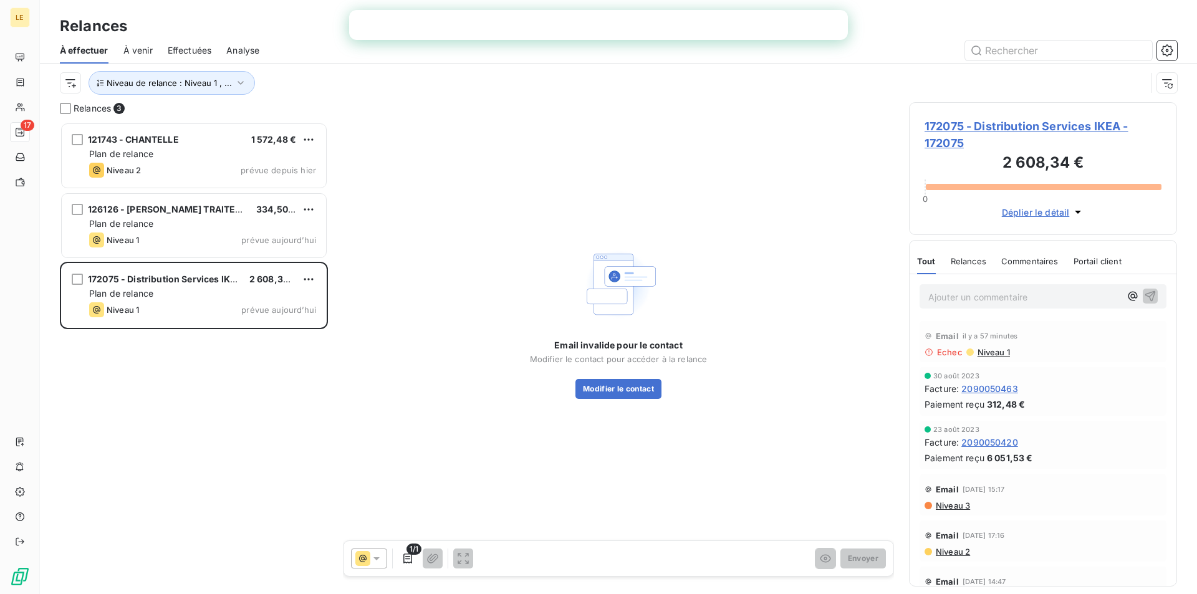
click at [1046, 123] on span "172075 - Distribution Services IKEA - 172075" at bounding box center [1043, 135] width 237 height 34
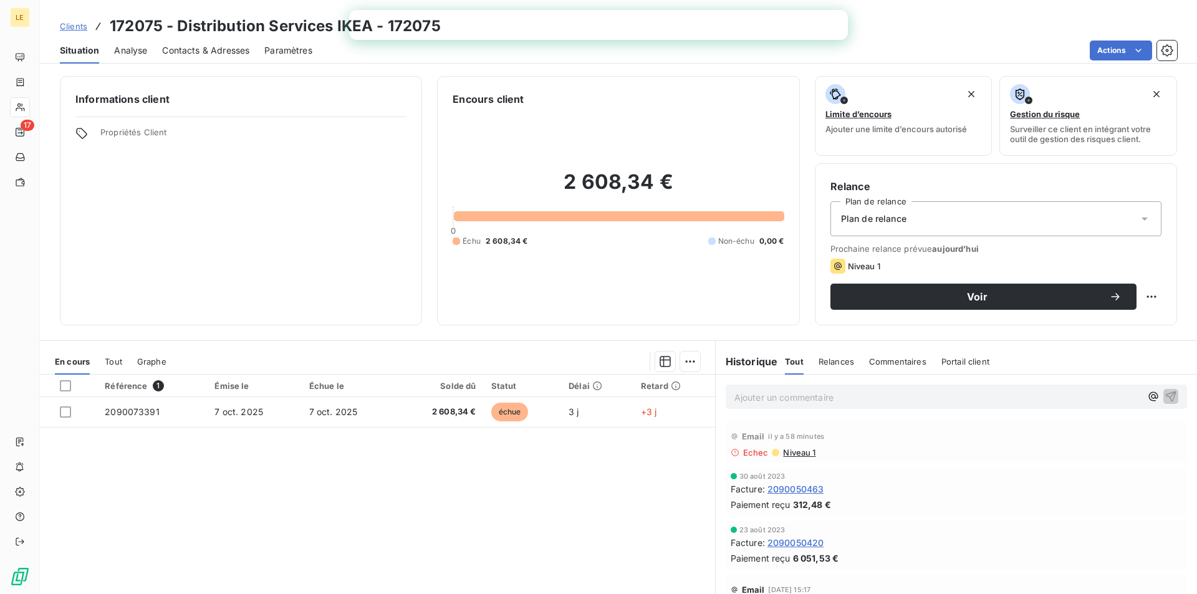
click at [231, 58] on div "Contacts & Adresses" at bounding box center [205, 50] width 87 height 26
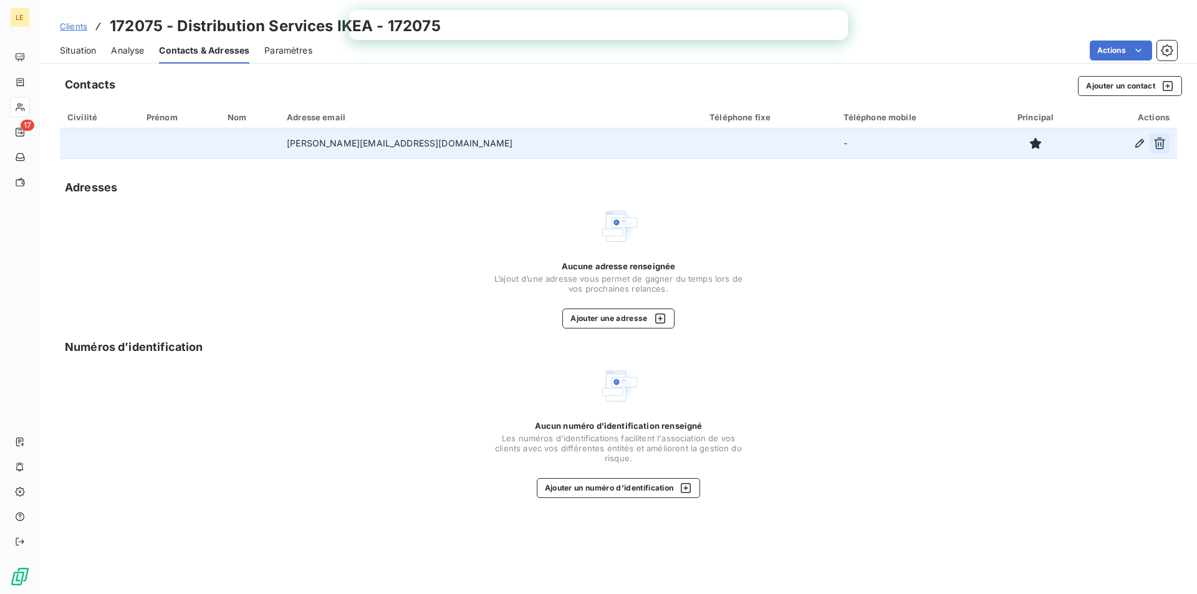
click at [1160, 139] on icon "button" at bounding box center [1159, 143] width 12 height 12
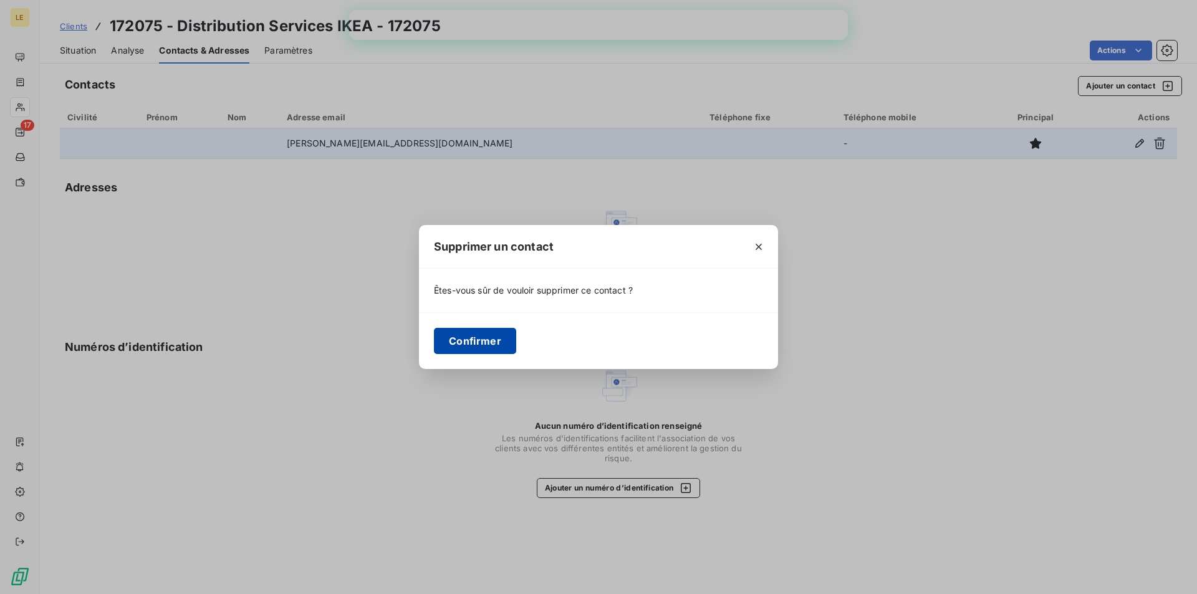
click at [495, 340] on button "Confirmer" at bounding box center [475, 341] width 82 height 26
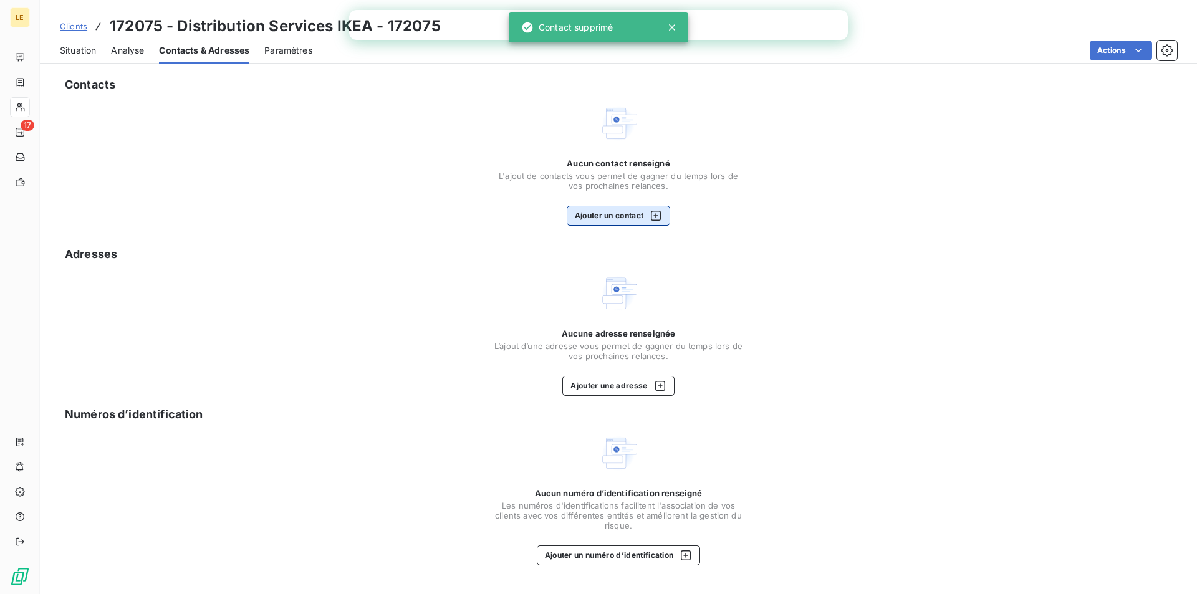
click at [597, 219] on button "Ajouter un contact" at bounding box center [619, 216] width 104 height 20
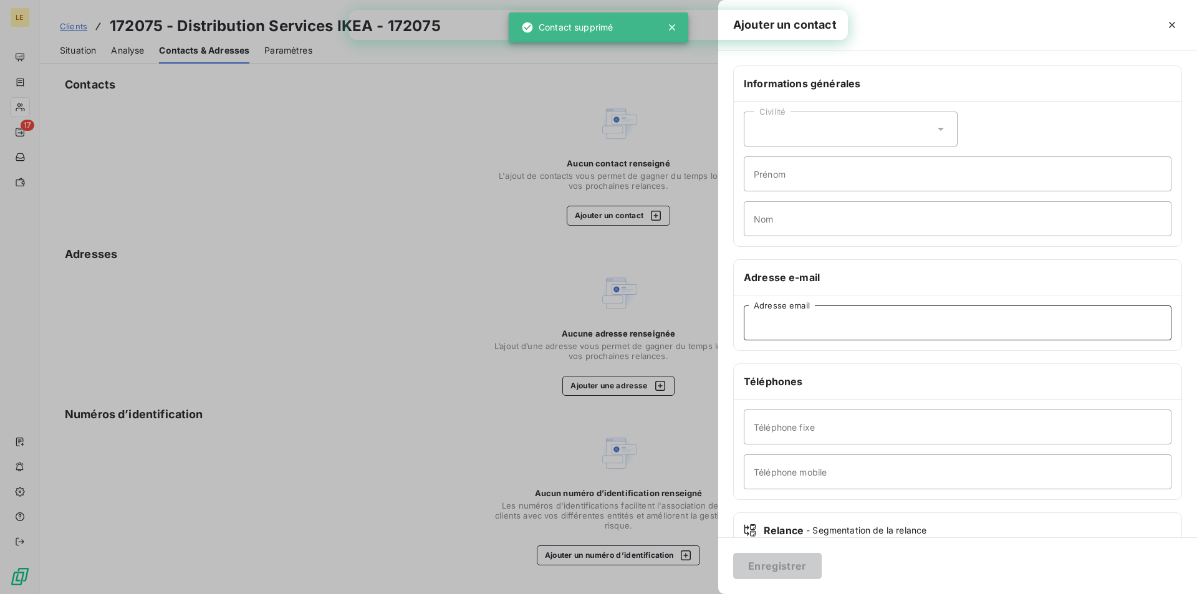
click at [774, 317] on input "Adresse email" at bounding box center [958, 323] width 428 height 35
paste input "[EMAIL_ADDRESS][DOMAIN_NAME]"
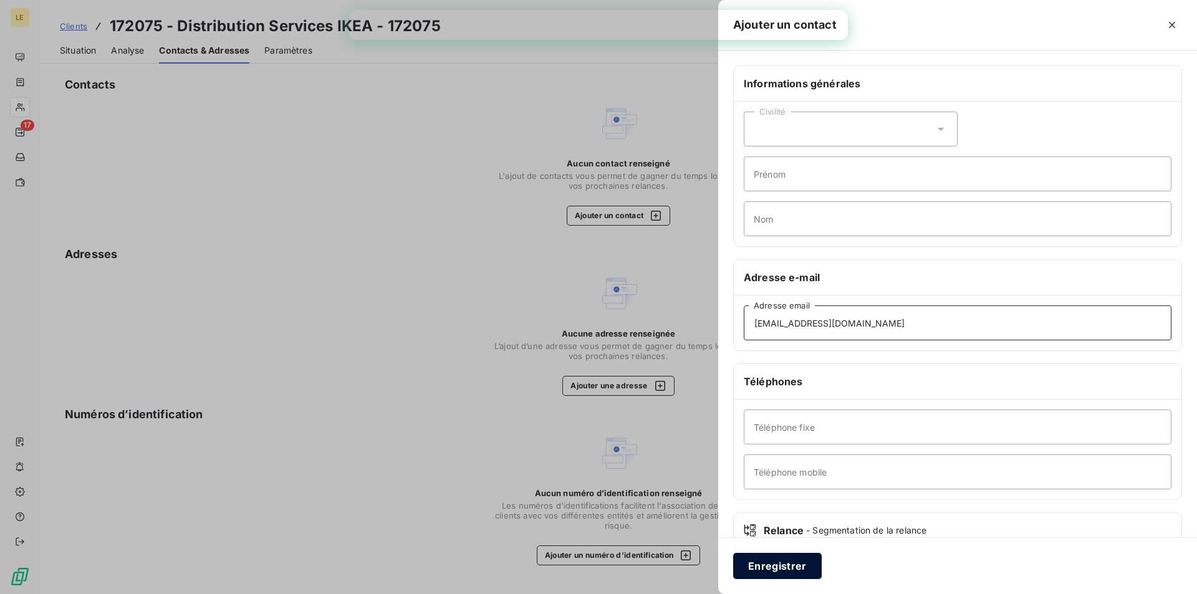
type input "[EMAIL_ADDRESS][DOMAIN_NAME]"
click at [794, 566] on button "Enregistrer" at bounding box center [777, 566] width 89 height 26
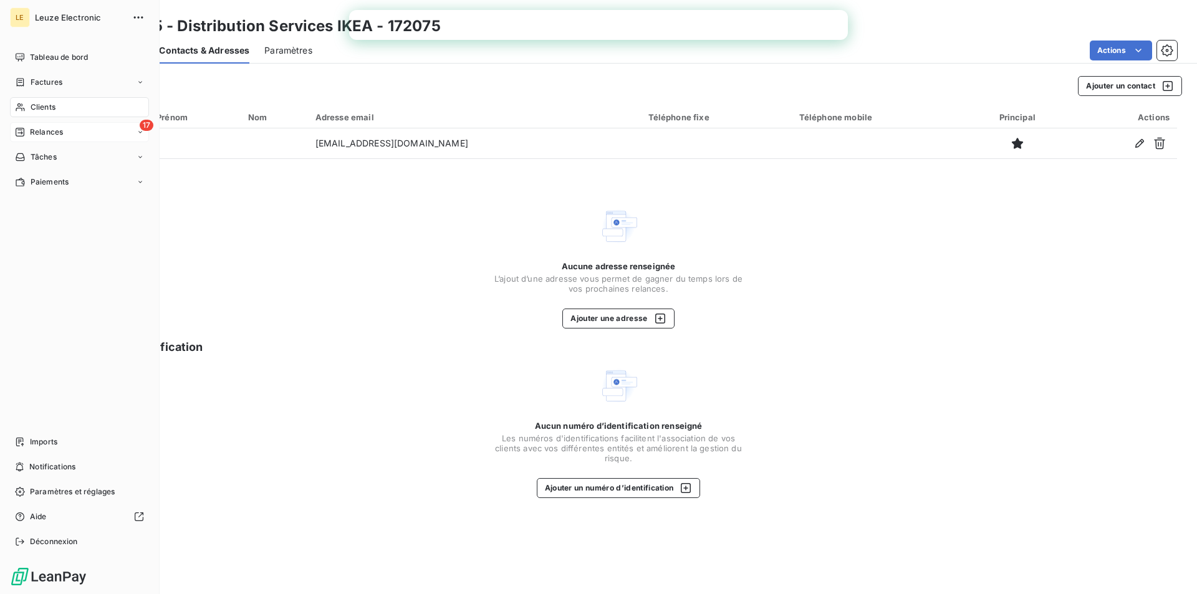
click at [32, 140] on div "17 Relances" at bounding box center [79, 132] width 139 height 20
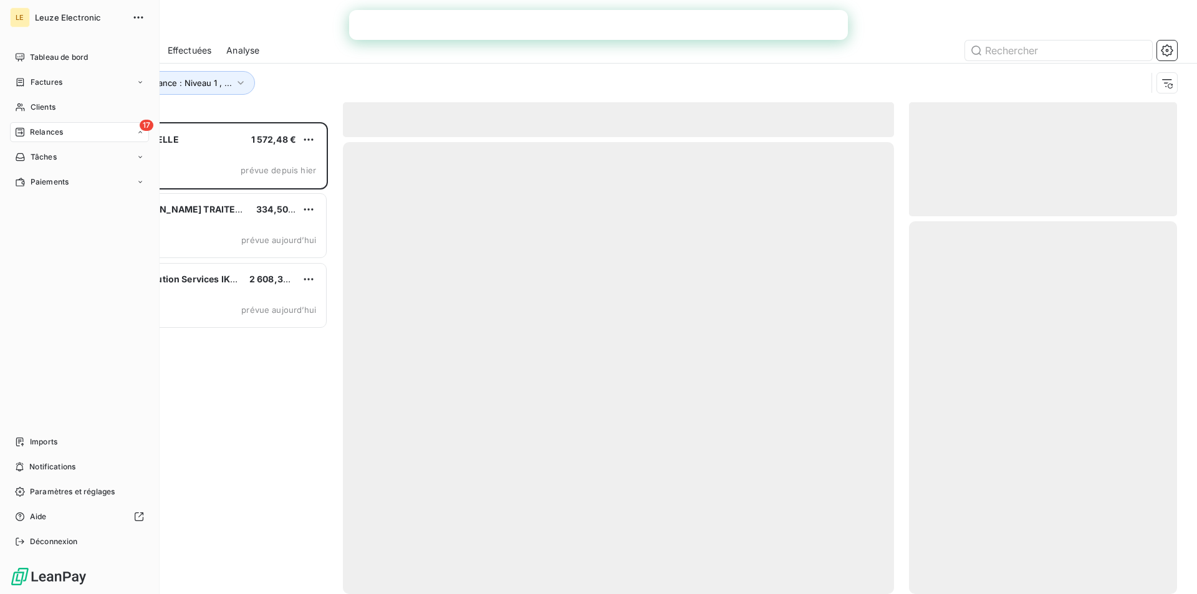
scroll to position [463, 259]
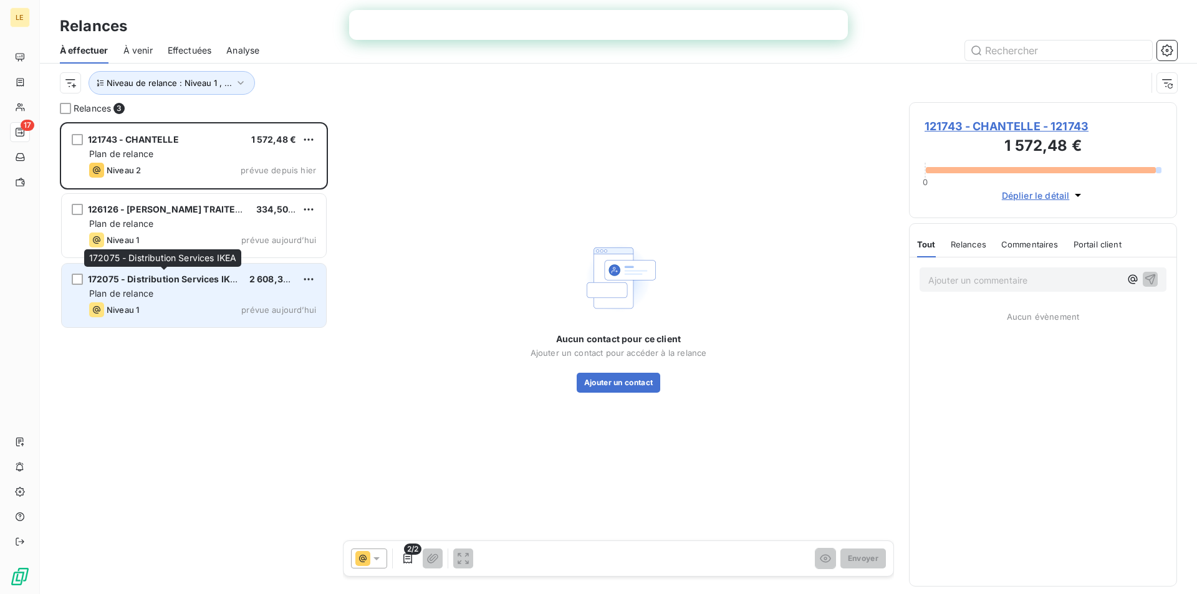
click at [189, 280] on span "172075 - Distribution Services IKEA" at bounding box center [165, 279] width 154 height 11
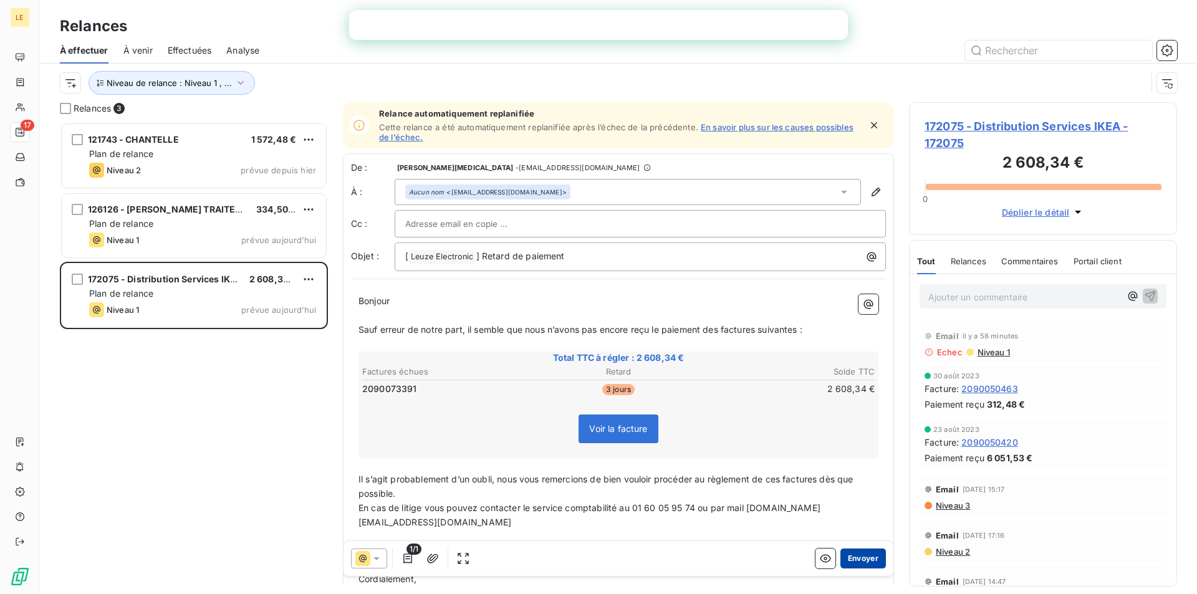
click at [849, 559] on button "Envoyer" at bounding box center [863, 559] width 46 height 20
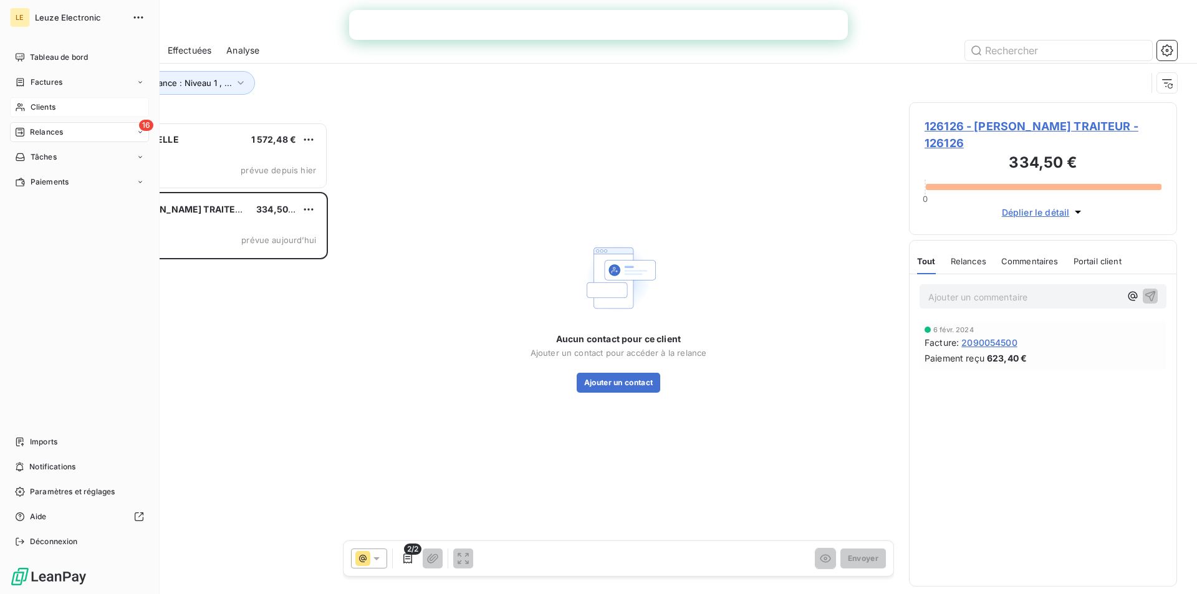
click at [42, 112] on span "Clients" at bounding box center [43, 107] width 25 height 11
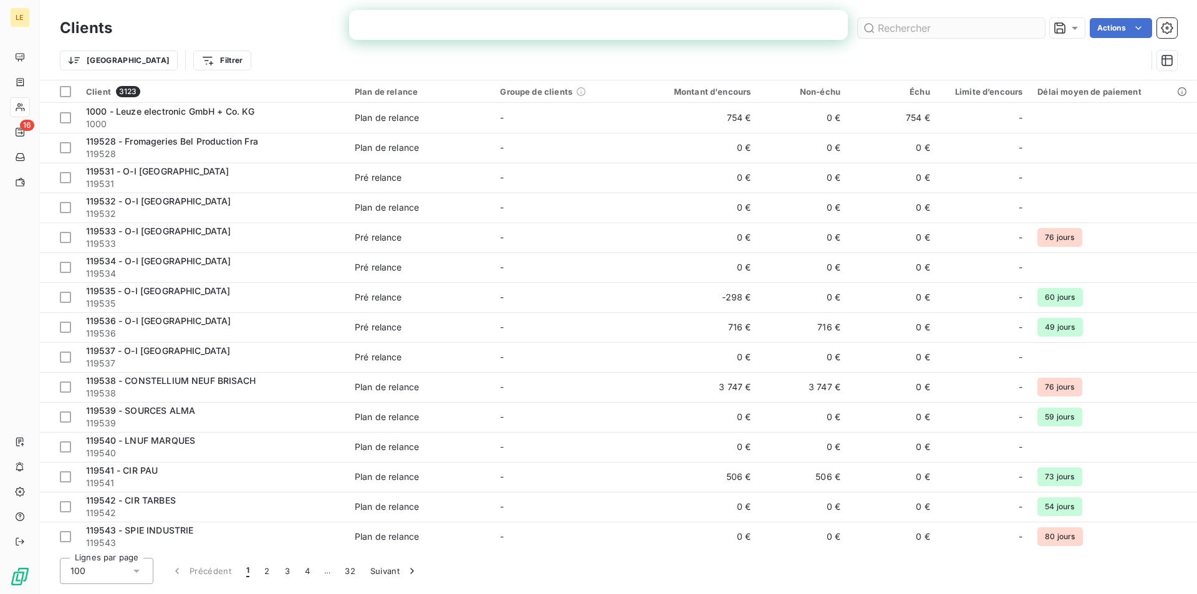
click at [937, 23] on input "text" at bounding box center [951, 28] width 187 height 20
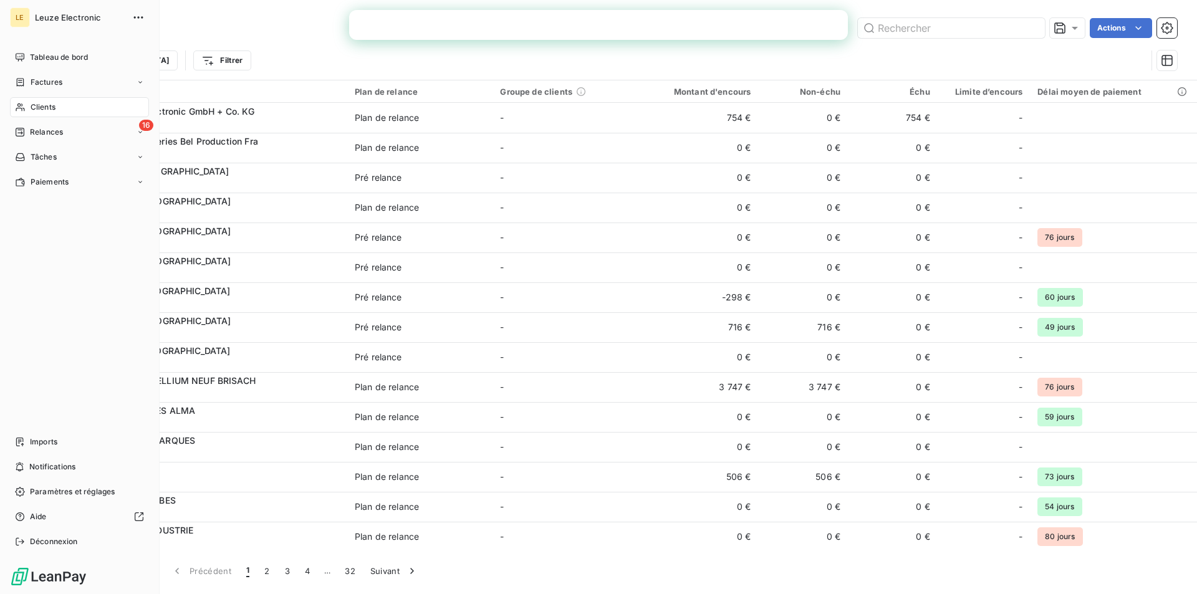
click at [52, 110] on span "Clients" at bounding box center [43, 107] width 25 height 11
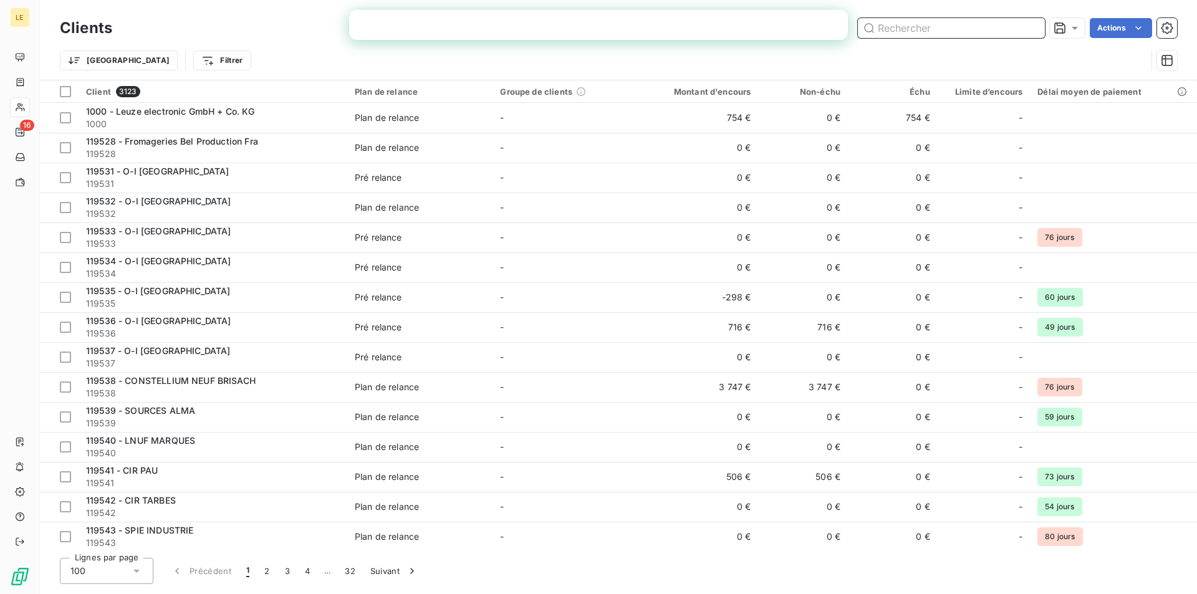
click at [928, 35] on input "text" at bounding box center [951, 28] width 187 height 20
paste input "172075"
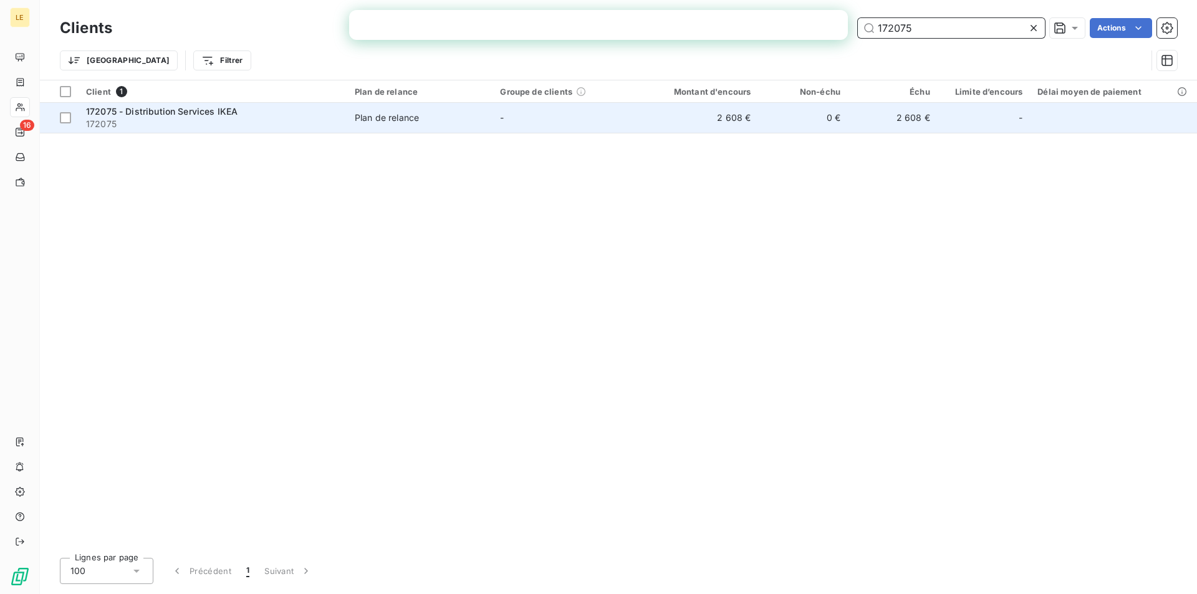
type input "172075"
click at [430, 121] on span "Plan de relance" at bounding box center [420, 118] width 130 height 12
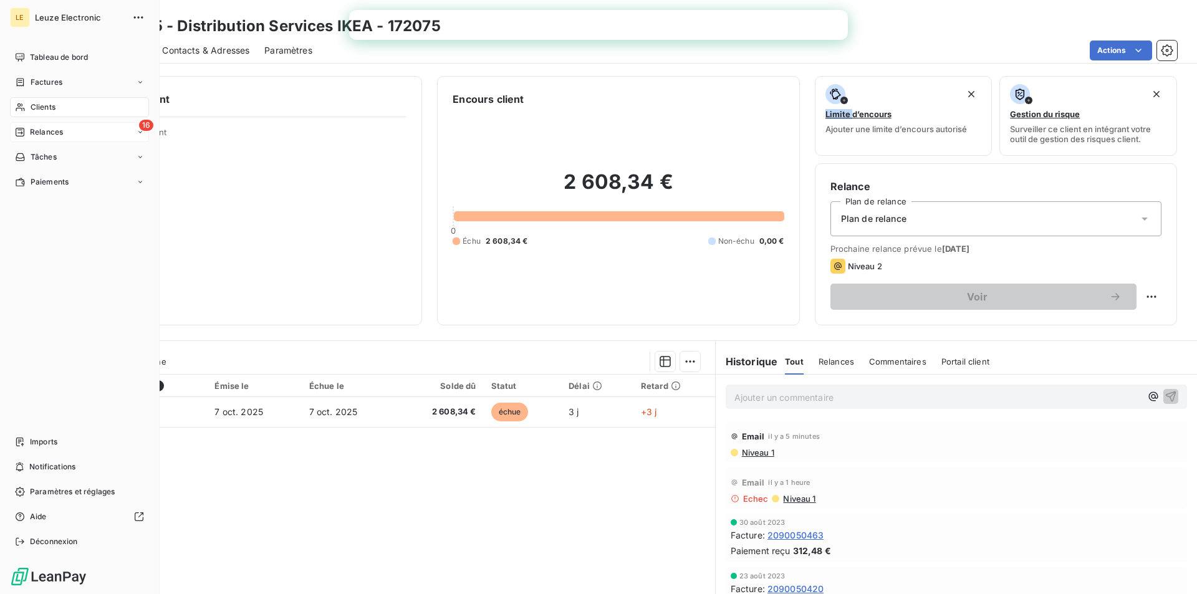
click at [51, 129] on span "Relances" at bounding box center [46, 132] width 33 height 11
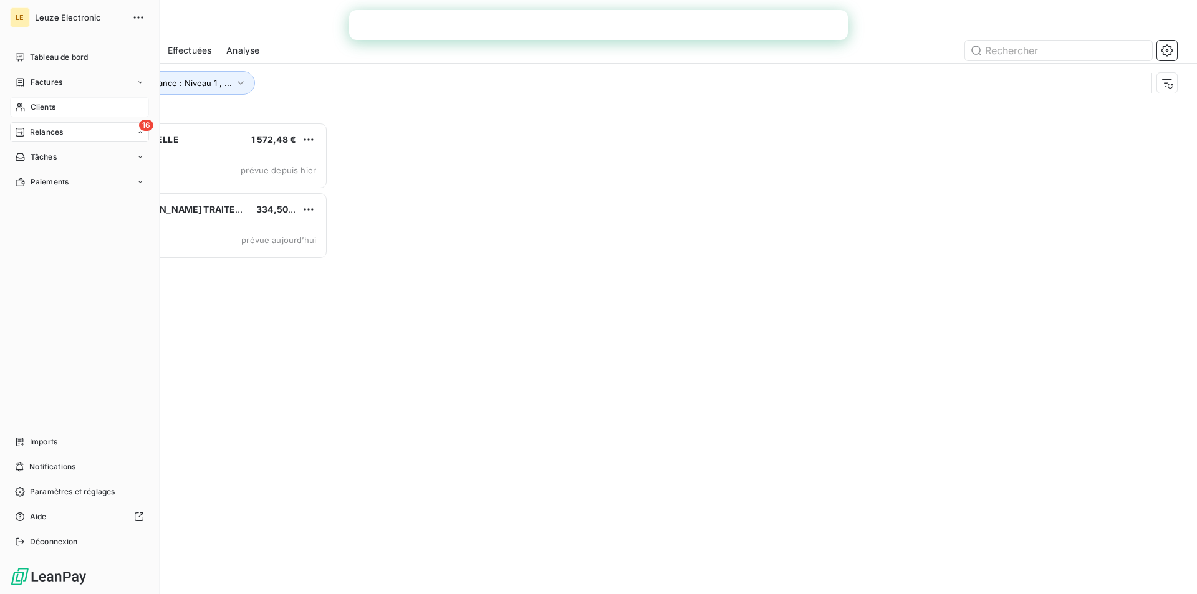
scroll to position [463, 259]
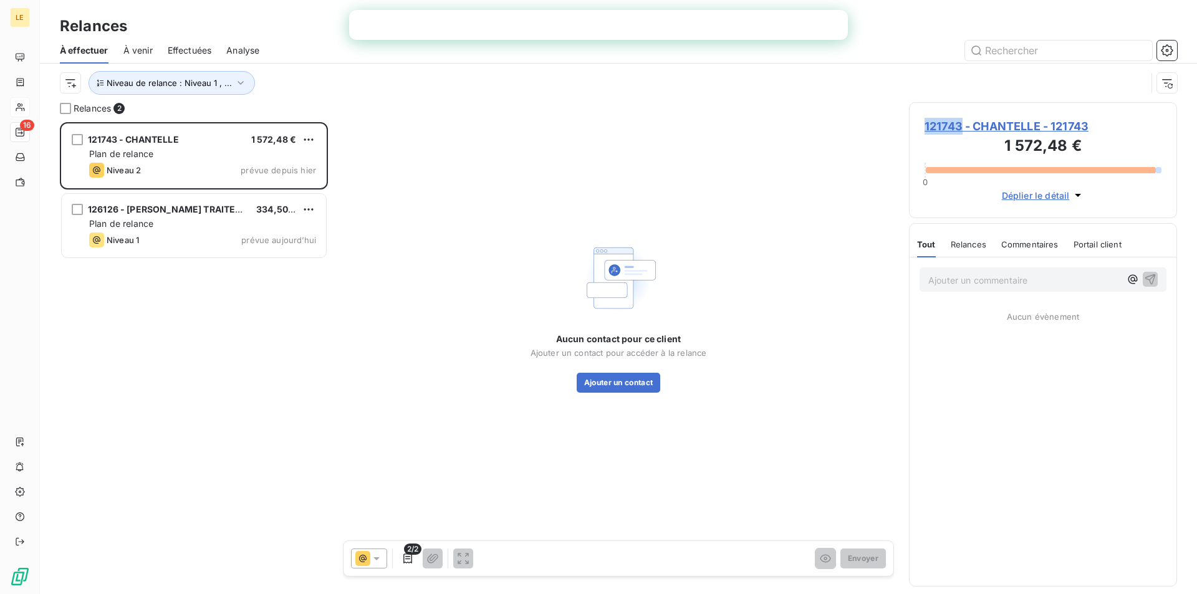
drag, startPoint x: 961, startPoint y: 122, endPoint x: 925, endPoint y: 134, distance: 37.5
click at [925, 134] on span "121743 - CHANTELLE - 121743" at bounding box center [1043, 126] width 237 height 17
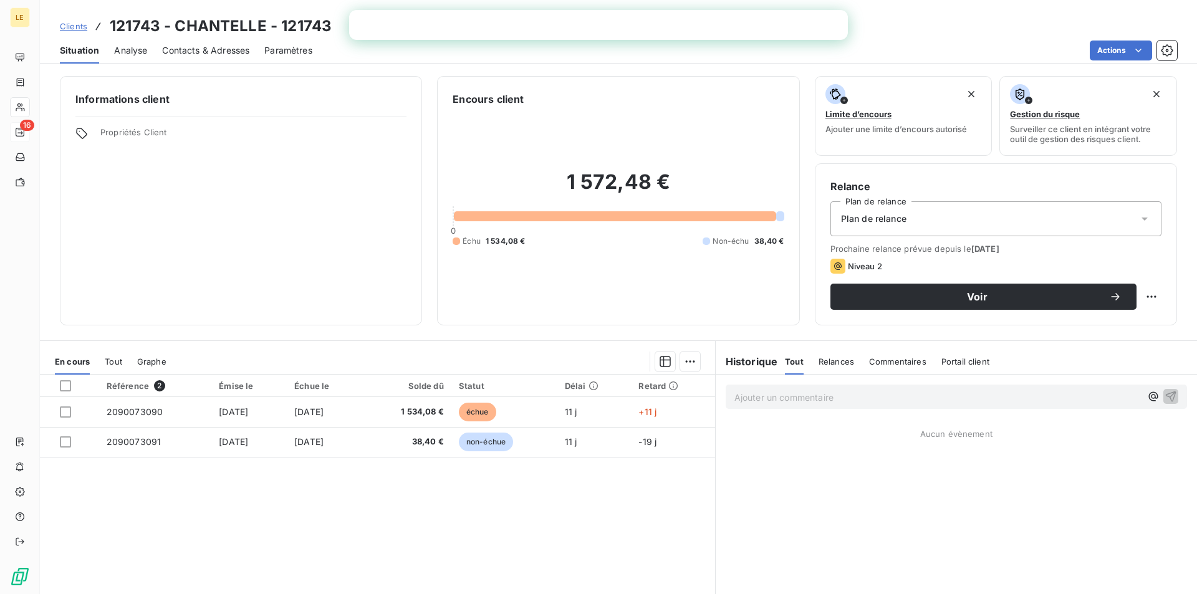
click at [122, 24] on h3 "121743 - CHANTELLE - 121743" at bounding box center [221, 26] width 222 height 22
copy h3 "121743"
click at [211, 39] on div "Contacts & Adresses" at bounding box center [205, 50] width 87 height 26
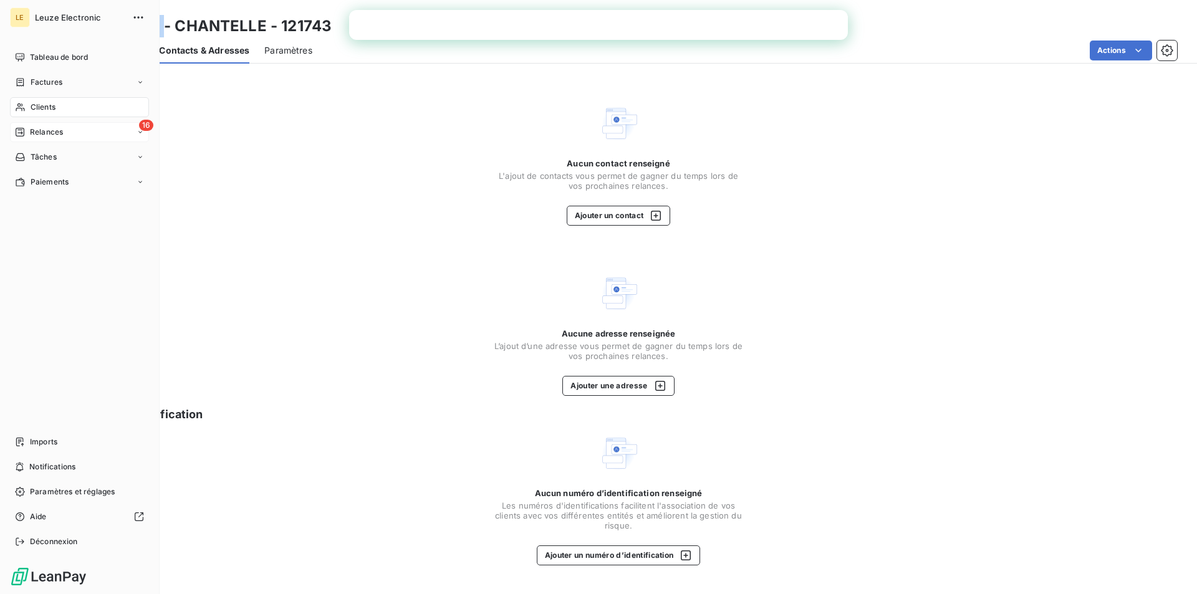
click at [29, 139] on div "16 Relances" at bounding box center [79, 132] width 139 height 20
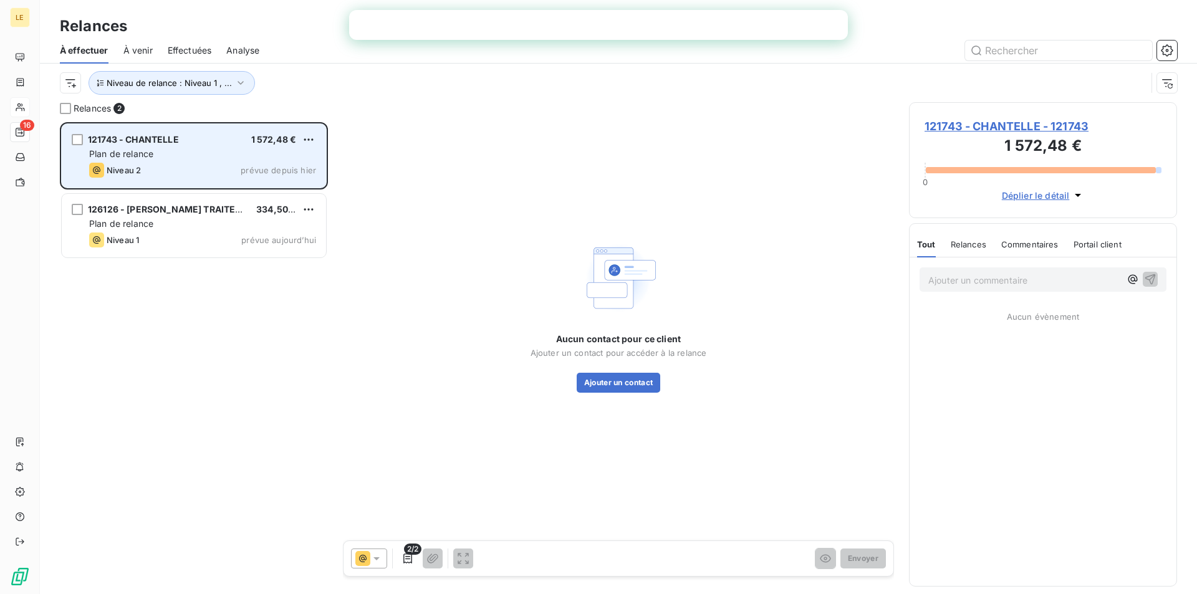
scroll to position [463, 259]
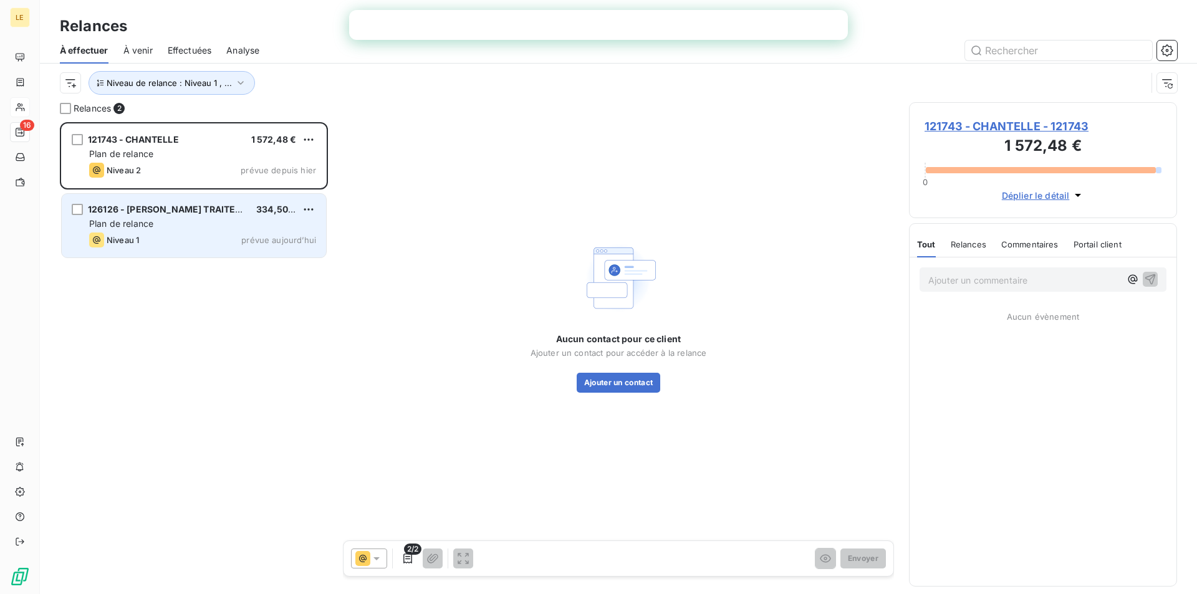
click at [163, 213] on span "126126 - [PERSON_NAME] TRAITEUR" at bounding box center [168, 209] width 160 height 11
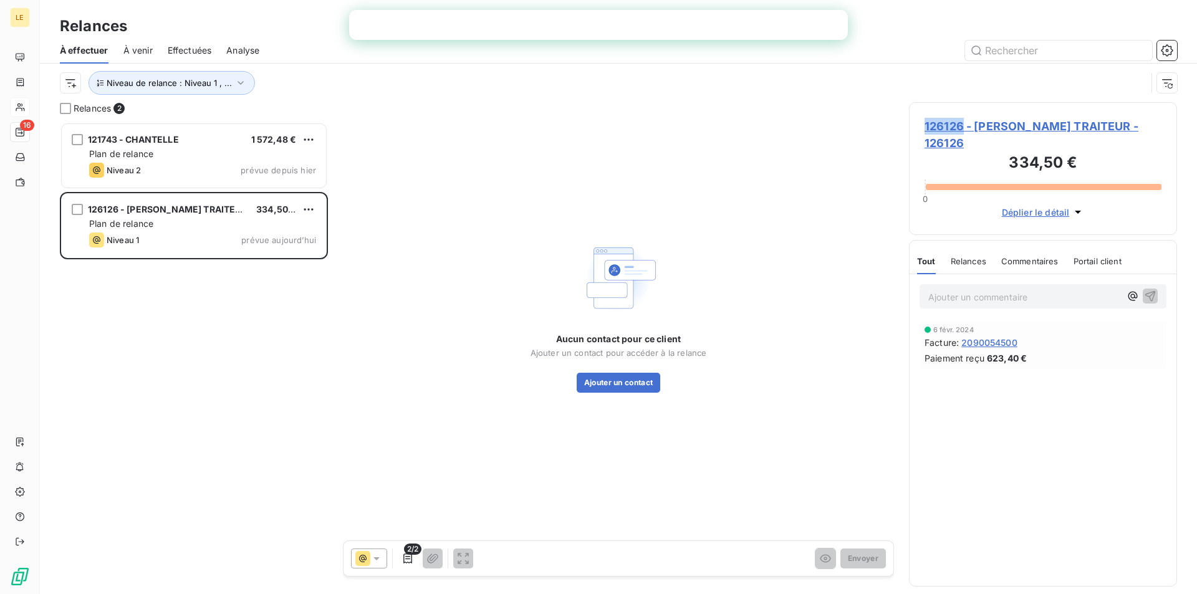
drag, startPoint x: 956, startPoint y: 125, endPoint x: 925, endPoint y: 131, distance: 31.7
click at [925, 131] on span "126126 - [PERSON_NAME] TRAITEUR - 126126" at bounding box center [1043, 135] width 237 height 34
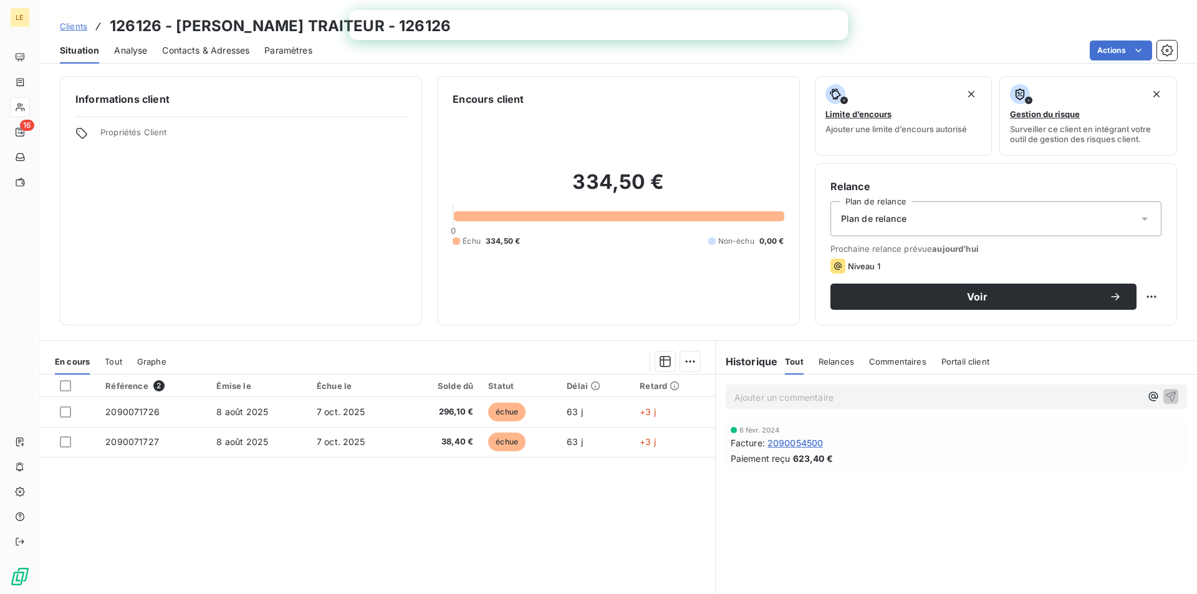
click at [140, 22] on h3 "126126 - [PERSON_NAME] TRAITEUR - 126126" at bounding box center [280, 26] width 341 height 22
copy h3 "126126"
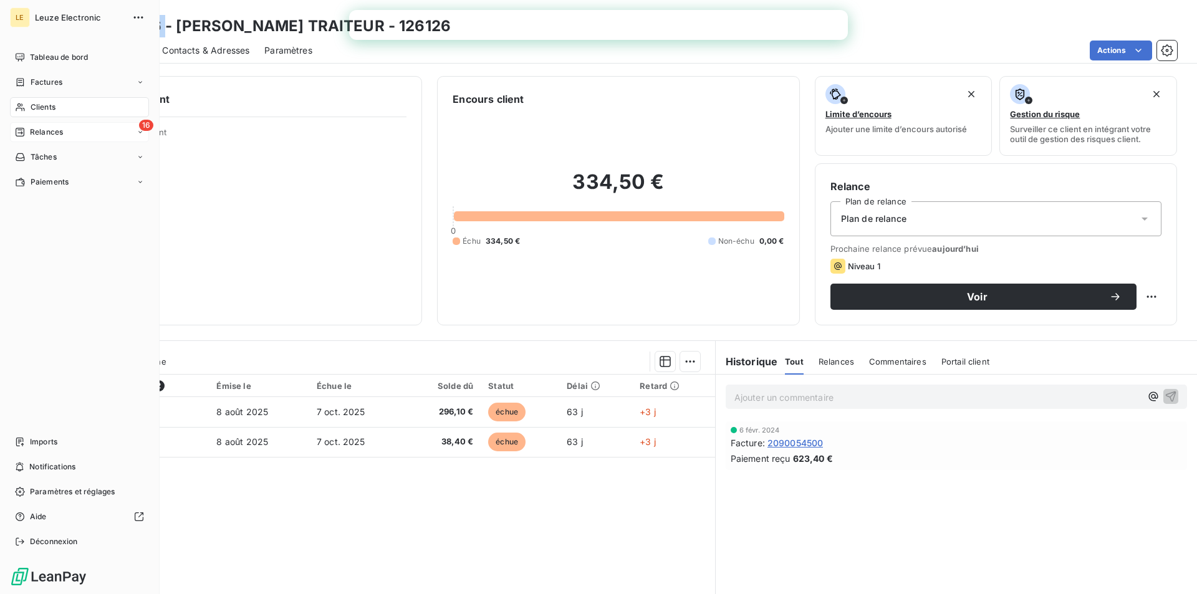
click at [31, 126] on div "16 Relances" at bounding box center [79, 132] width 139 height 20
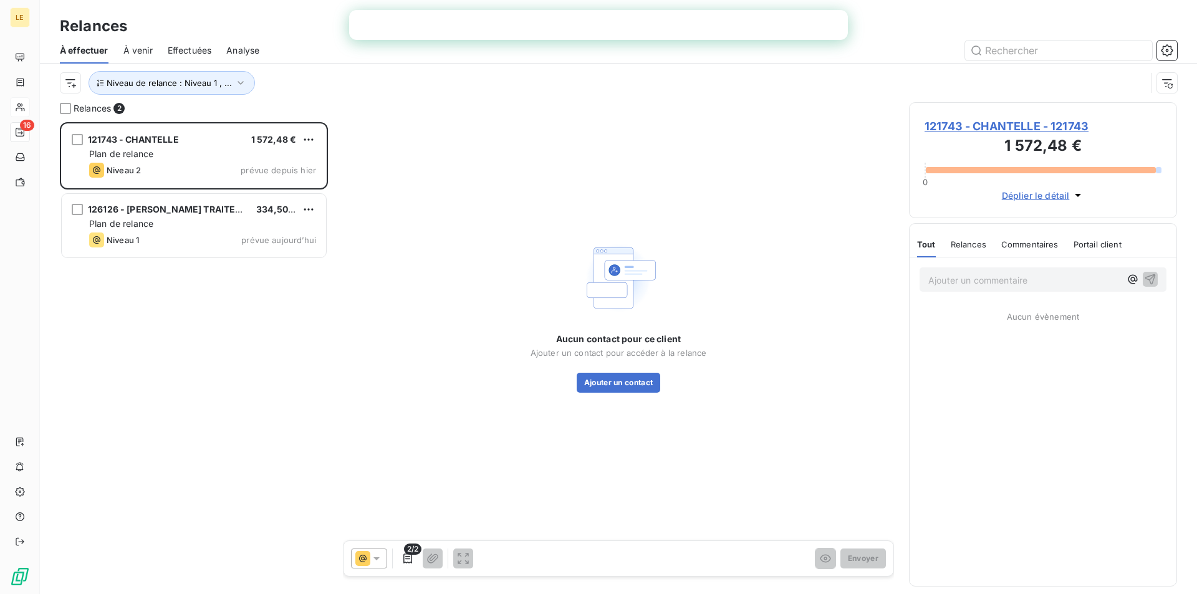
scroll to position [463, 259]
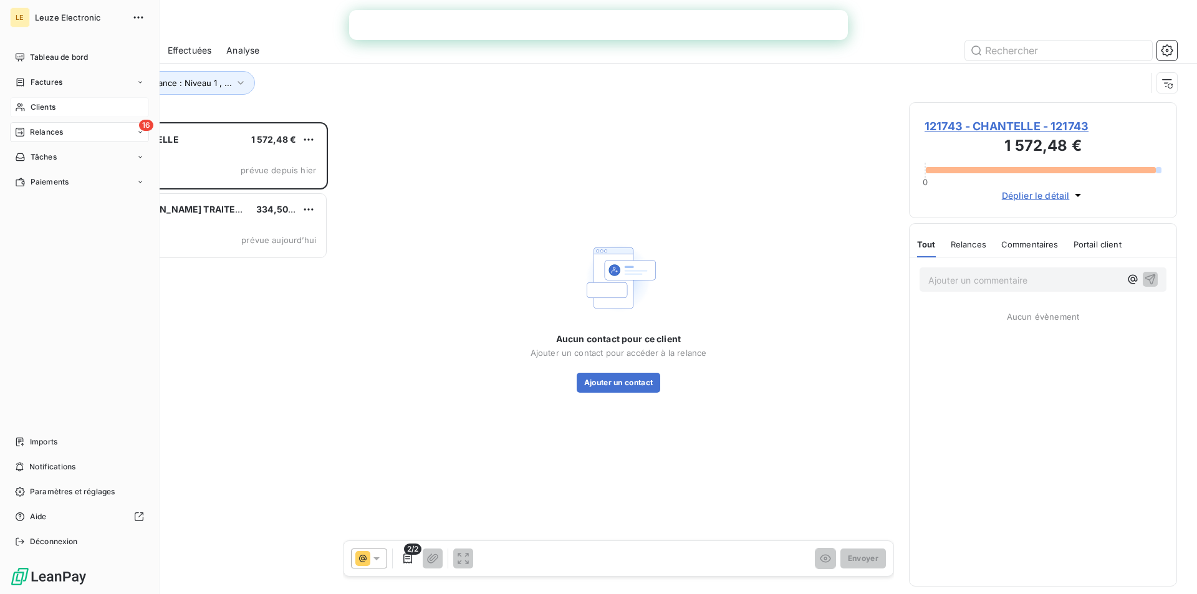
click at [34, 131] on span "Relances" at bounding box center [46, 132] width 33 height 11
click at [59, 107] on div "Clients" at bounding box center [79, 107] width 139 height 20
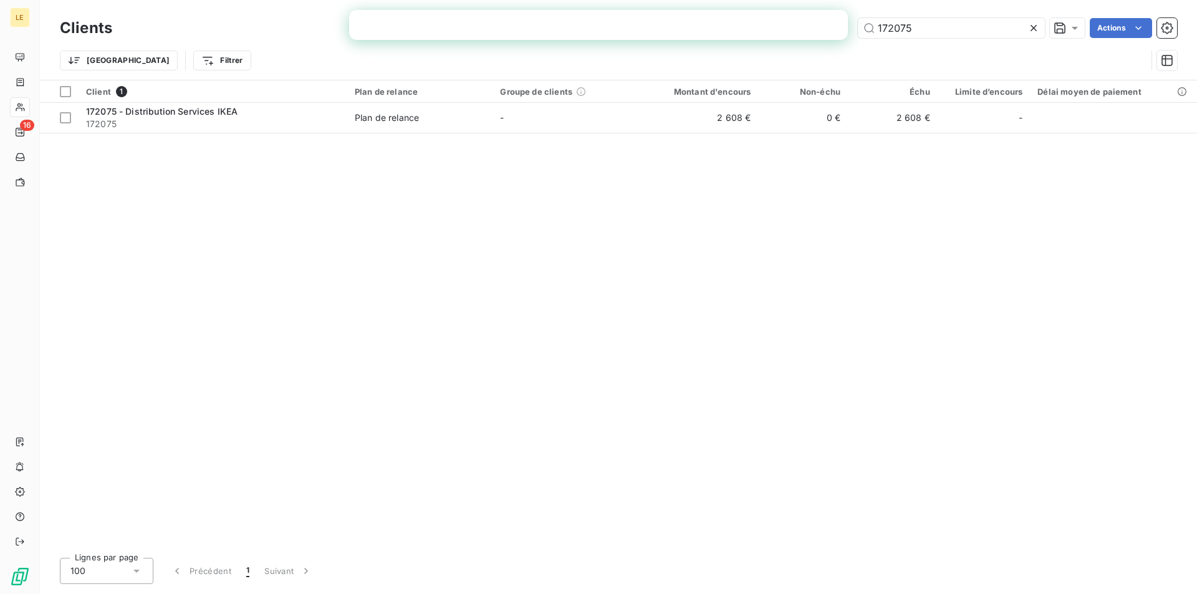
drag, startPoint x: 849, startPoint y: 33, endPoint x: 794, endPoint y: 42, distance: 56.2
click at [794, 42] on div "Clients 172075 Actions Trier Filtrer" at bounding box center [618, 47] width 1117 height 65
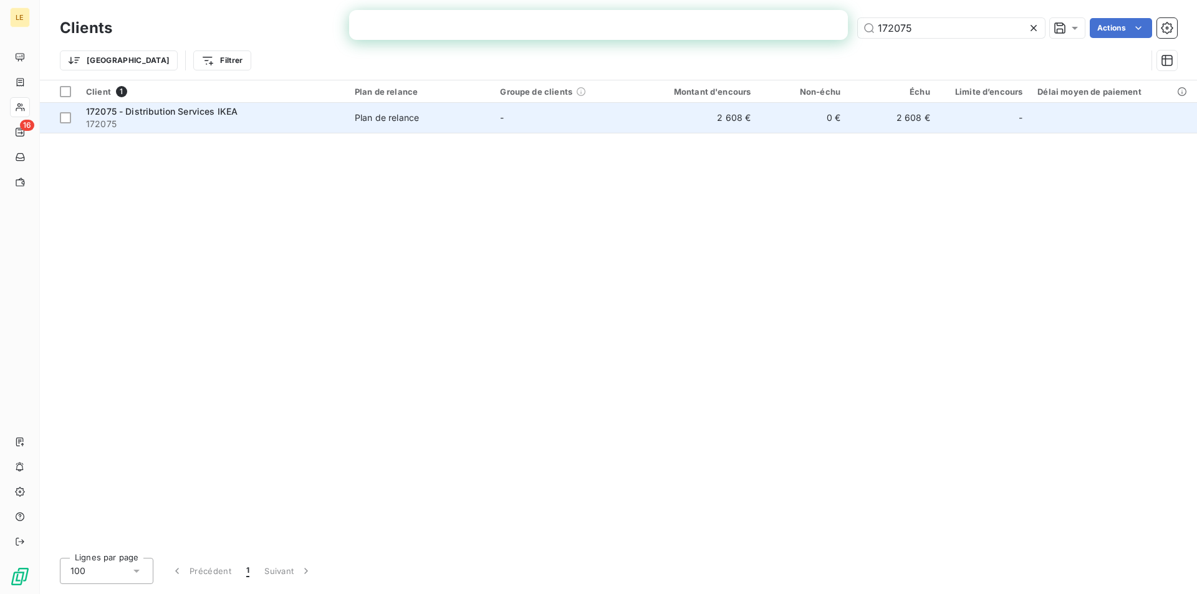
click at [504, 119] on span "-" at bounding box center [502, 117] width 4 height 11
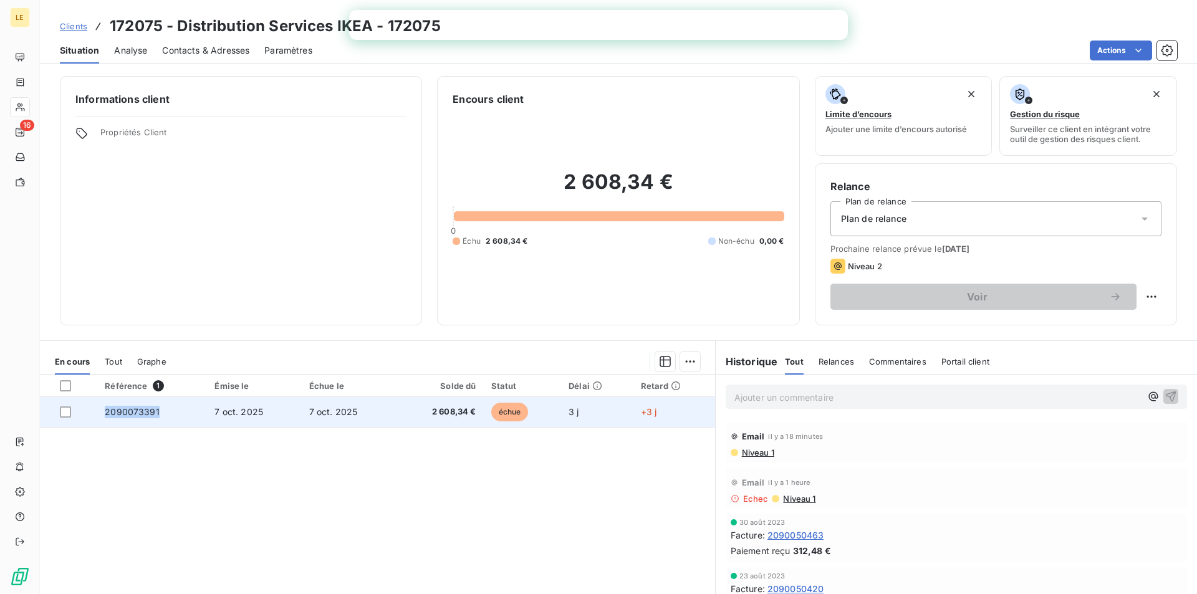
drag, startPoint x: 156, startPoint y: 408, endPoint x: 99, endPoint y: 415, distance: 57.1
click at [99, 415] on td "2090073391" at bounding box center [152, 412] width 110 height 30
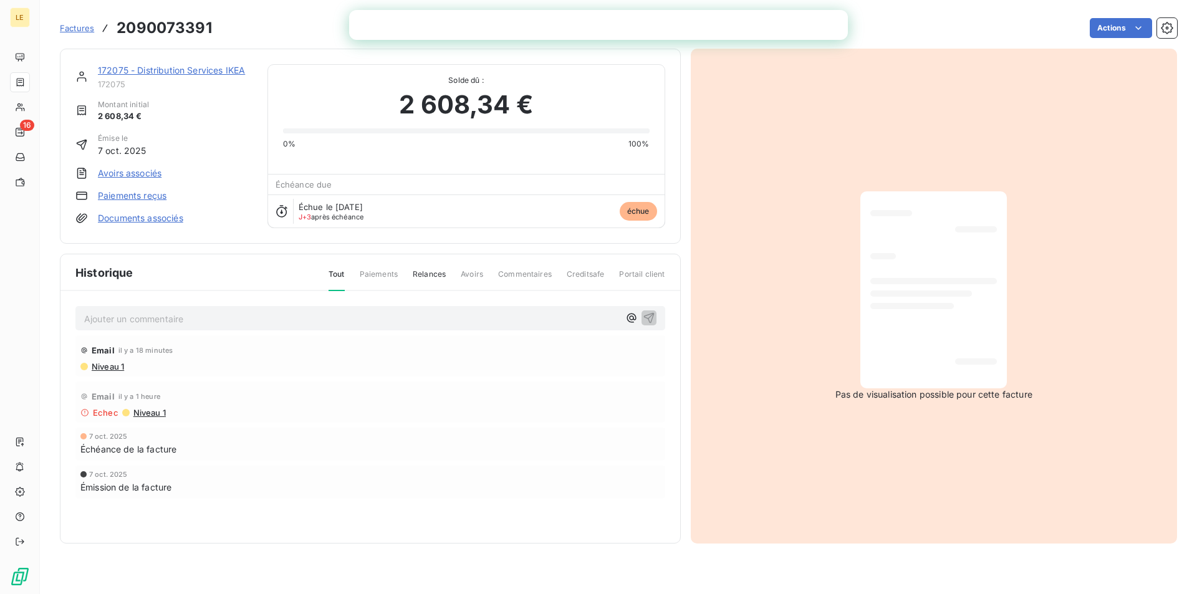
click at [171, 24] on h3 "2090073391" at bounding box center [164, 28] width 95 height 22
copy h3 "2090073391"
